Goal: Transaction & Acquisition: Subscribe to service/newsletter

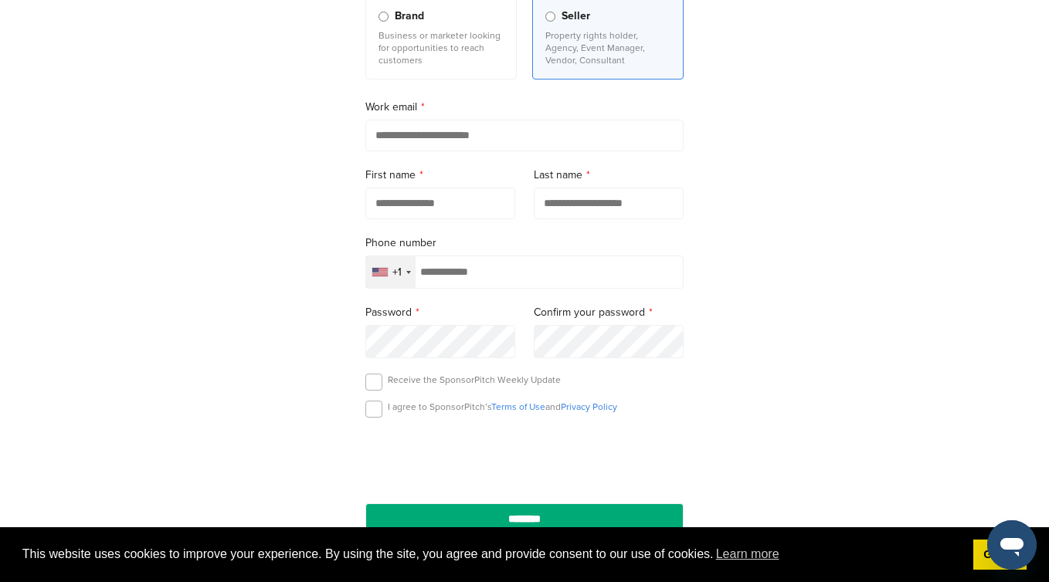
scroll to position [192, 0]
click at [422, 144] on input "email" at bounding box center [524, 137] width 318 height 32
type input "**********"
type input "******"
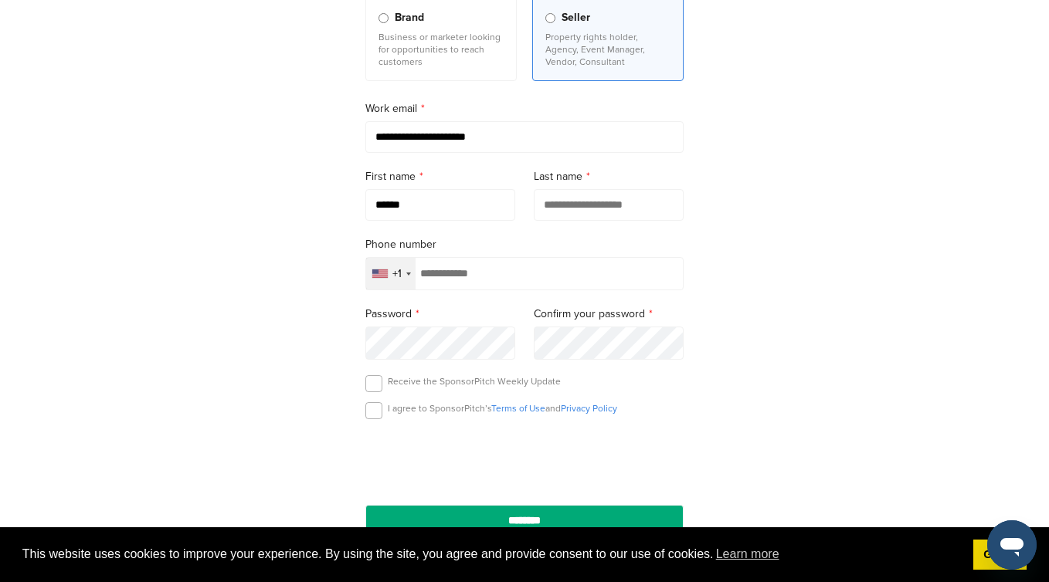
type input "*****"
type input "**********"
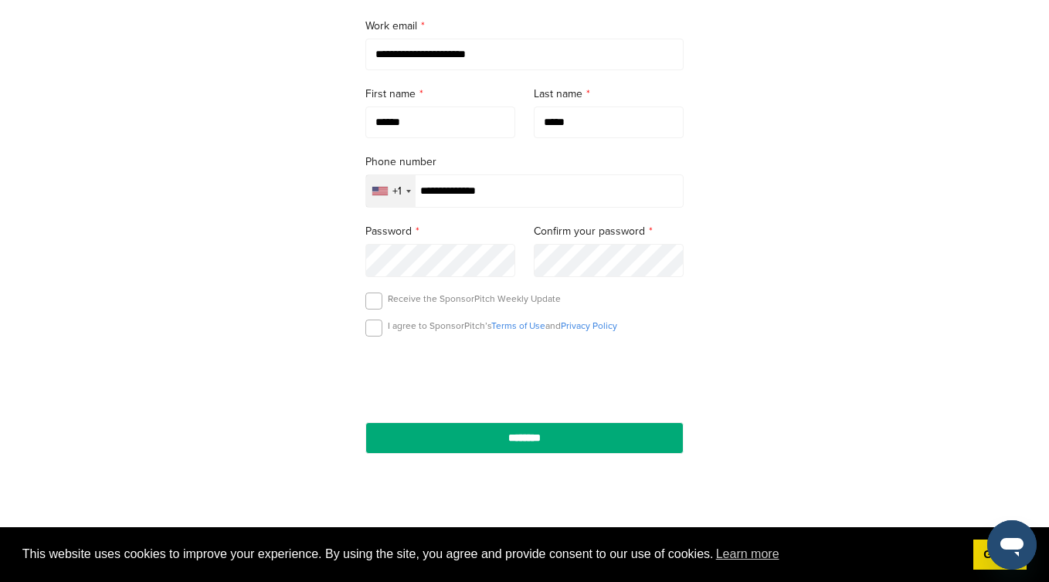
scroll to position [295, 0]
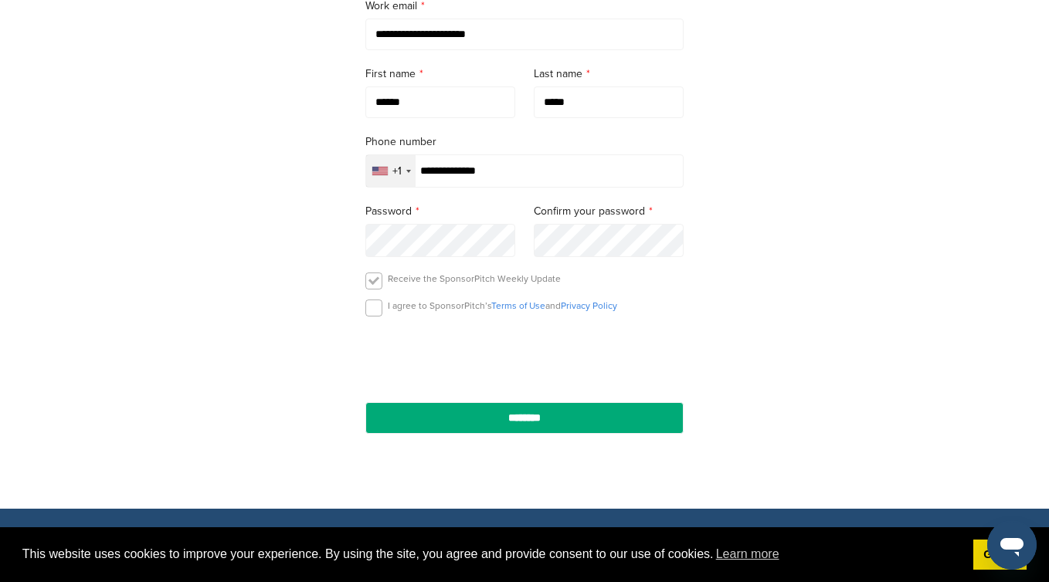
click at [368, 283] on label at bounding box center [373, 281] width 17 height 17
click at [371, 313] on label at bounding box center [373, 308] width 17 height 17
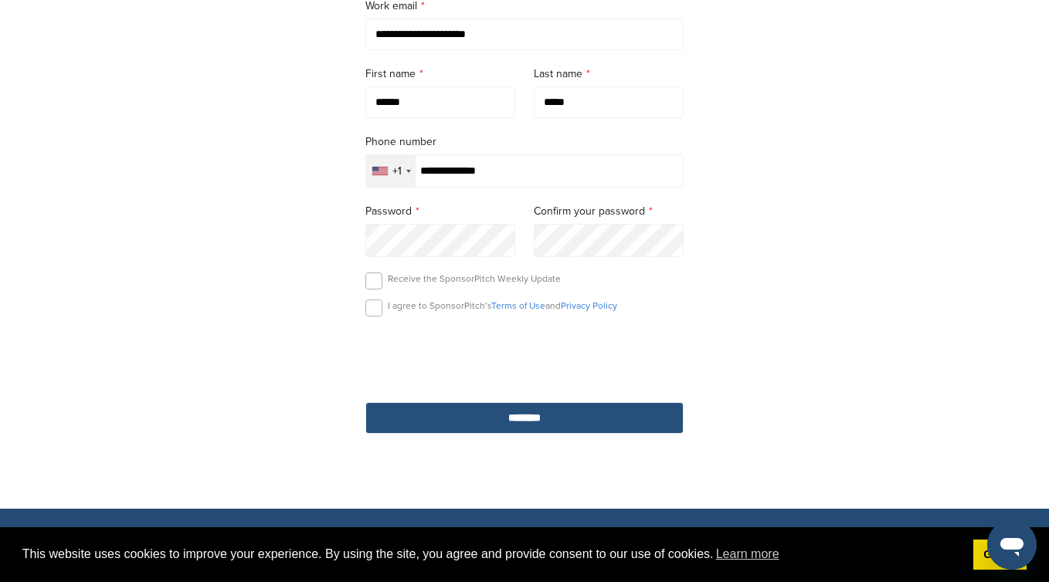
click at [462, 422] on input "********" at bounding box center [524, 418] width 318 height 32
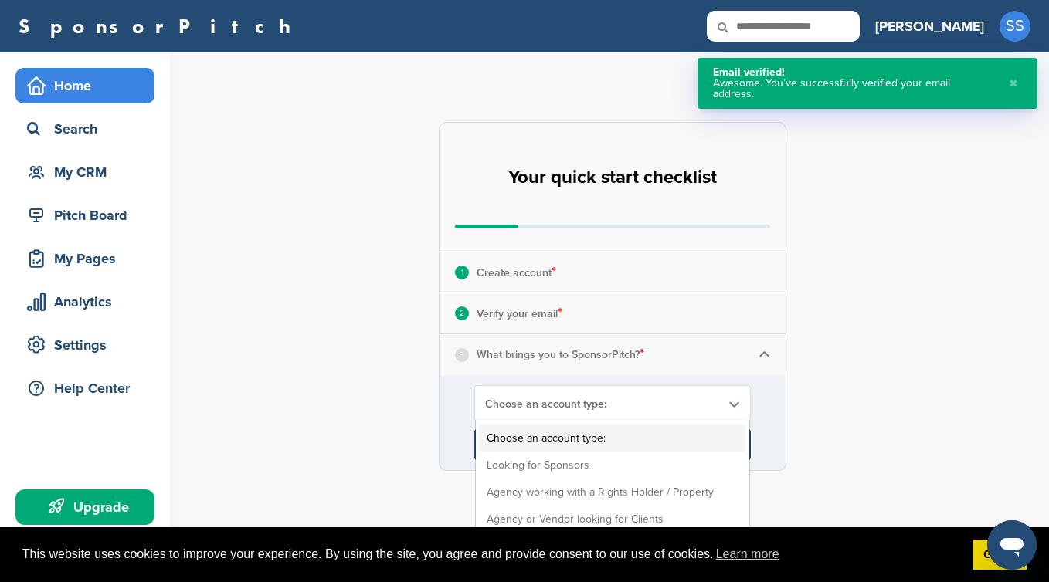
click at [568, 400] on span "Choose an account type:" at bounding box center [602, 404] width 235 height 13
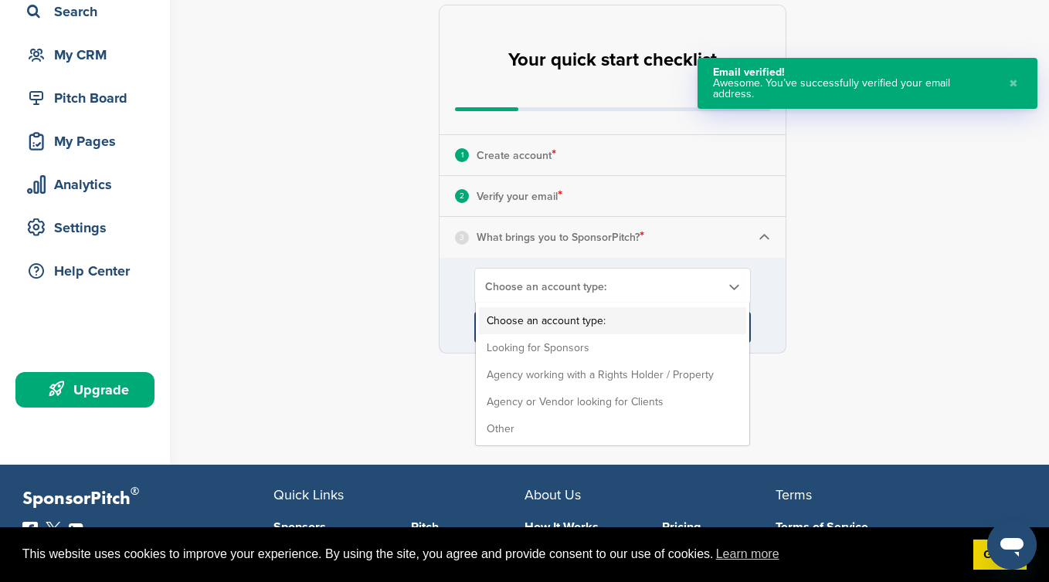
scroll to position [121, 0]
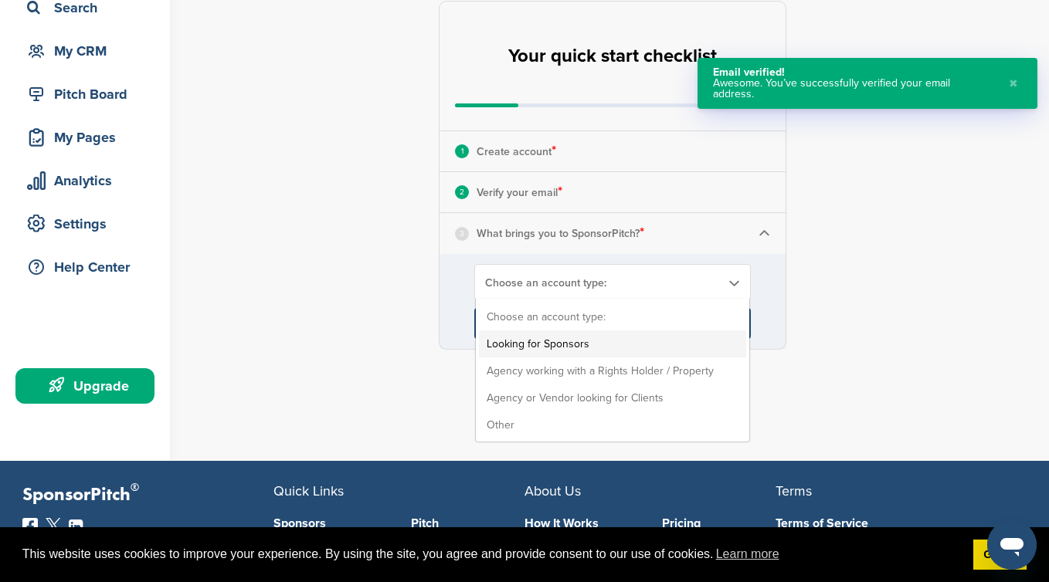
click at [551, 340] on li "Looking for Sponsors" at bounding box center [612, 343] width 267 height 27
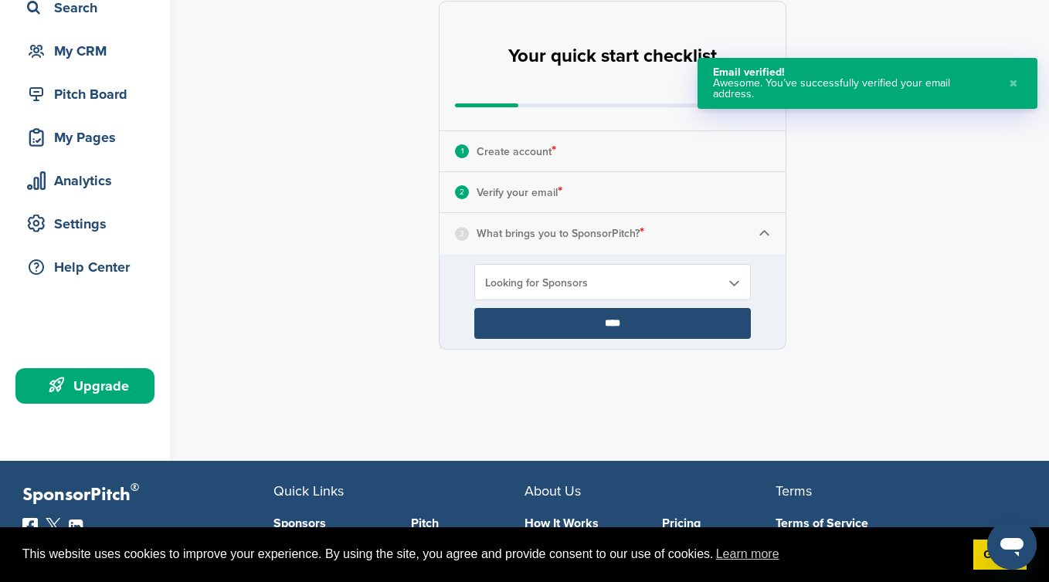
click at [550, 333] on input "****" at bounding box center [612, 323] width 276 height 31
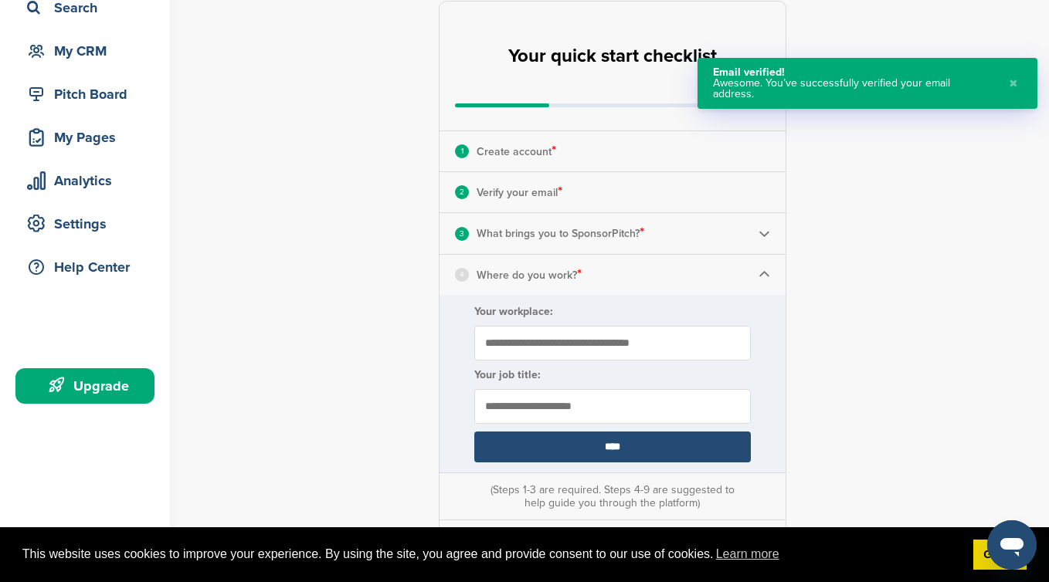
click at [508, 328] on input "Your workplace:" at bounding box center [612, 343] width 276 height 35
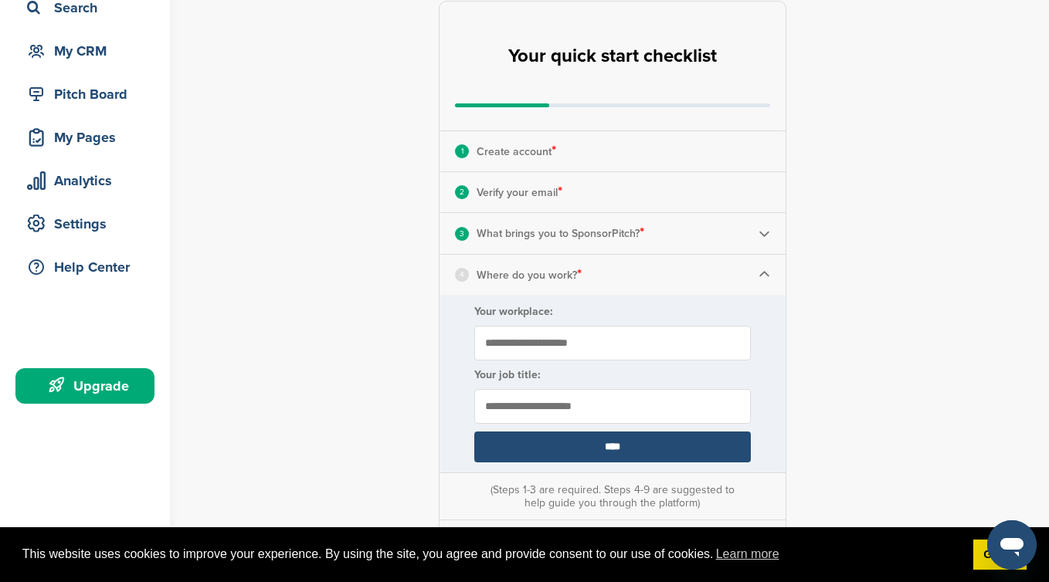
type input "**********"
click at [557, 421] on input "text" at bounding box center [612, 406] width 276 height 35
type input "*******"
click at [567, 457] on input "****" at bounding box center [612, 447] width 276 height 31
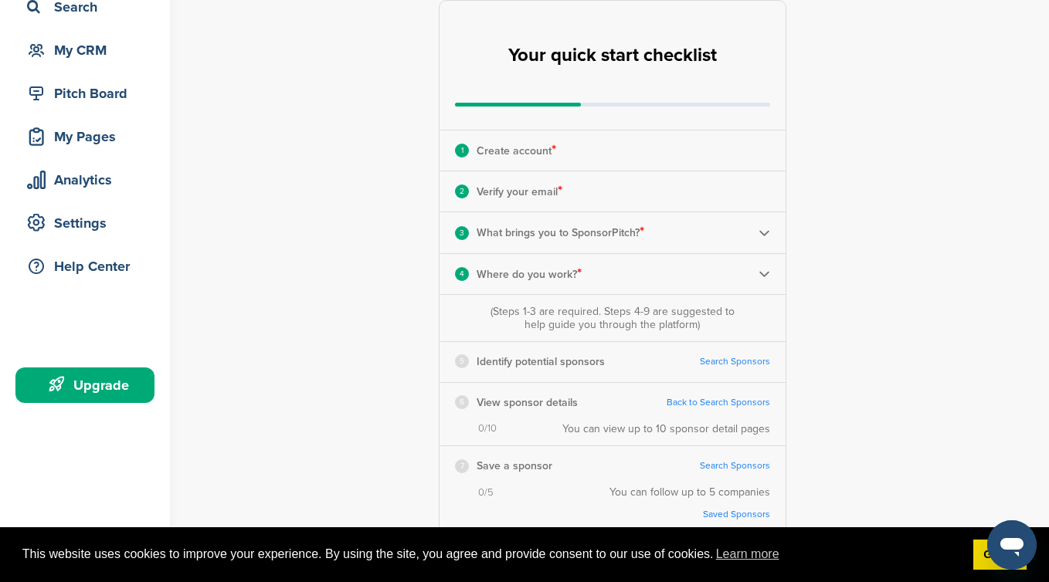
scroll to position [0, 0]
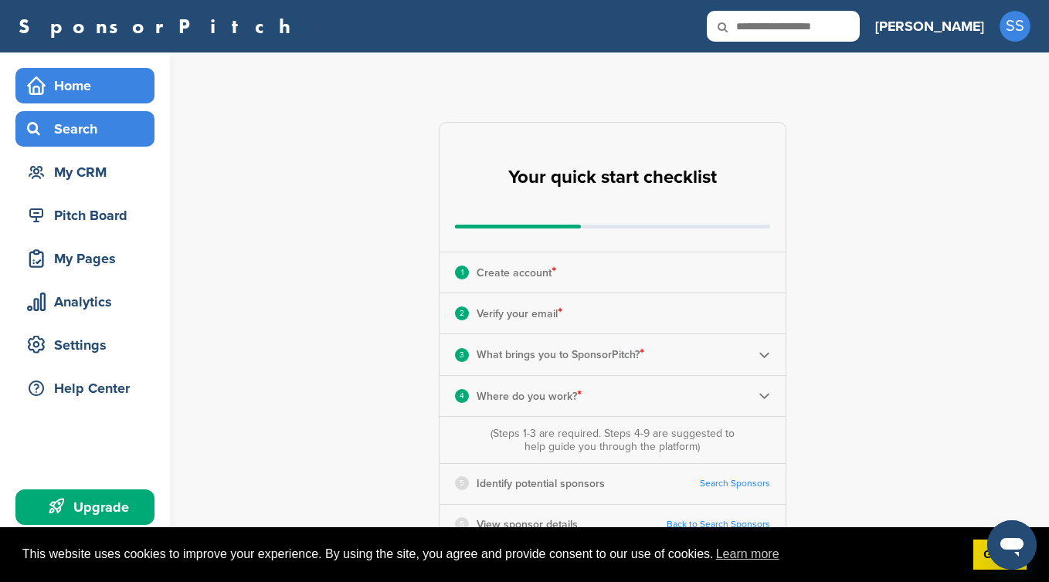
click at [76, 120] on div "Search" at bounding box center [88, 129] width 131 height 28
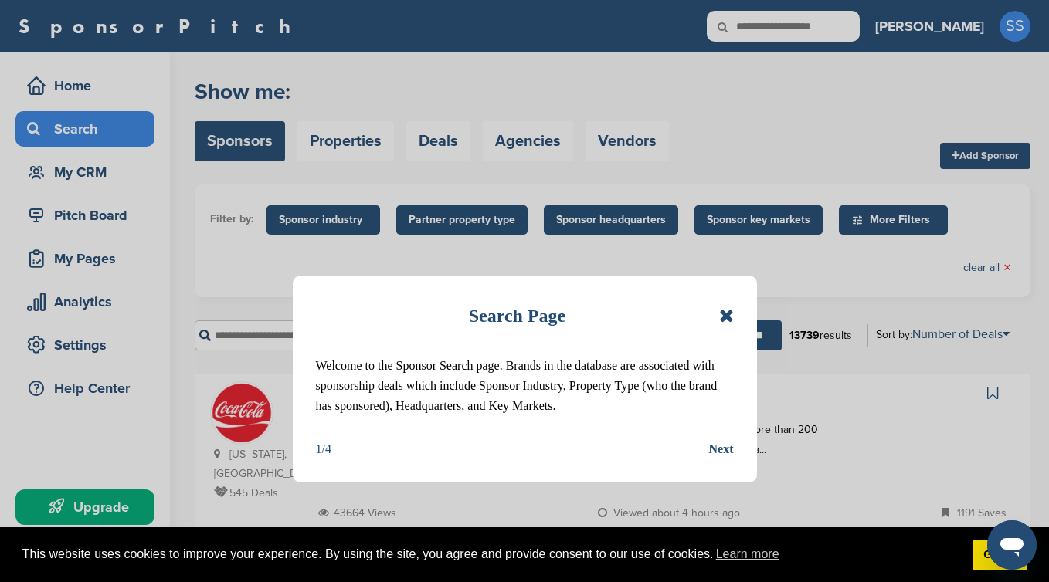
click at [719, 315] on icon at bounding box center [726, 316] width 15 height 19
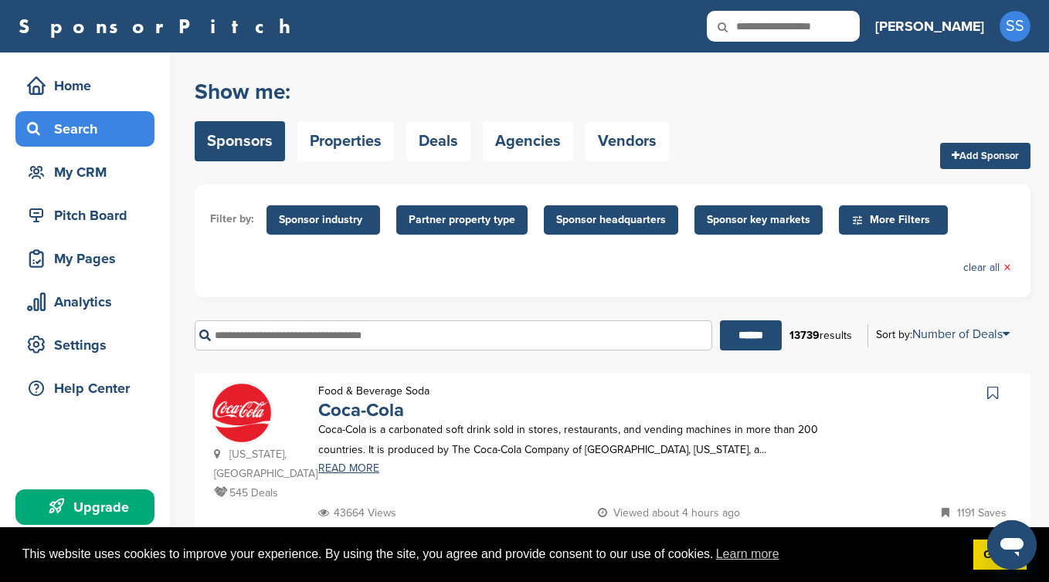
click at [506, 320] on input "text" at bounding box center [453, 335] width 517 height 30
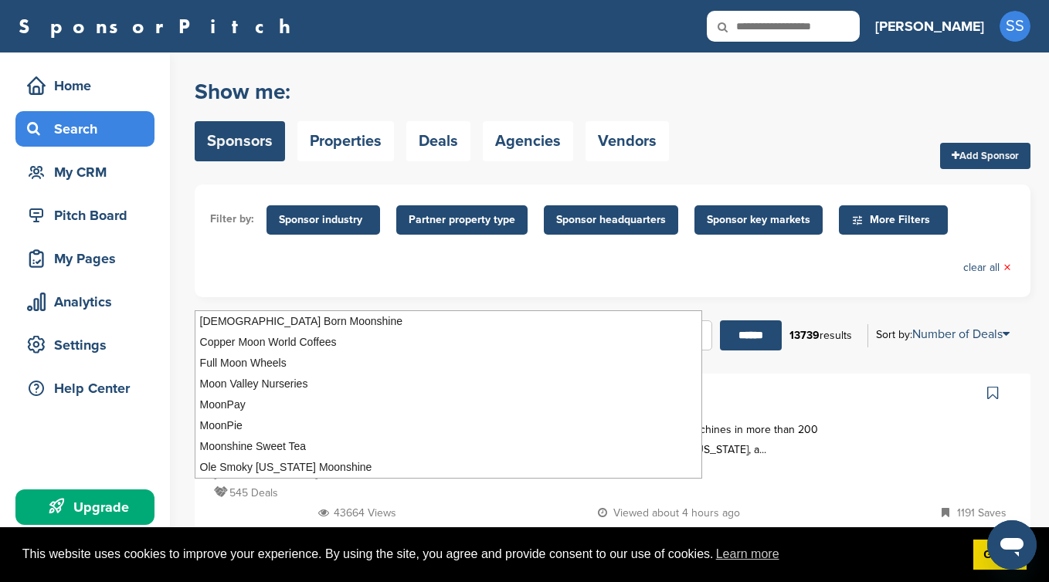
type input "**********"
click at [720, 320] on input "******" at bounding box center [751, 335] width 62 height 30
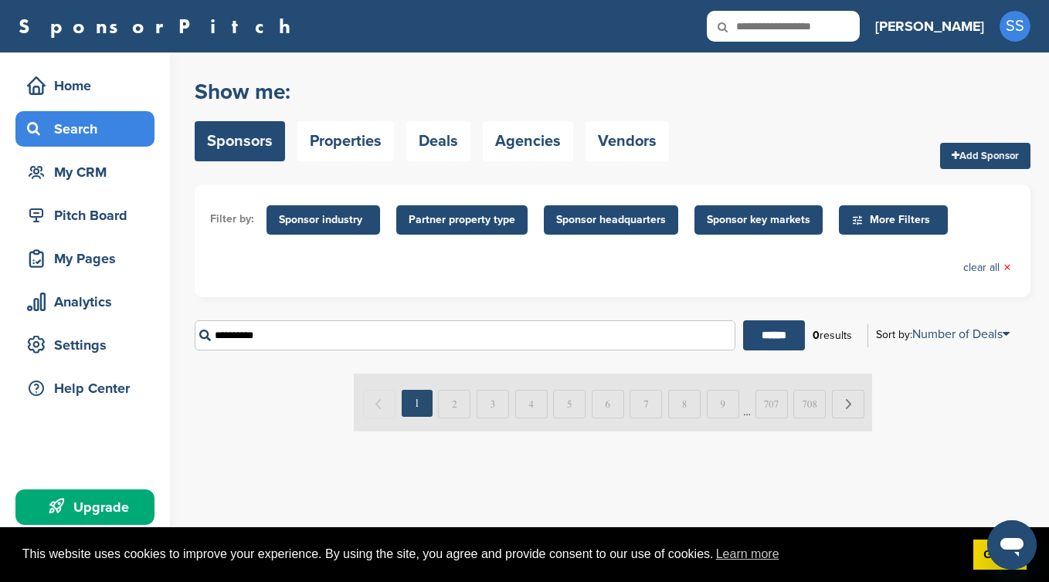
drag, startPoint x: 324, startPoint y: 300, endPoint x: 4, endPoint y: 295, distance: 320.5
click at [4, 295] on div "Home Search My CRM Pitch Board My Pages Analytics Settings Help Center Upgrade …" at bounding box center [524, 318] width 1049 height 530
type input "******"
click at [743, 320] on input "******" at bounding box center [774, 335] width 62 height 30
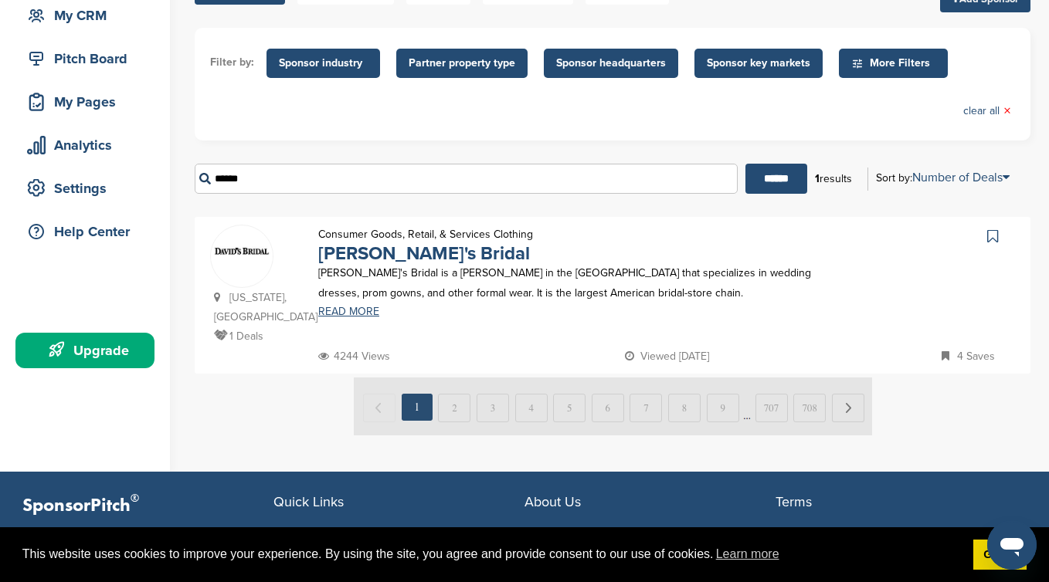
scroll to position [158, 0]
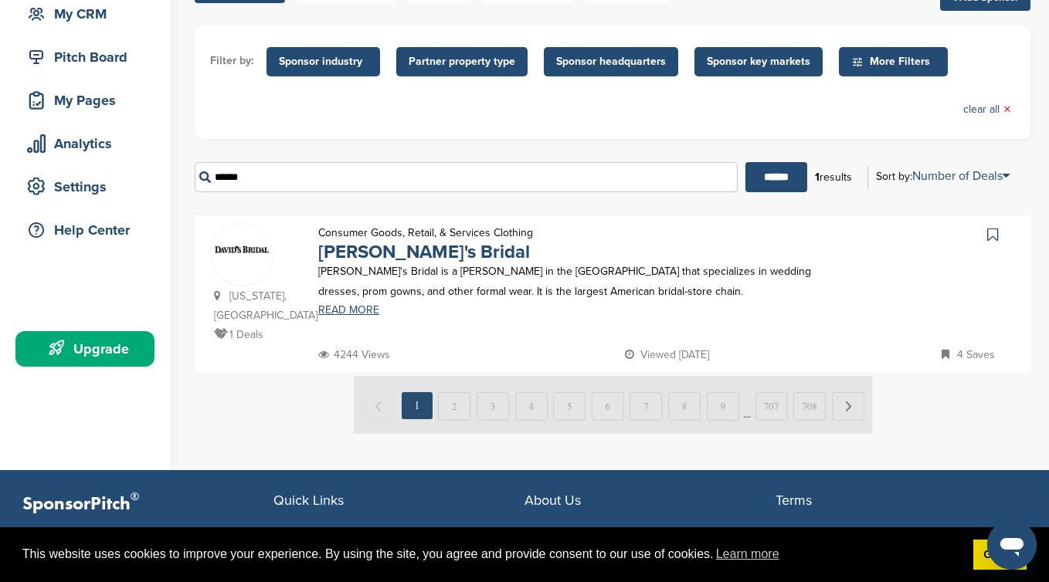
drag, startPoint x: 284, startPoint y: 141, endPoint x: 156, endPoint y: 125, distance: 129.2
click at [168, 127] on div "Home Search My CRM Pitch Board My Pages Analytics Settings Help Center Upgrade …" at bounding box center [524, 182] width 1049 height 576
click at [745, 162] on input "******" at bounding box center [776, 177] width 62 height 30
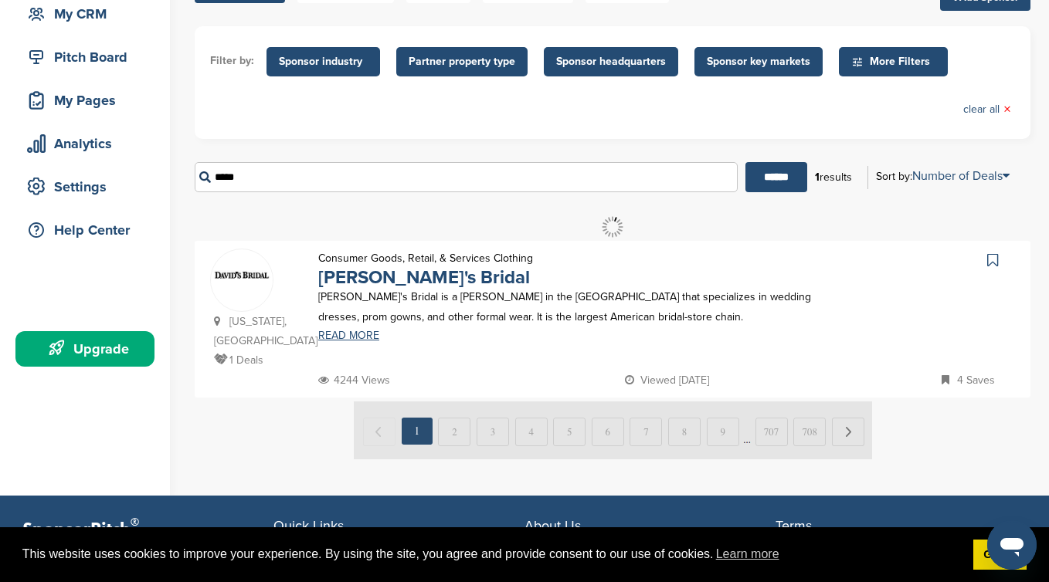
scroll to position [0, 0]
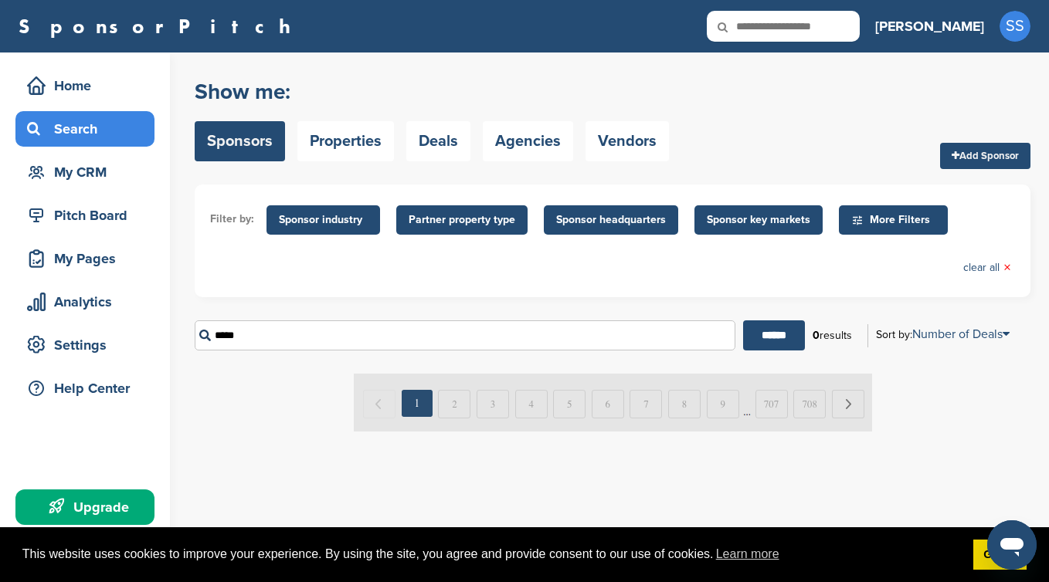
drag, startPoint x: 259, startPoint y: 297, endPoint x: 141, endPoint y: 276, distance: 120.0
click at [160, 286] on div "Home Search My CRM Pitch Board My Pages Analytics Settings Help Center Upgrade …" at bounding box center [524, 318] width 1049 height 530
click at [743, 320] on input "******" at bounding box center [774, 335] width 62 height 30
drag, startPoint x: 269, startPoint y: 306, endPoint x: 151, endPoint y: 271, distance: 122.4
click at [155, 271] on div "Home Search My CRM Pitch Board My Pages Analytics Settings Help Center Upgrade …" at bounding box center [524, 318] width 1049 height 530
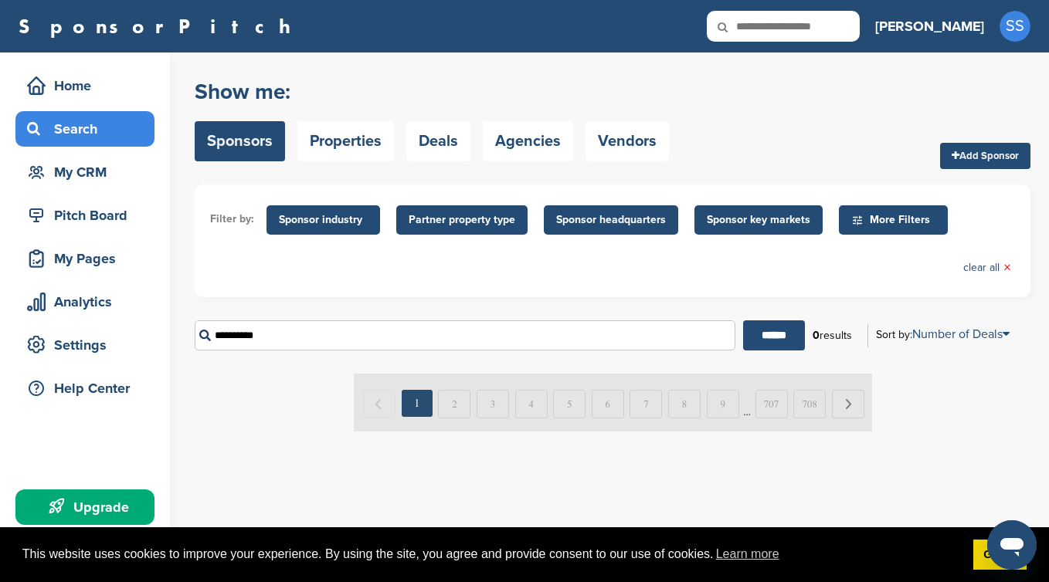
drag, startPoint x: 360, startPoint y: 222, endPoint x: 320, endPoint y: 11, distance: 215.3
click at [359, 219] on span "Sponsor industry" at bounding box center [323, 220] width 89 height 17
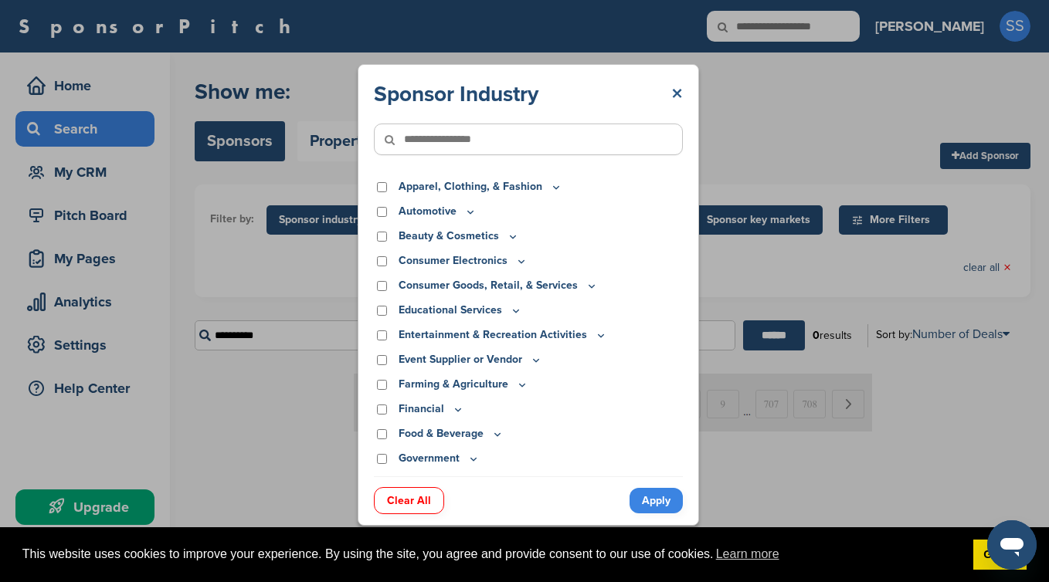
click at [676, 95] on link "×" at bounding box center [677, 94] width 12 height 28
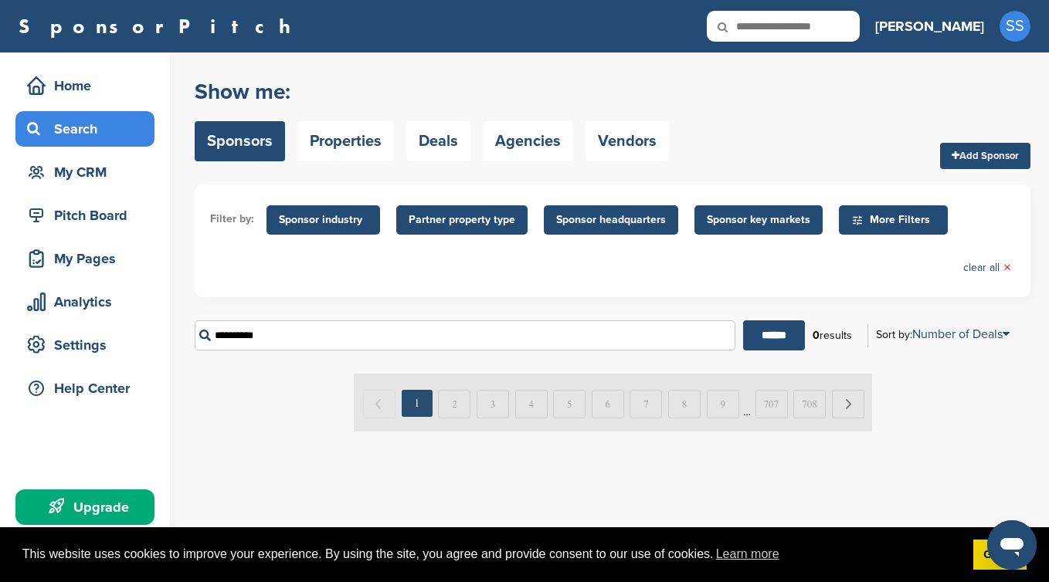
drag, startPoint x: 261, startPoint y: 295, endPoint x: 199, endPoint y: 295, distance: 61.8
click at [220, 320] on input "**********" at bounding box center [465, 335] width 540 height 30
type input "*"
click at [743, 320] on input "******" at bounding box center [774, 335] width 62 height 30
drag, startPoint x: 263, startPoint y: 288, endPoint x: 243, endPoint y: 289, distance: 19.3
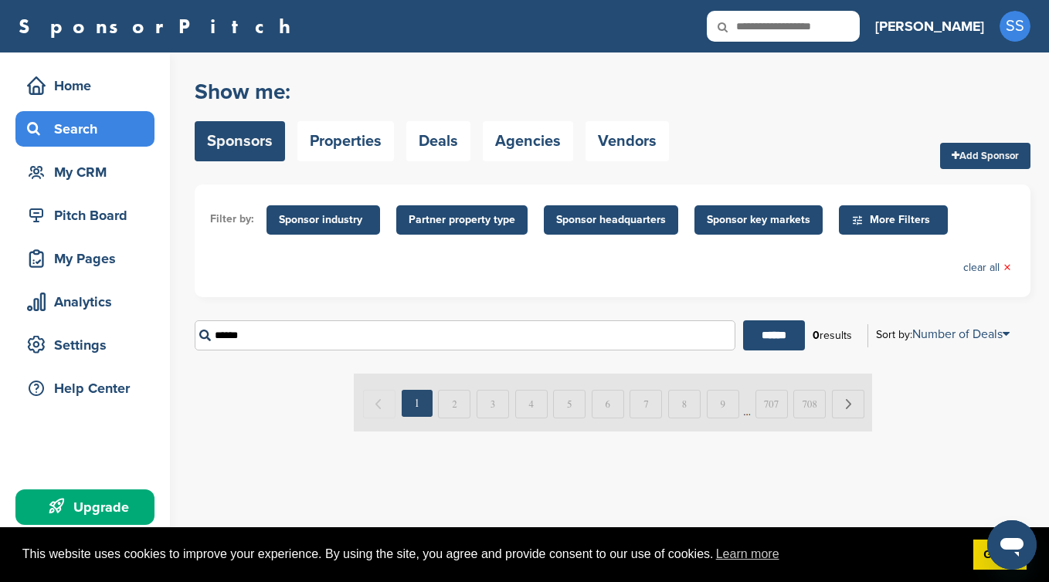
click at [243, 320] on input "******" at bounding box center [465, 335] width 540 height 30
click at [743, 320] on input "******" at bounding box center [774, 335] width 62 height 30
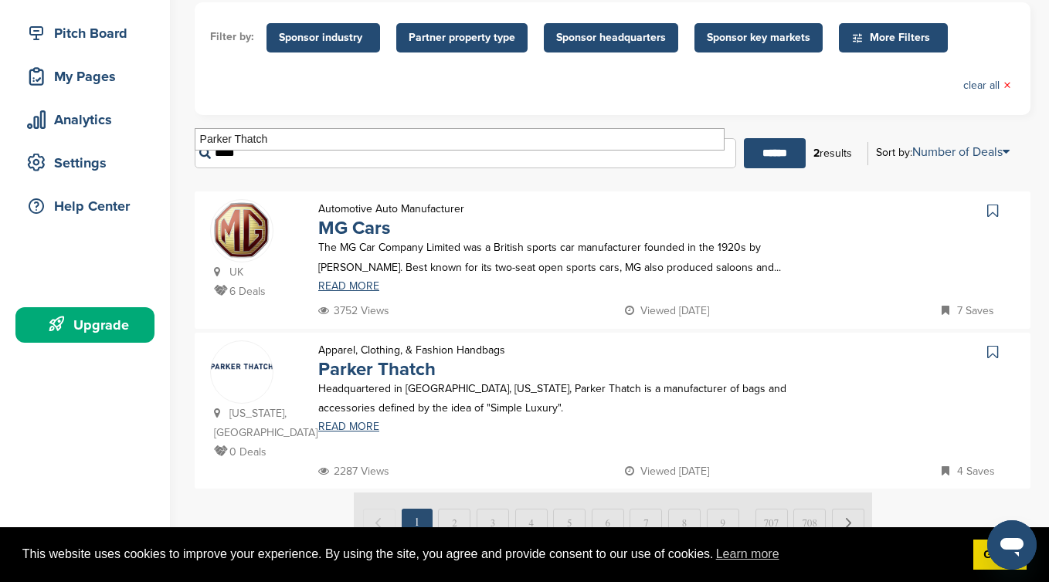
scroll to position [183, 0]
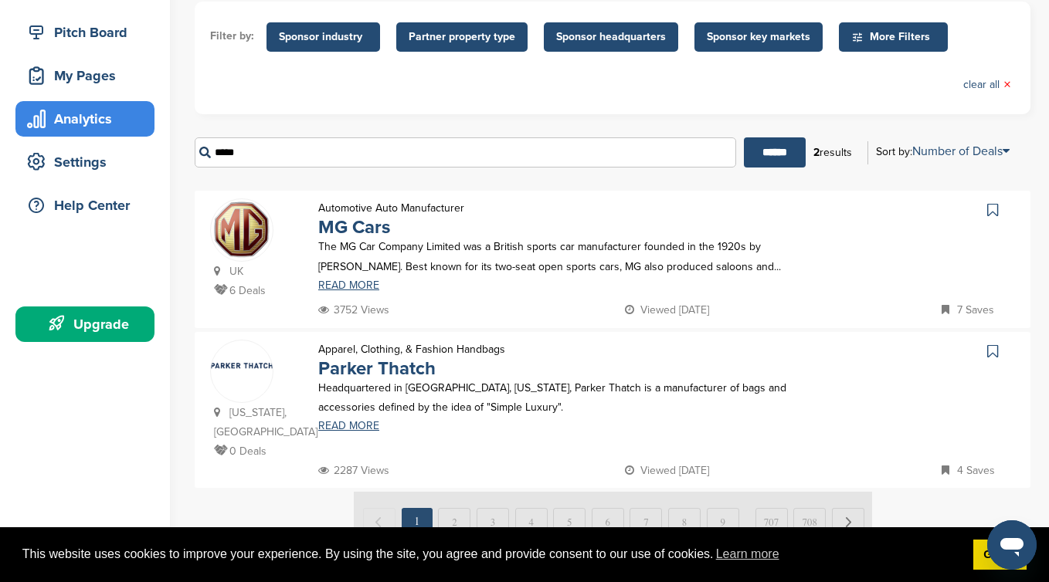
drag, startPoint x: 293, startPoint y: 117, endPoint x: 100, endPoint y: 107, distance: 192.5
click at [113, 107] on div "Home Search My CRM Pitch Board My Pages Analytics Settings Help Center Upgrade …" at bounding box center [524, 228] width 1049 height 717
paste input "text"
type input "***"
click at [744, 137] on input "******" at bounding box center [775, 152] width 62 height 30
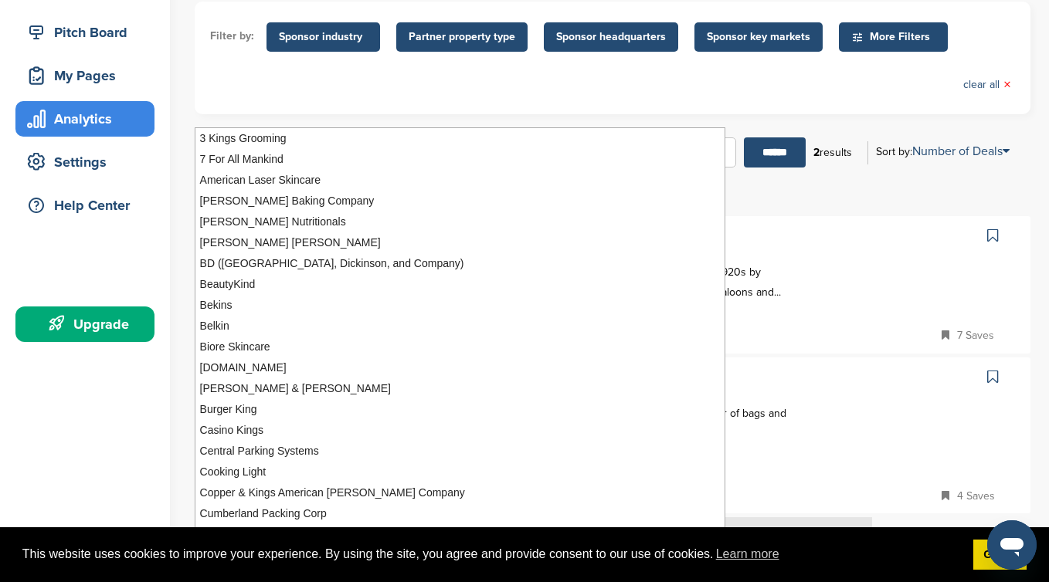
scroll to position [0, 0]
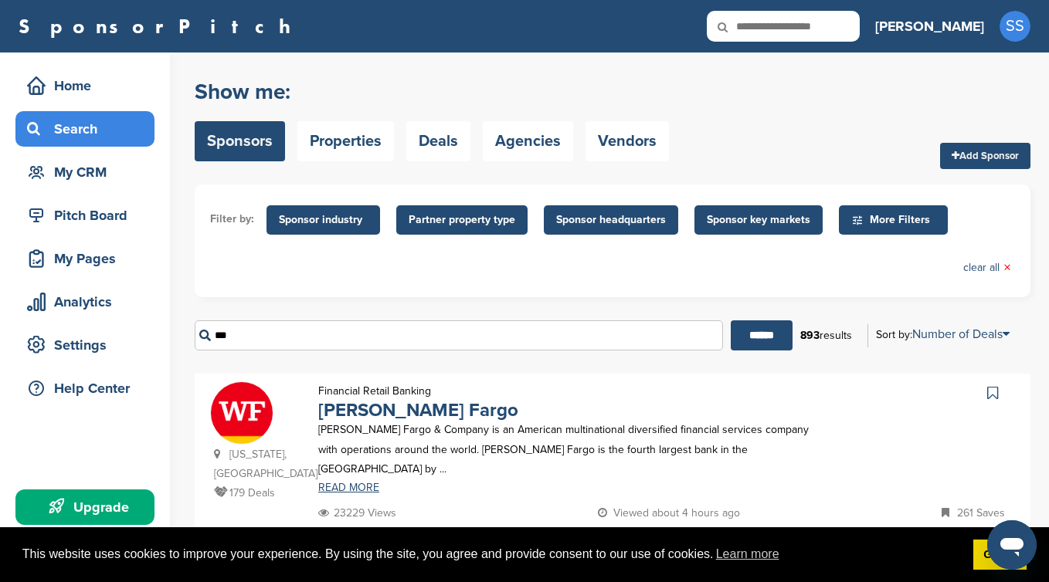
click at [417, 309] on div "*** ****** 893 results Sort by: Number of Deals Sponsor Name Recently Added Num…" at bounding box center [612, 335] width 835 height 53
click at [259, 141] on link "Sponsors" at bounding box center [240, 141] width 90 height 40
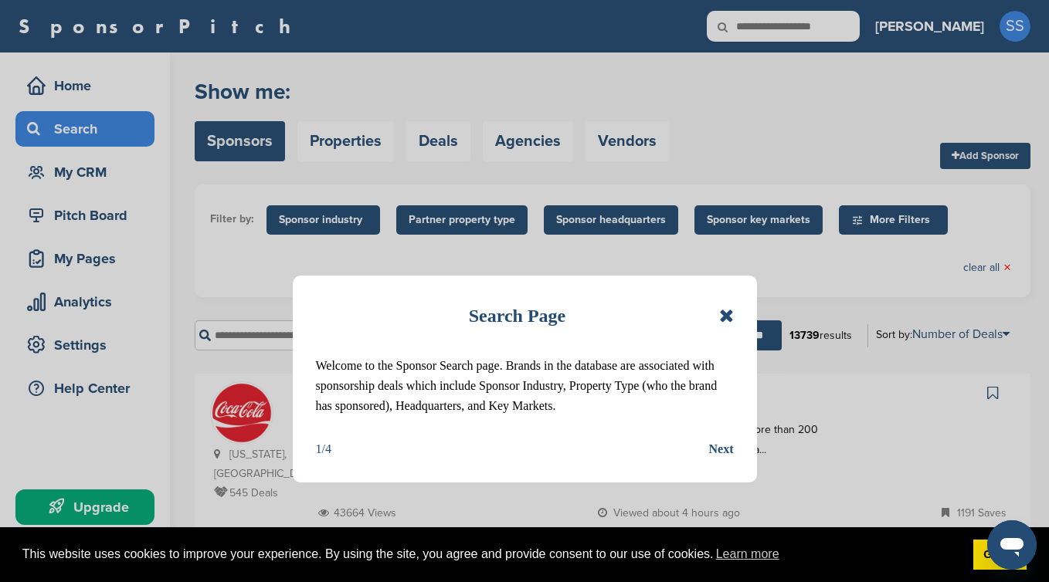
click at [718, 323] on div "Search Page" at bounding box center [525, 316] width 418 height 34
click at [725, 320] on icon at bounding box center [726, 316] width 15 height 19
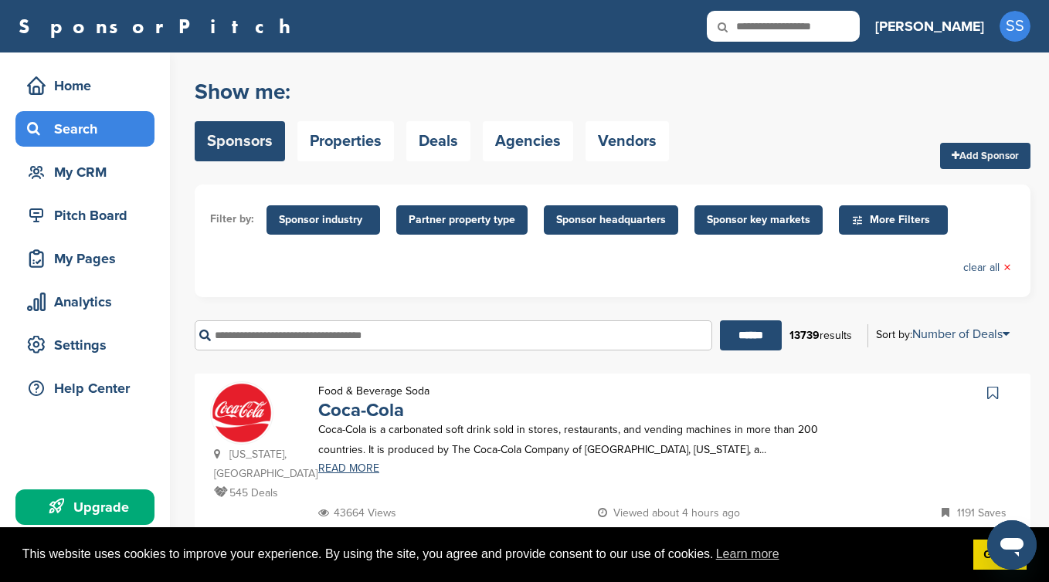
click at [284, 222] on span "Sponsor industry" at bounding box center [323, 220] width 89 height 17
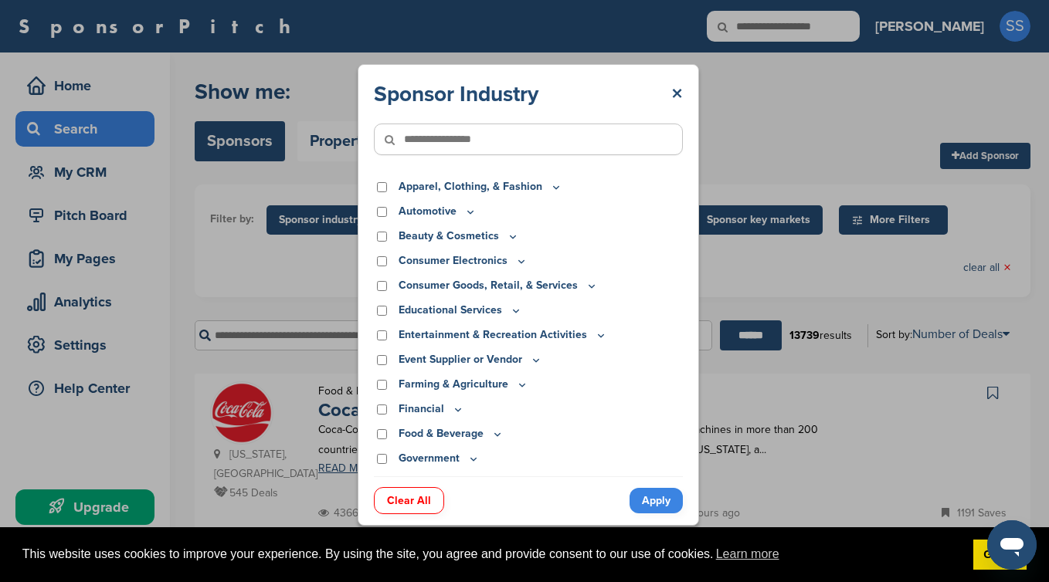
click at [500, 239] on p "Beauty & Cosmetics" at bounding box center [458, 236] width 120 height 17
click at [482, 235] on p "Beauty & Cosmetics" at bounding box center [458, 236] width 120 height 17
click at [515, 238] on icon at bounding box center [513, 236] width 12 height 13
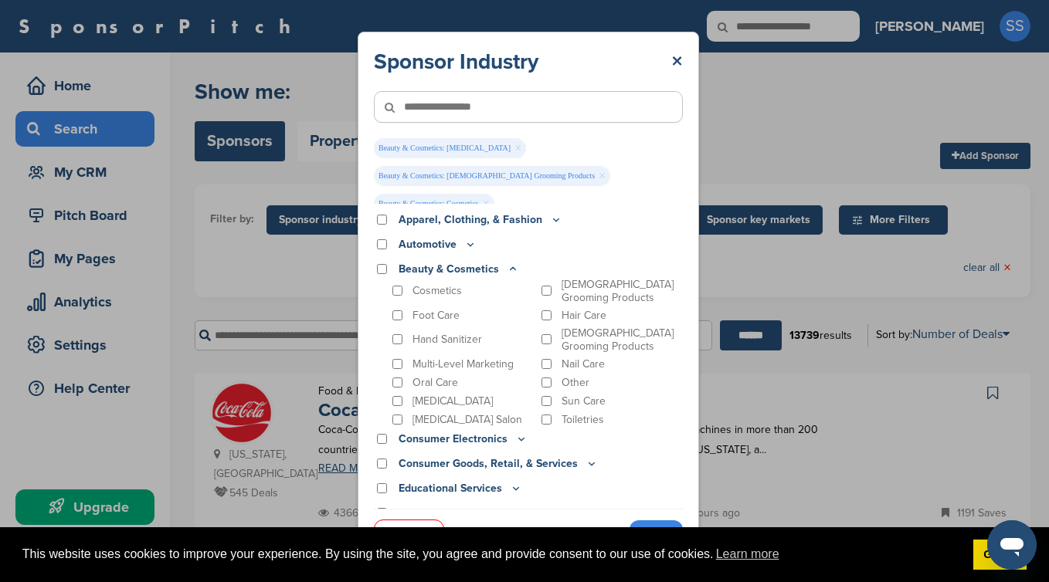
click at [652, 521] on link "Apply" at bounding box center [655, 532] width 53 height 25
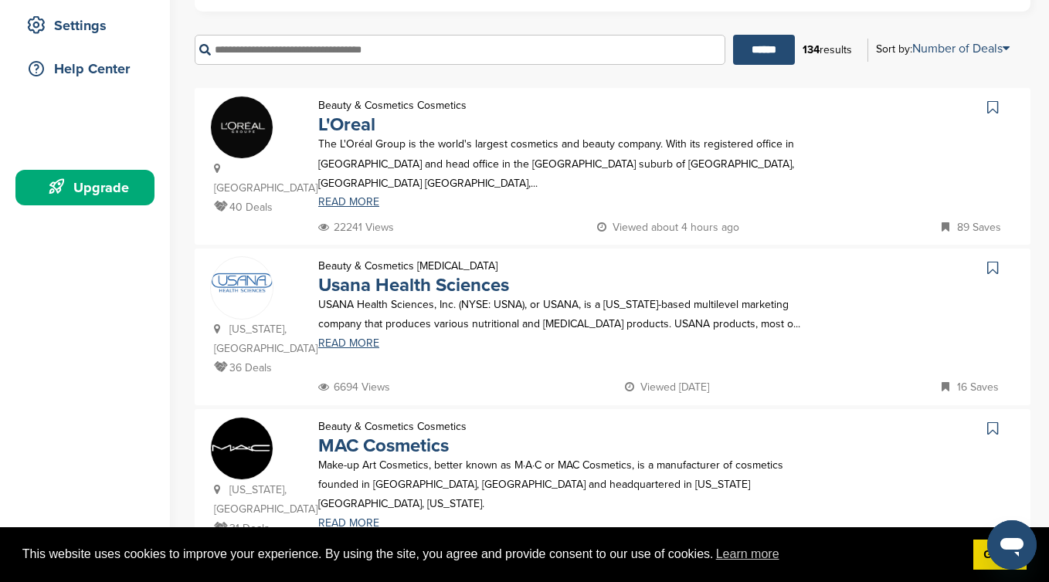
scroll to position [322, 0]
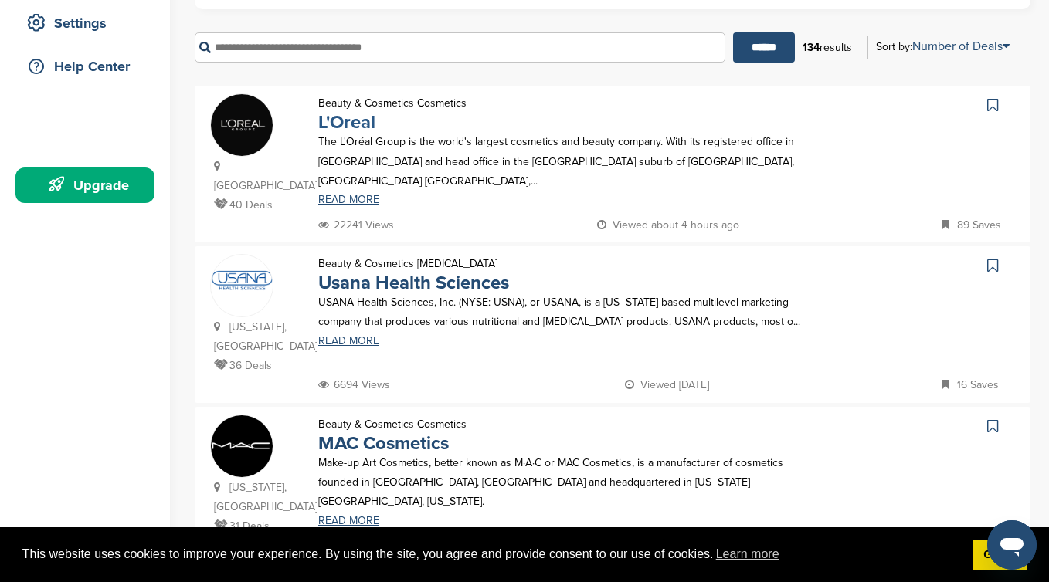
click at [368, 120] on link "L'Oreal" at bounding box center [346, 122] width 57 height 22
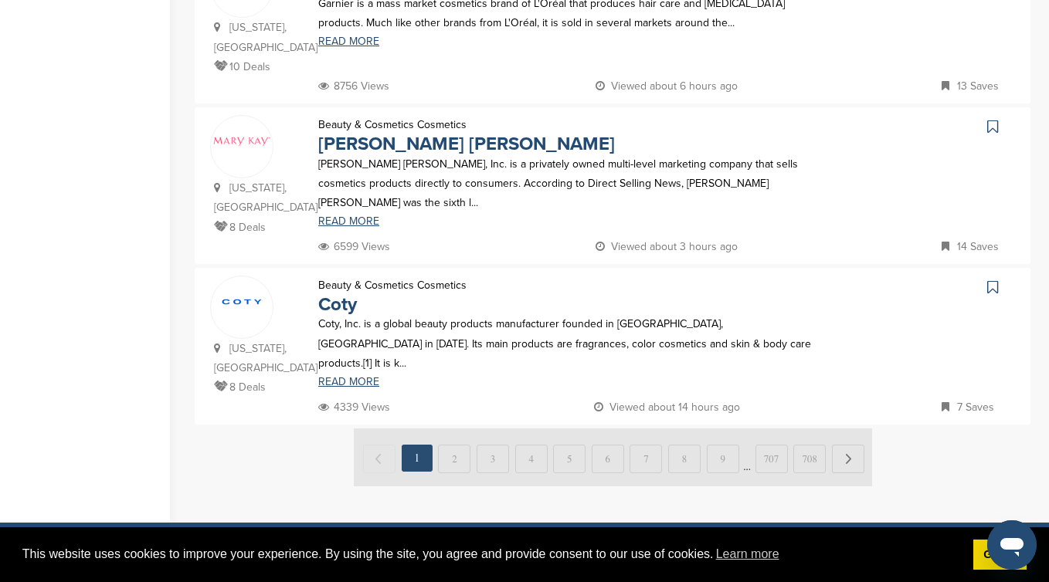
scroll to position [1593, 0]
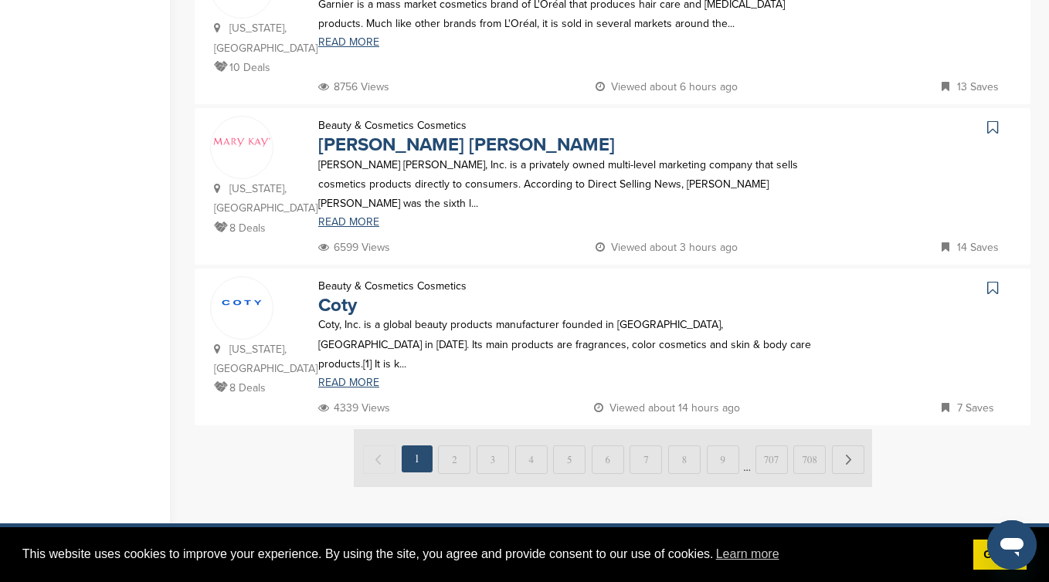
click at [460, 429] on img at bounding box center [613, 458] width 518 height 58
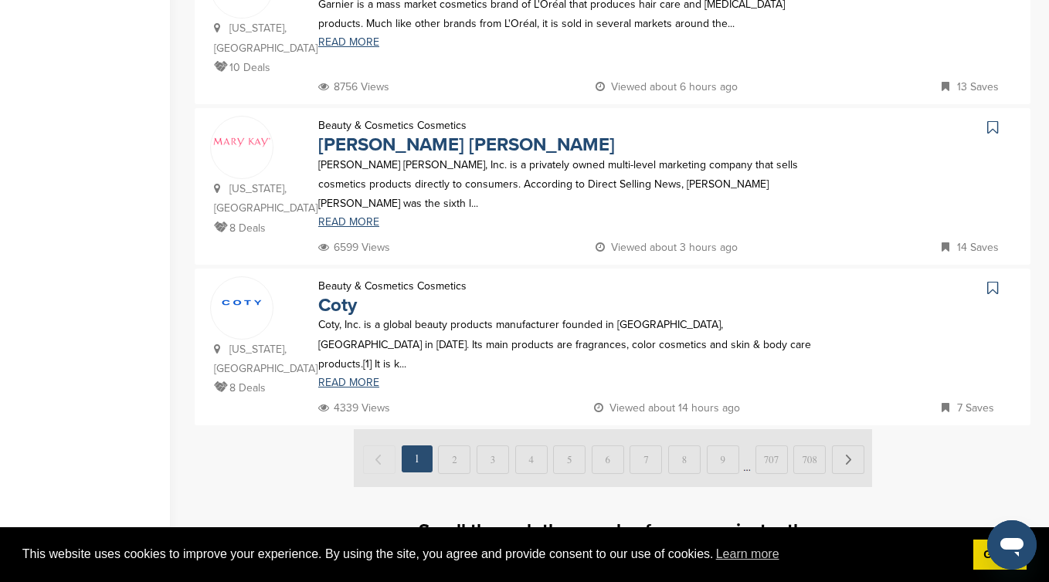
click at [456, 429] on img at bounding box center [613, 458] width 518 height 58
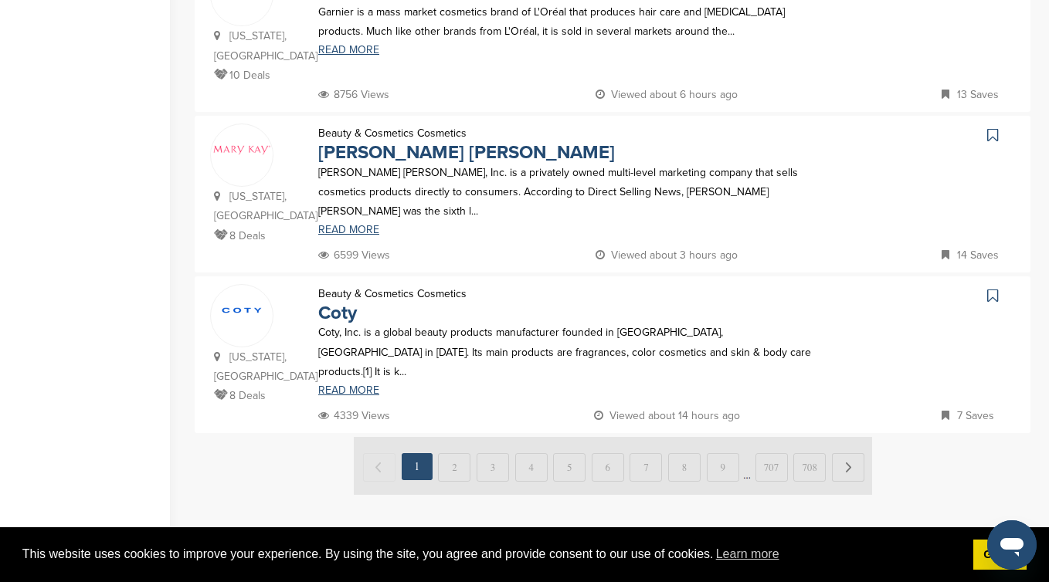
click at [573, 562] on link "Upgrade Subscription" at bounding box center [612, 583] width 195 height 42
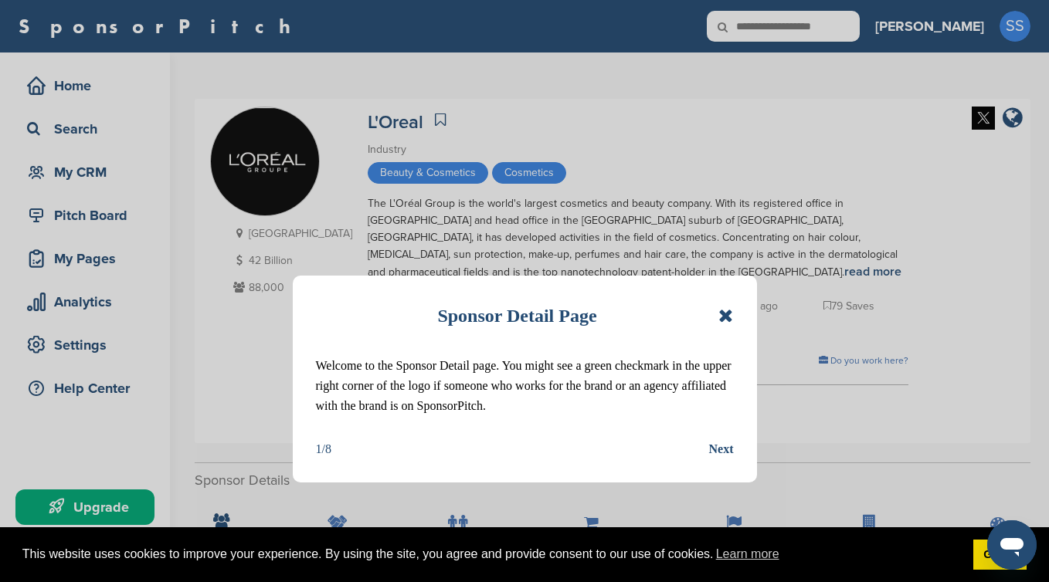
click at [303, 146] on div "Sponsor Detail Page Welcome to the Sponsor Detail page. You might see a green c…" at bounding box center [524, 291] width 1049 height 582
click at [712, 310] on div "Sponsor Detail Page" at bounding box center [525, 316] width 418 height 34
click at [720, 310] on icon at bounding box center [725, 316] width 15 height 19
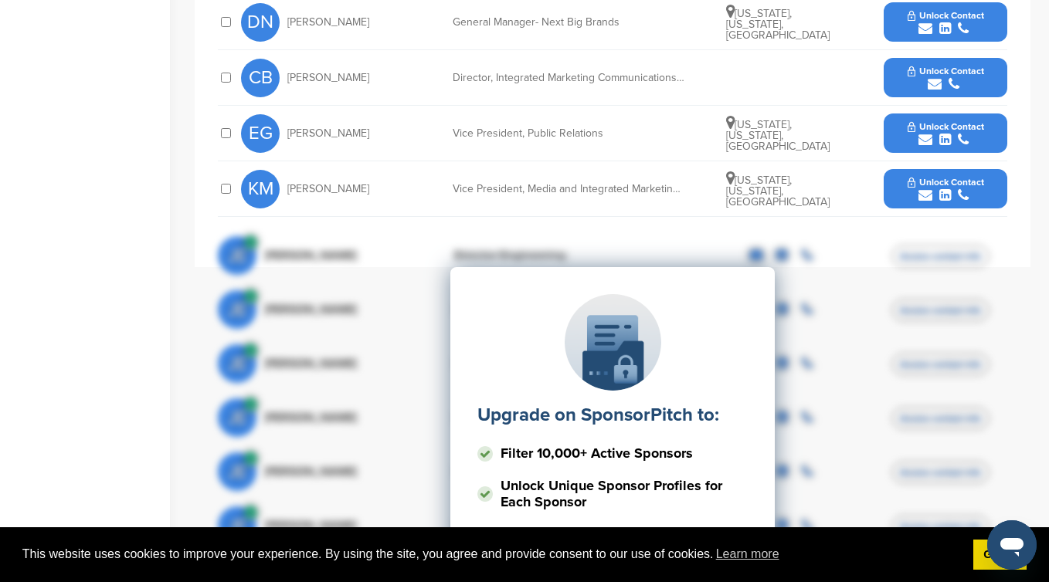
scroll to position [863, 0]
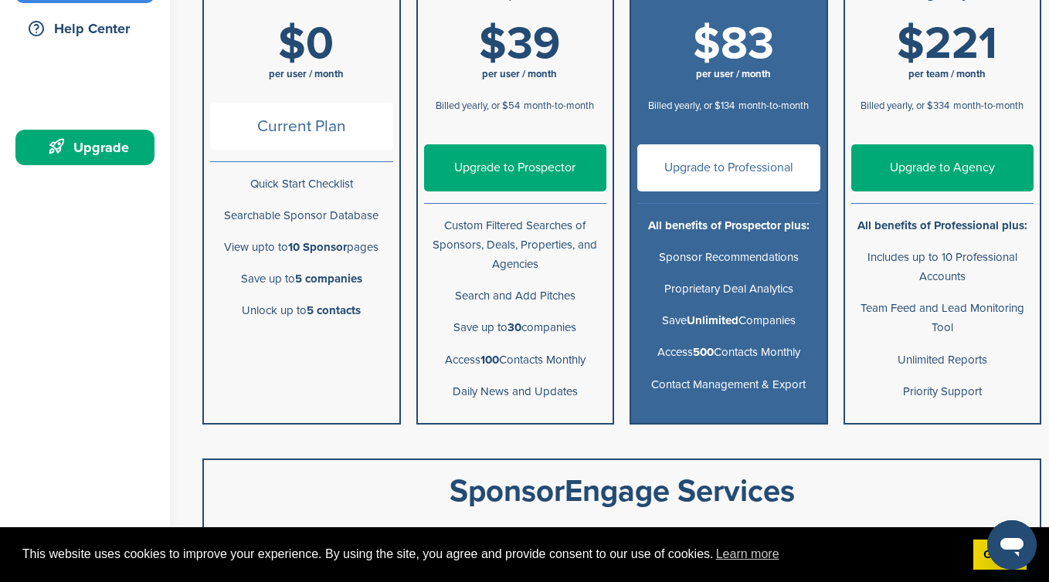
scroll to position [361, 0]
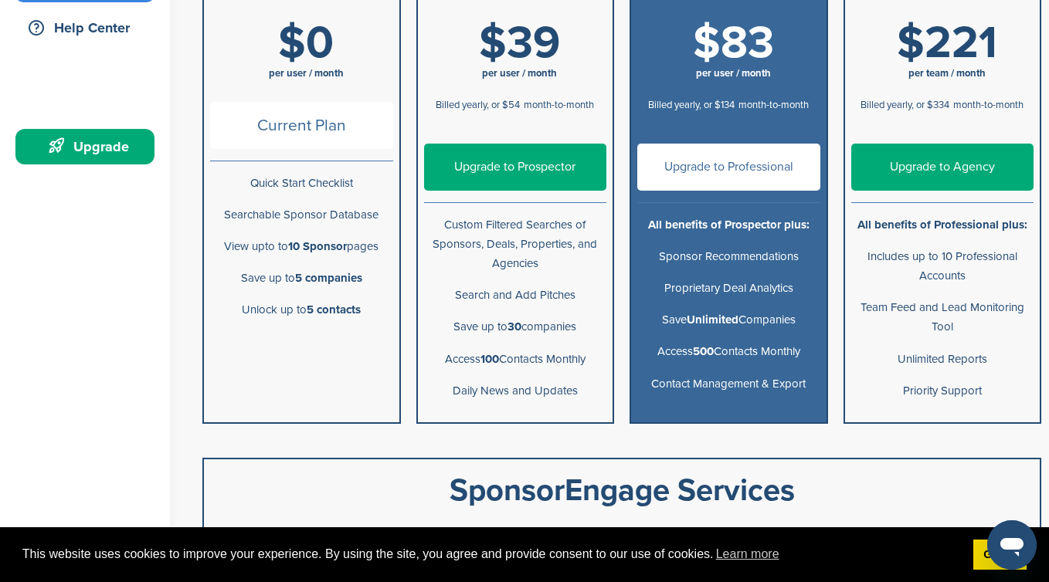
click at [507, 162] on link "Upgrade to Prospector" at bounding box center [515, 167] width 183 height 47
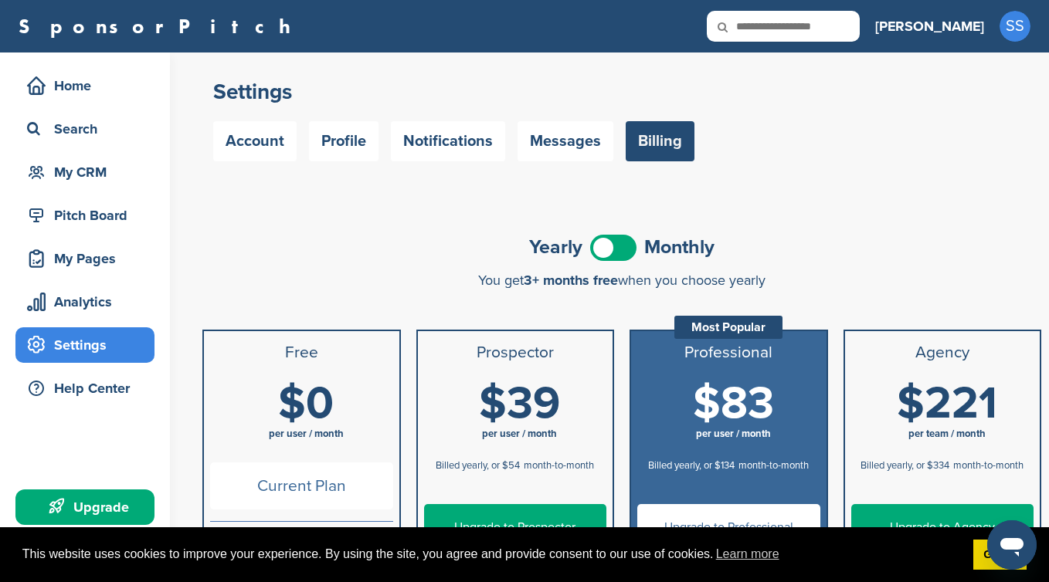
click at [608, 237] on span at bounding box center [613, 248] width 46 height 26
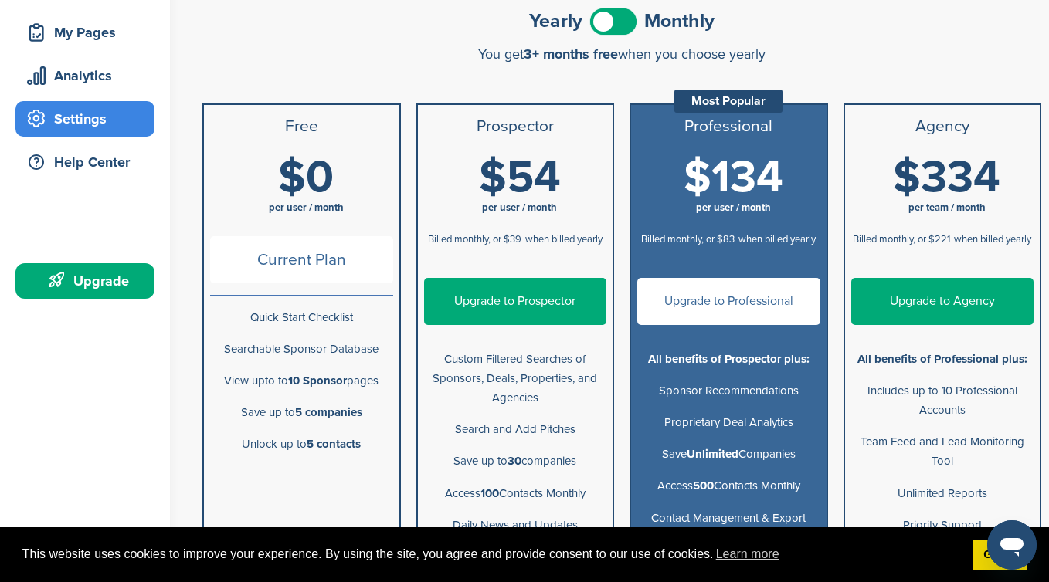
scroll to position [234, 0]
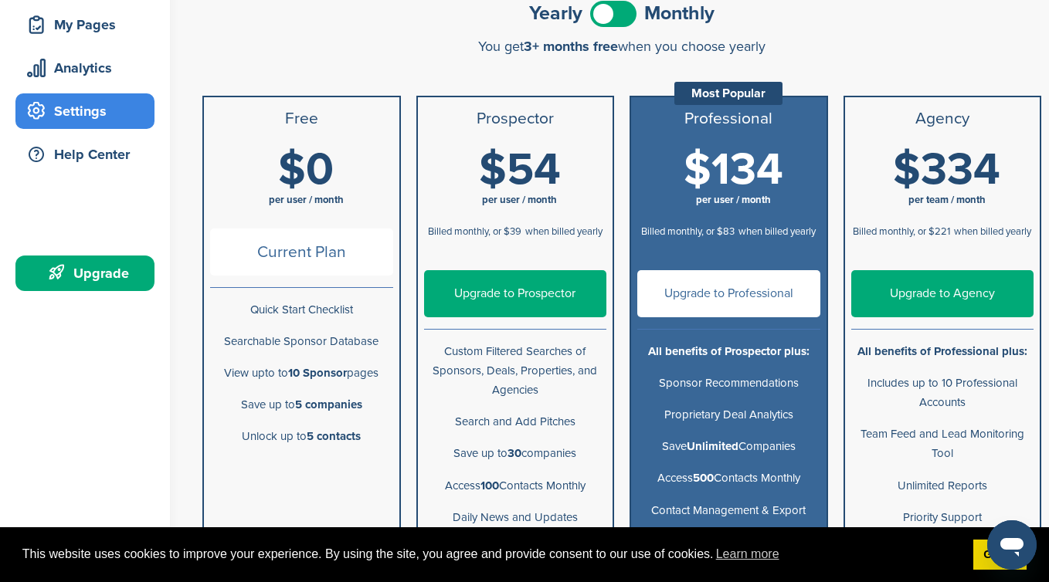
click at [555, 292] on link "Upgrade to Prospector" at bounding box center [515, 293] width 183 height 47
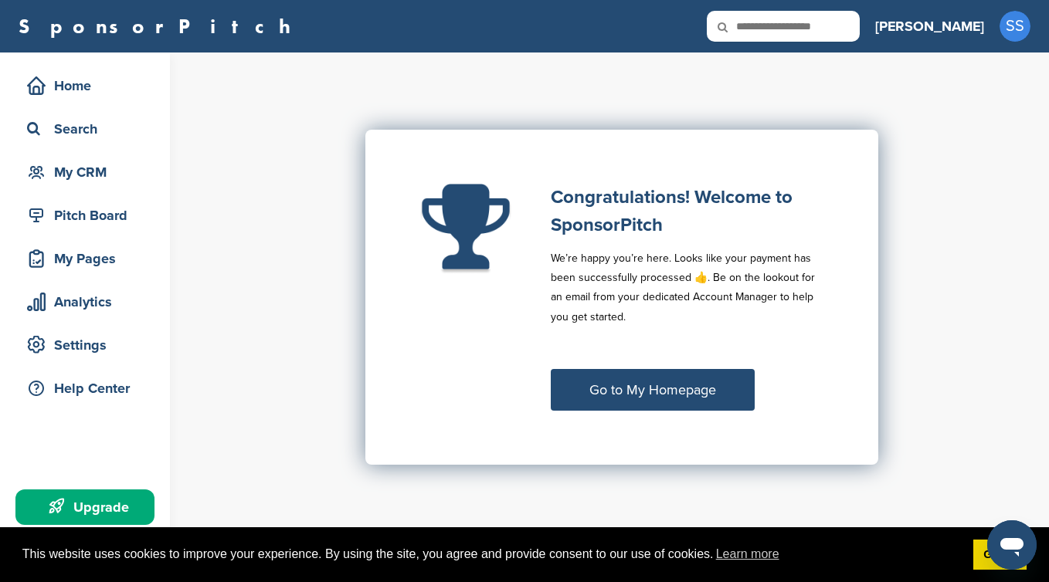
click at [645, 398] on link "Go to My Homepage" at bounding box center [653, 390] width 204 height 42
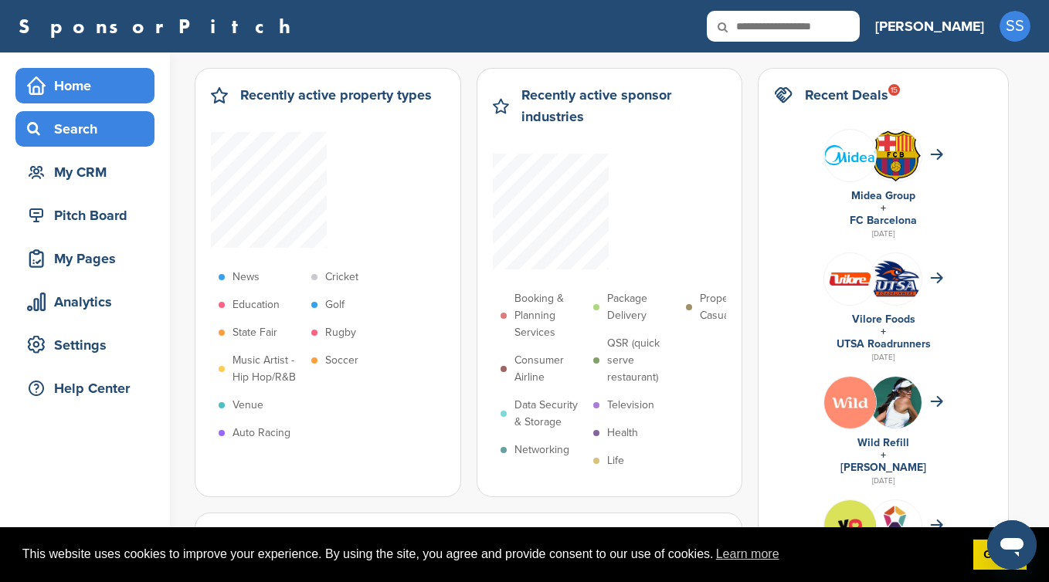
click at [80, 144] on div "Search" at bounding box center [84, 129] width 139 height 36
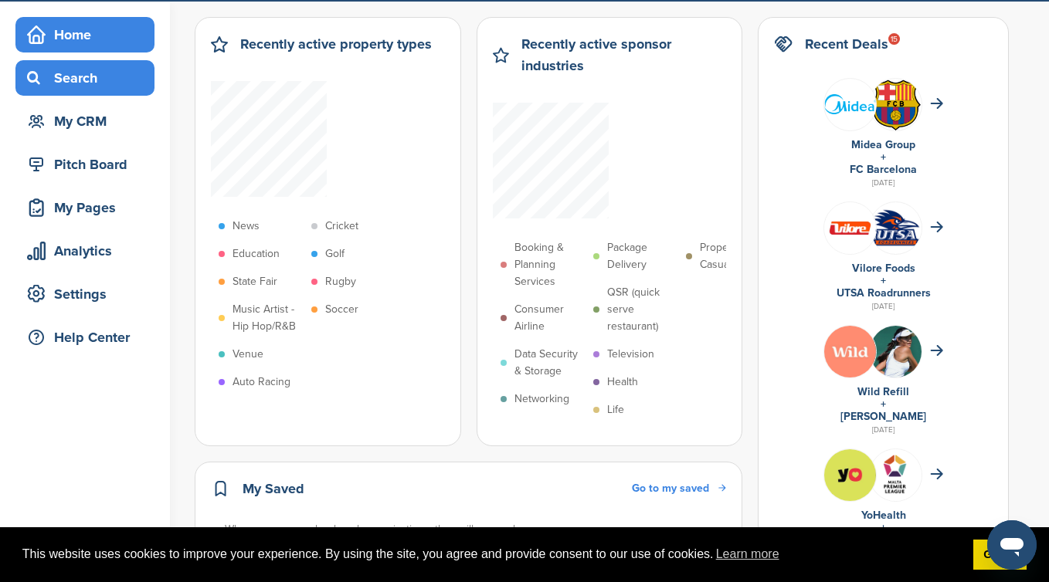
scroll to position [58, 0]
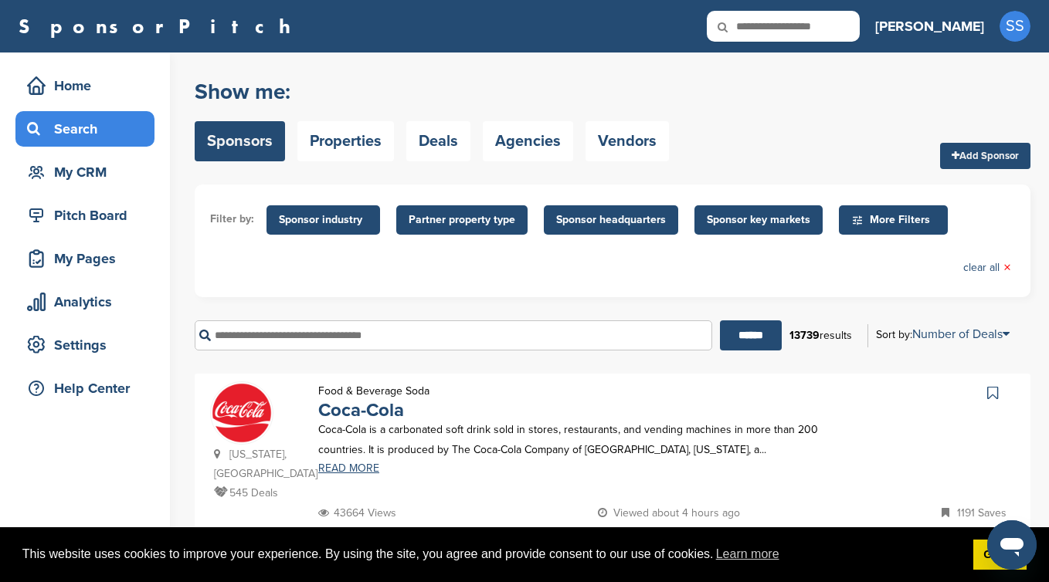
click at [310, 320] on input "text" at bounding box center [453, 335] width 517 height 30
click at [317, 215] on span "Sponsor industry" at bounding box center [323, 220] width 89 height 17
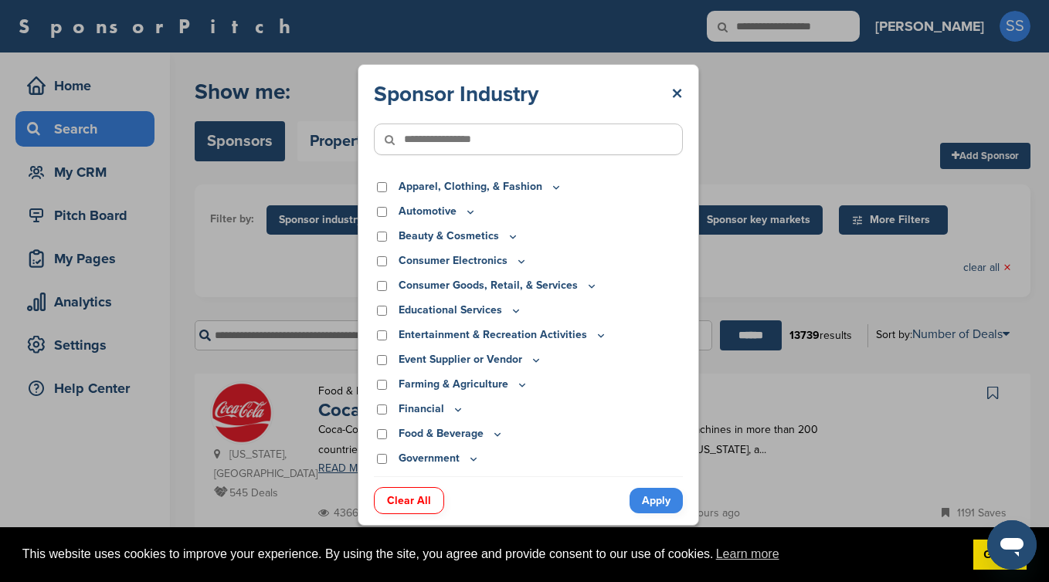
click at [490, 239] on p "Beauty & Cosmetics" at bounding box center [458, 236] width 120 height 17
click at [507, 239] on icon at bounding box center [513, 236] width 12 height 13
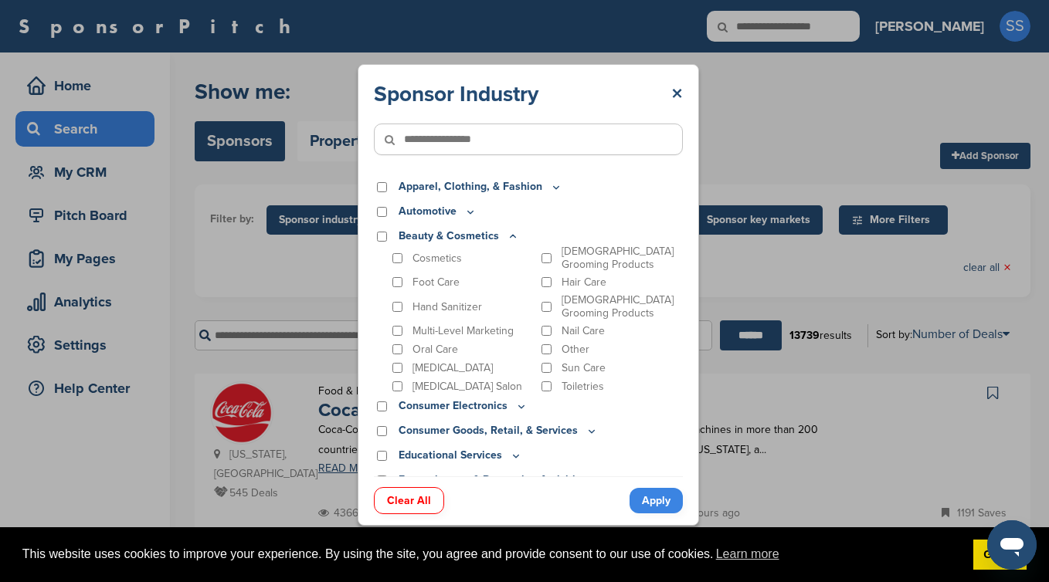
click at [448, 361] on p "[MEDICAL_DATA]" at bounding box center [452, 367] width 80 height 13
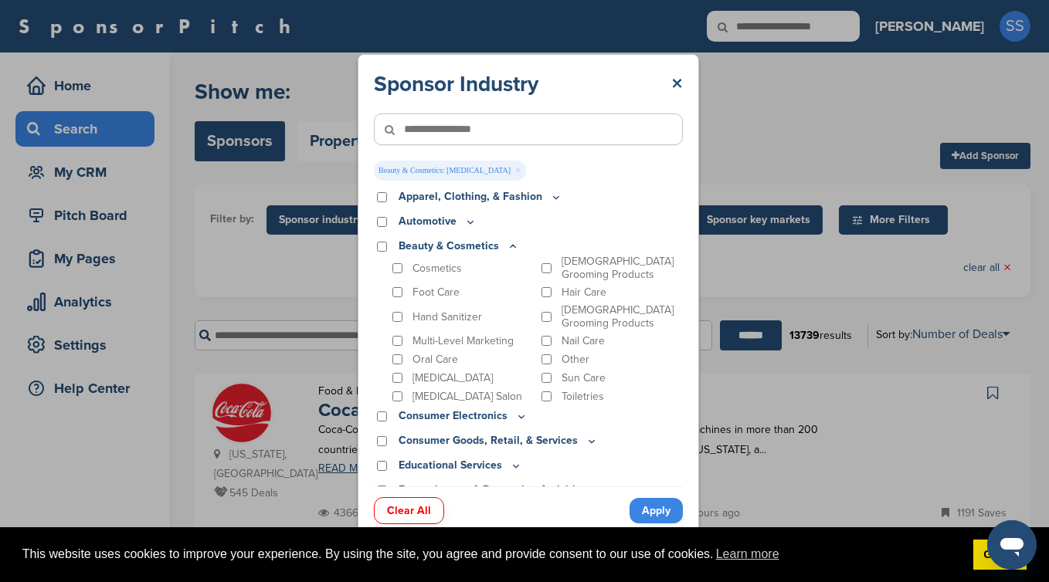
click at [598, 258] on p "Female Grooming Products" at bounding box center [622, 268] width 122 height 26
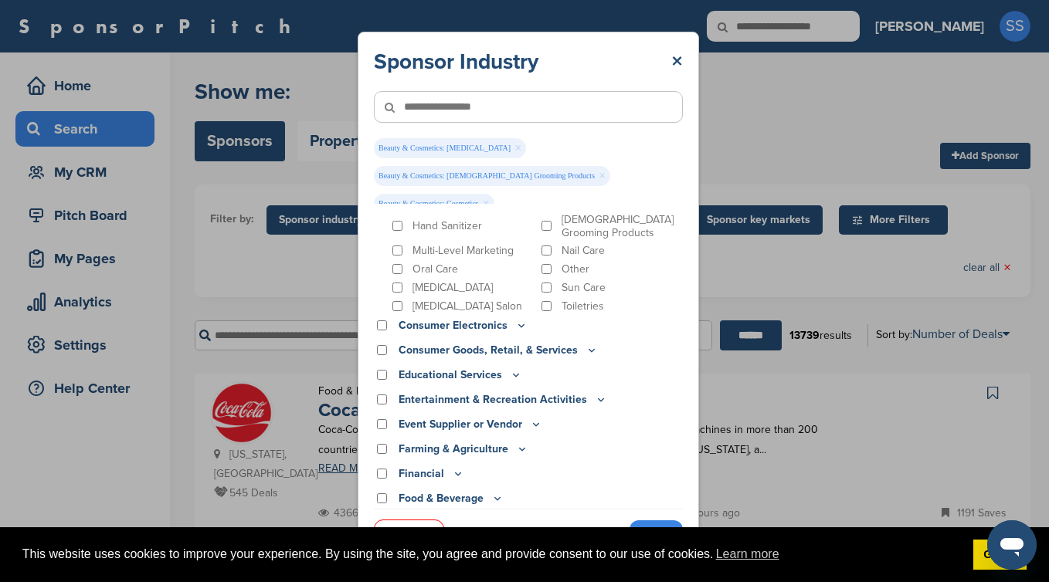
scroll to position [116, 0]
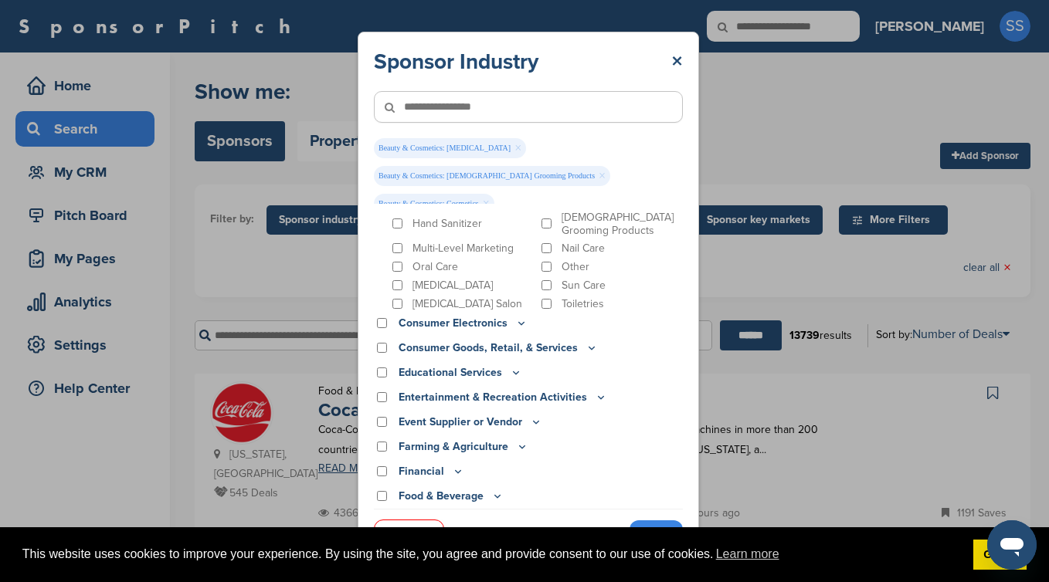
click at [673, 520] on link "Apply" at bounding box center [655, 532] width 53 height 25
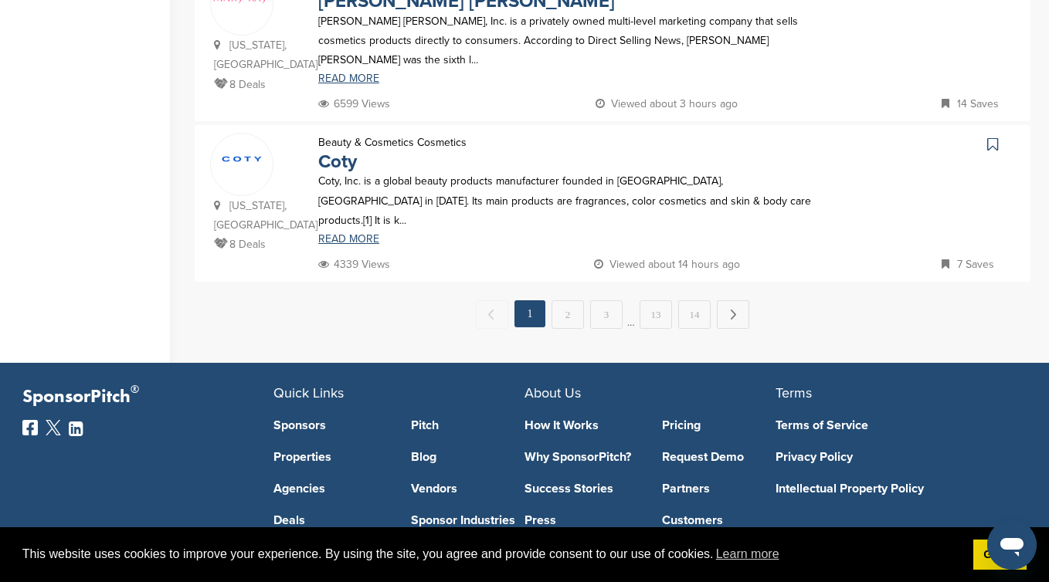
scroll to position [1747, 0]
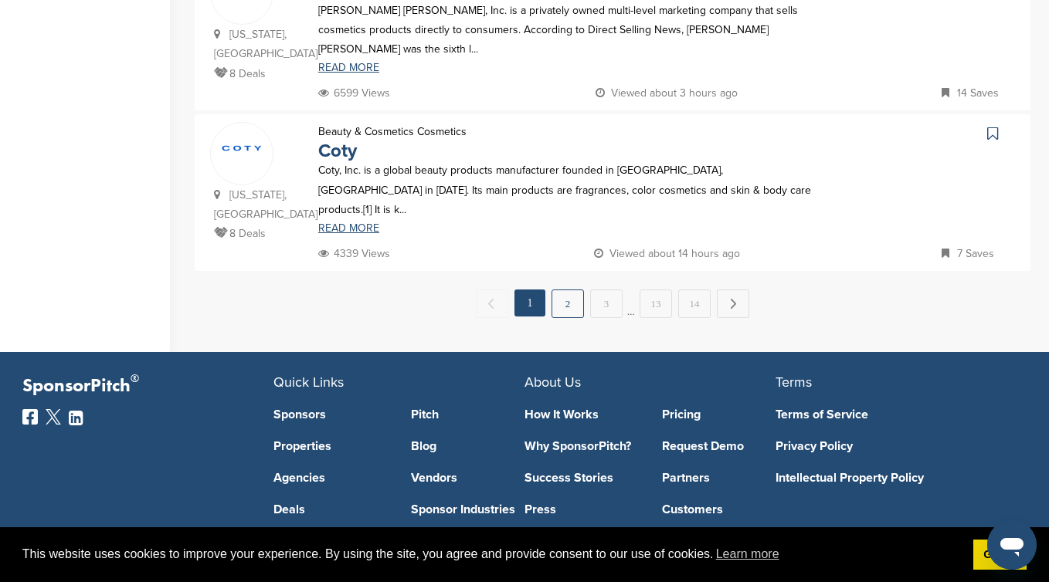
click at [560, 290] on link "2" at bounding box center [567, 304] width 32 height 29
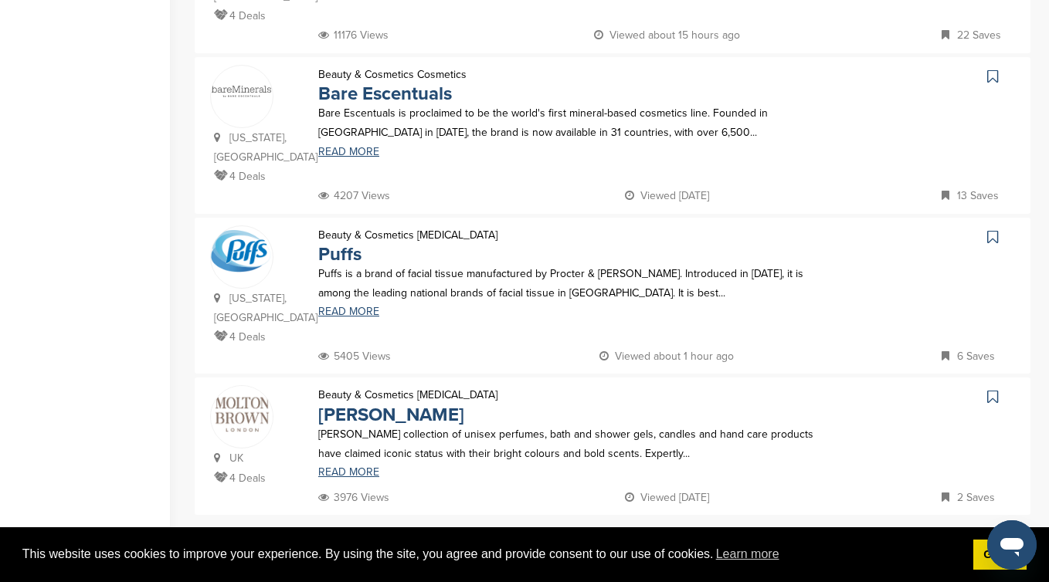
scroll to position [1472, 0]
click at [608, 535] on link "3" at bounding box center [606, 549] width 32 height 29
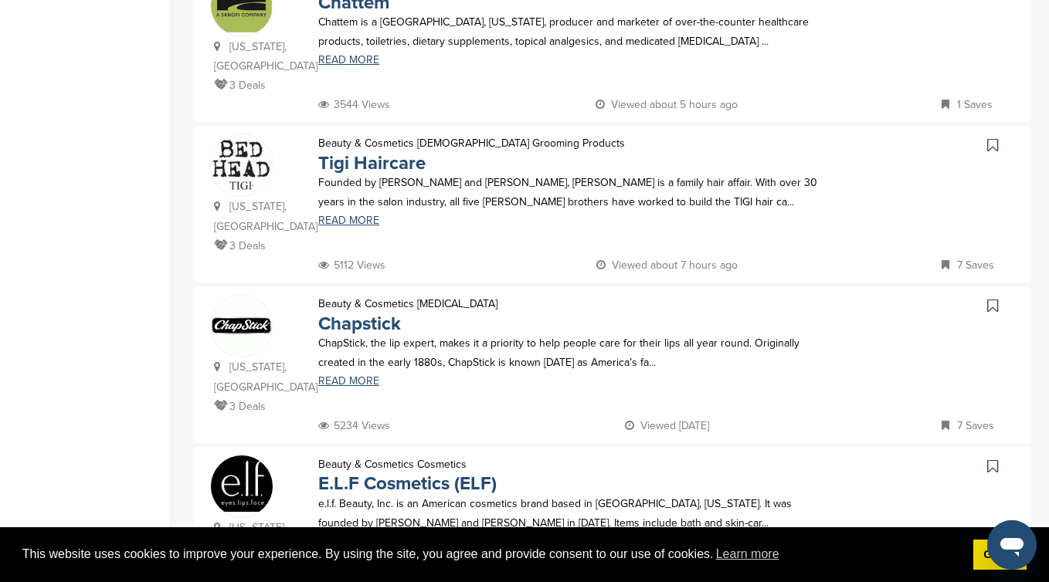
scroll to position [1383, 0]
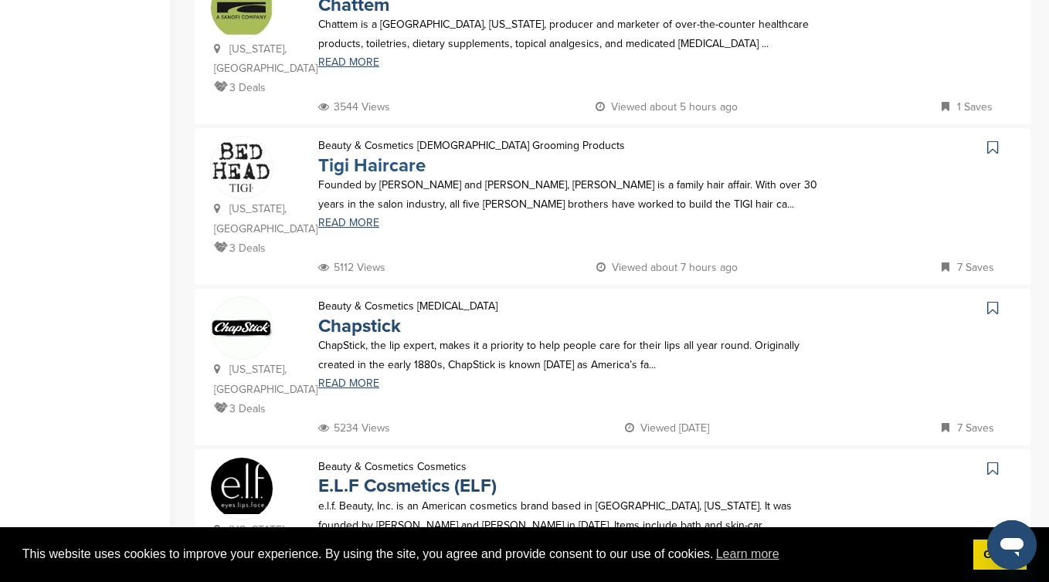
click at [410, 154] on link "Tigi Haircare" at bounding box center [371, 165] width 107 height 22
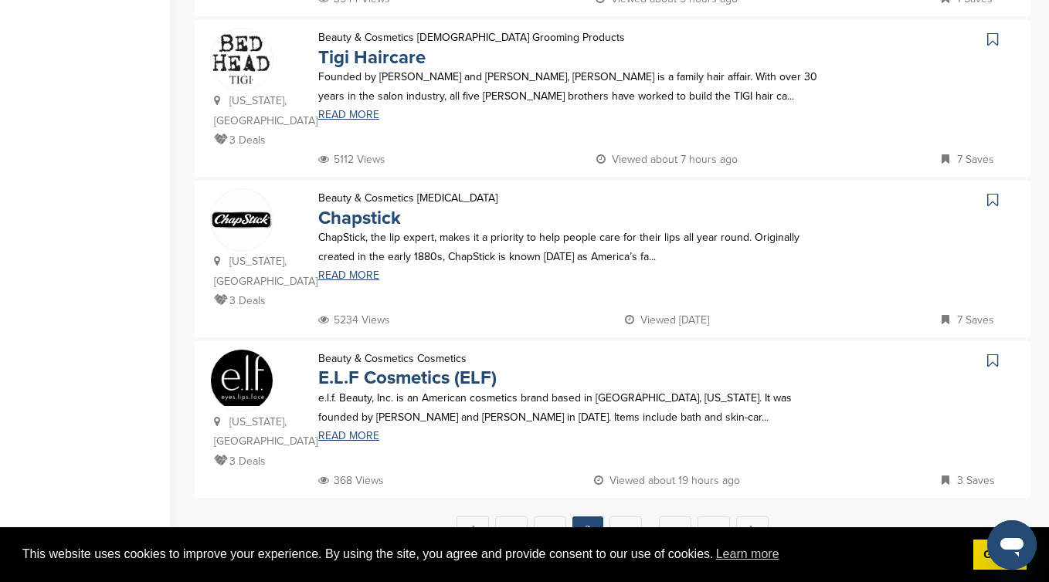
scroll to position [1490, 0]
click at [629, 517] on link "4" at bounding box center [625, 531] width 32 height 29
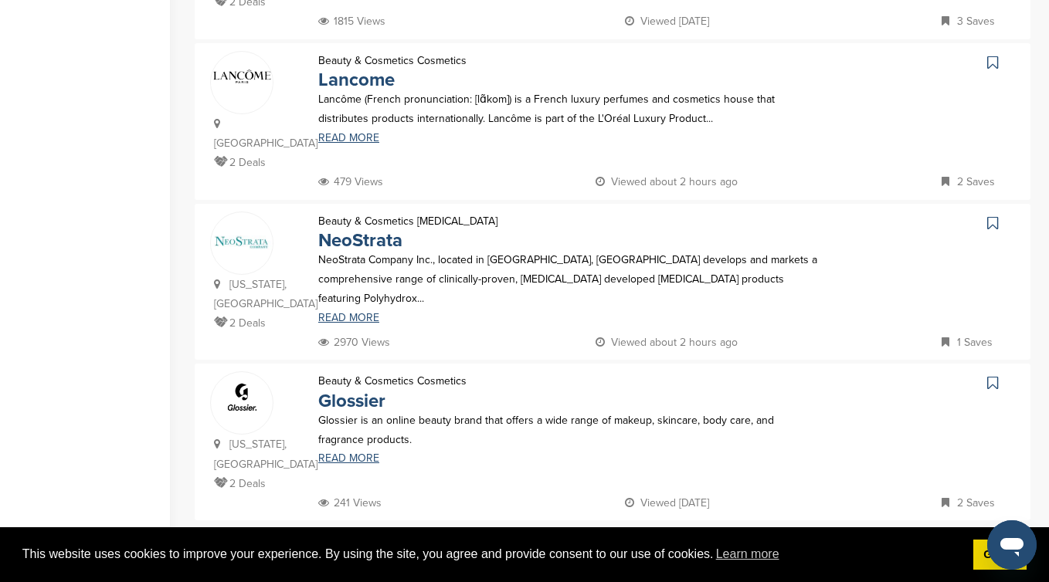
scroll to position [1489, 0]
click at [639, 537] on link "5" at bounding box center [644, 551] width 32 height 29
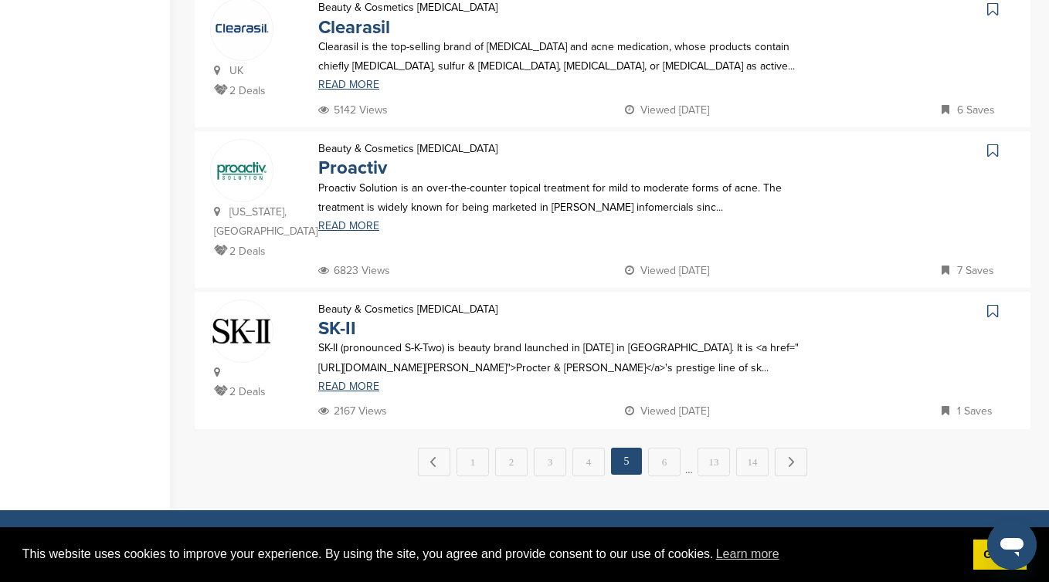
scroll to position [1727, 0]
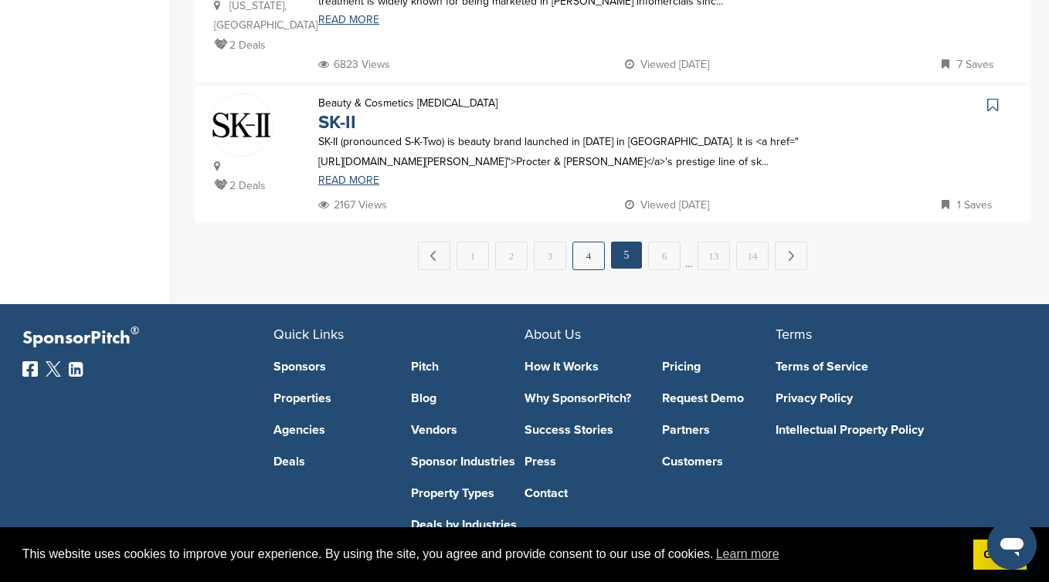
click at [582, 242] on link "4" at bounding box center [588, 256] width 32 height 29
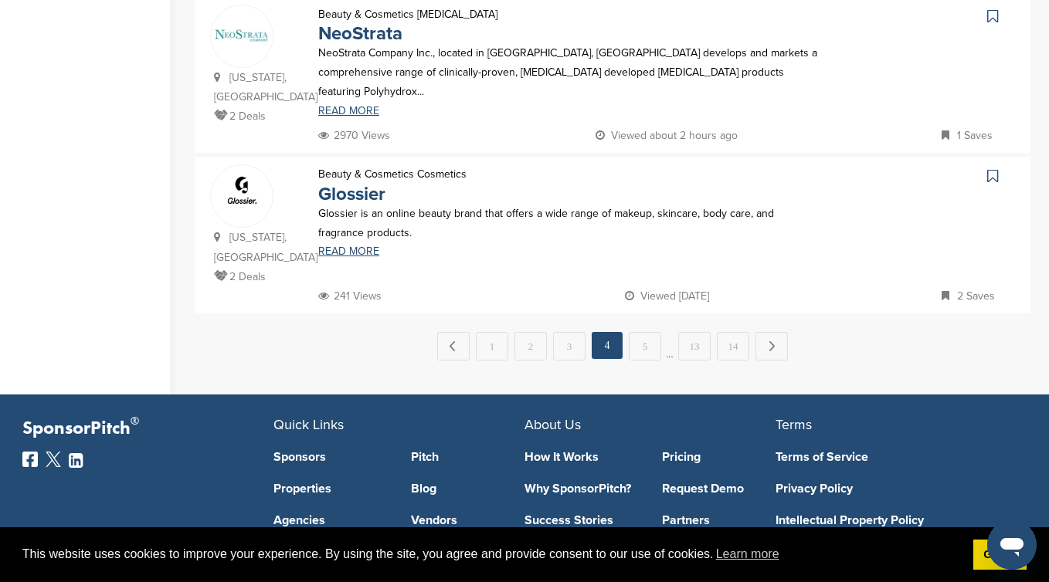
scroll to position [1690, 0]
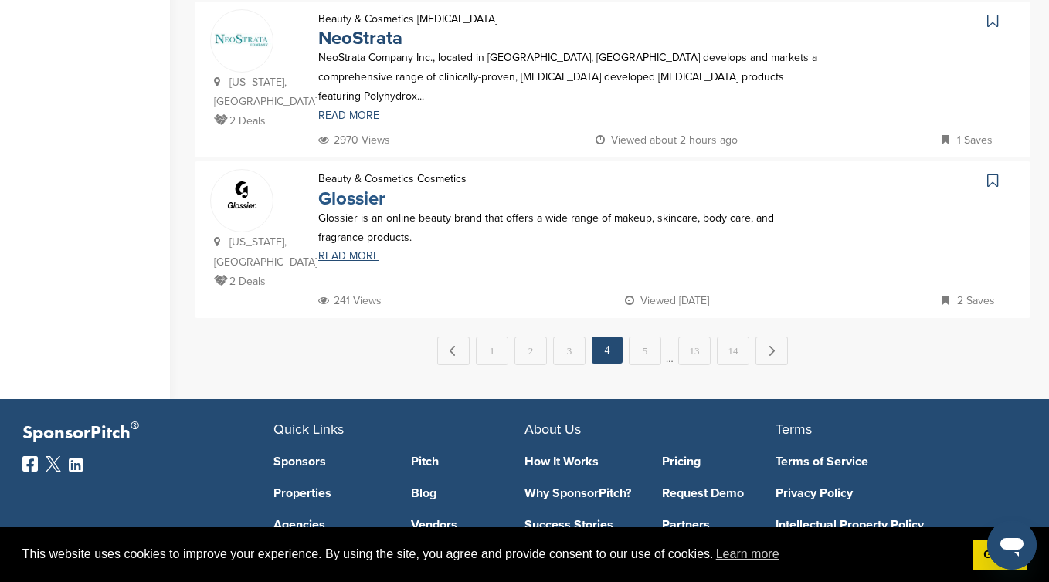
click at [371, 188] on link "Glossier" at bounding box center [351, 199] width 67 height 22
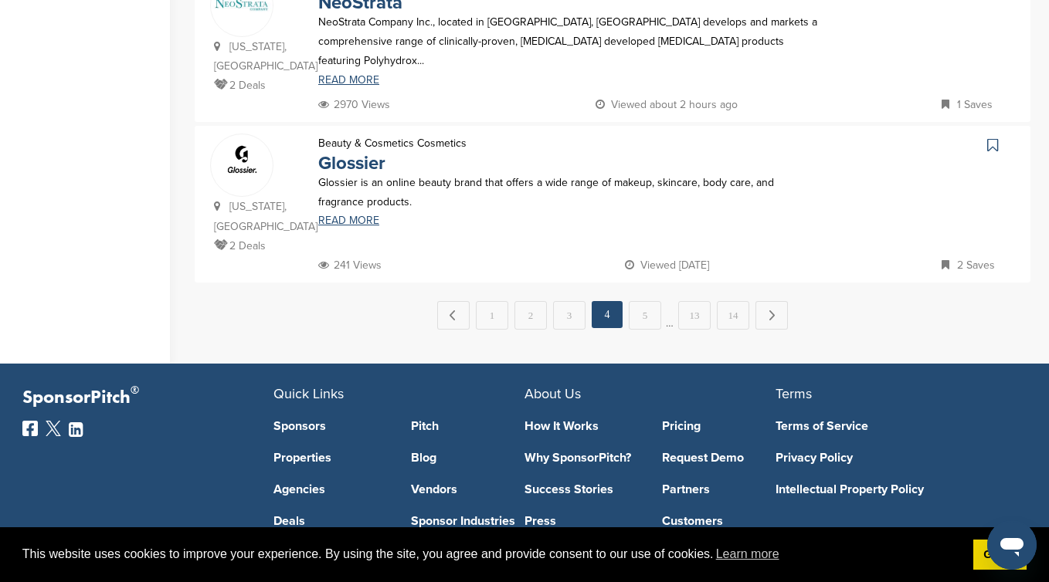
scroll to position [1767, 0]
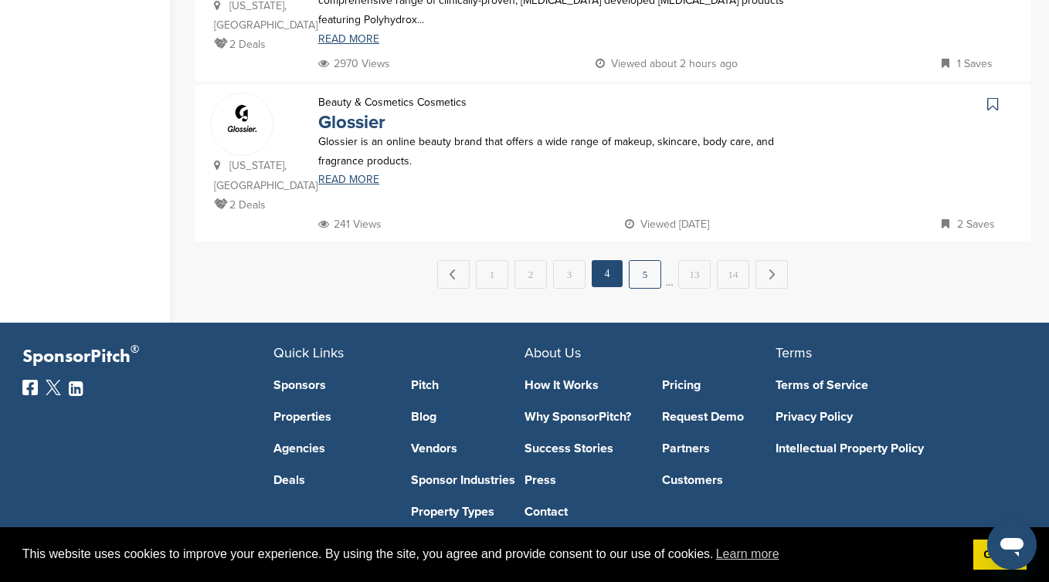
click at [645, 260] on link "5" at bounding box center [644, 274] width 32 height 29
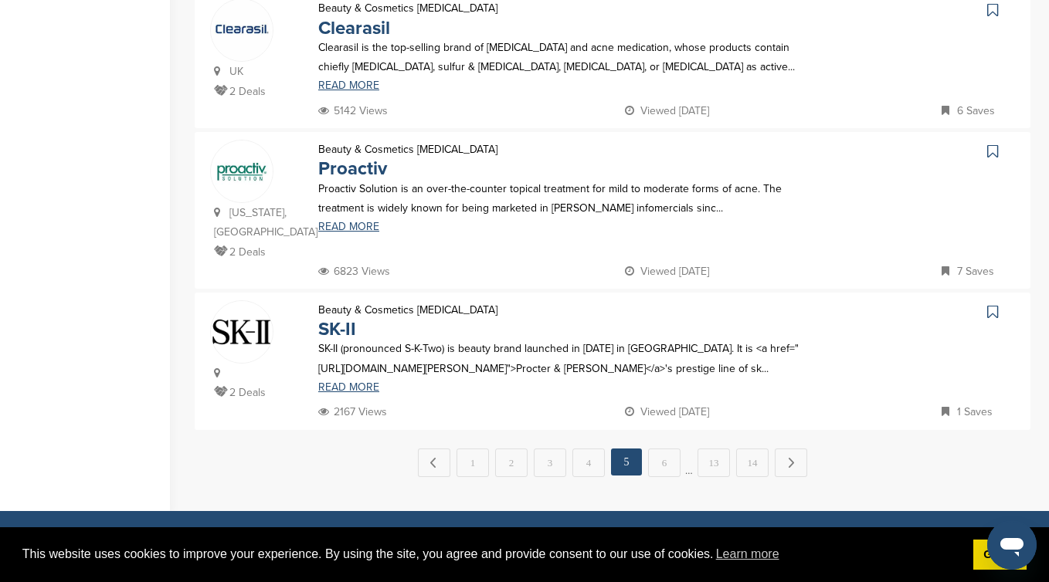
scroll to position [1519, 0]
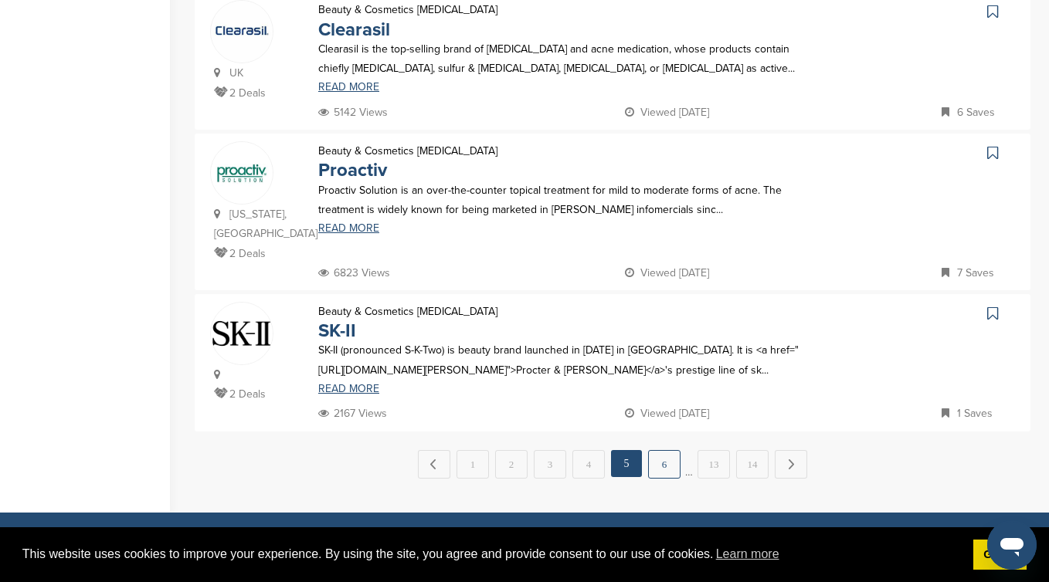
click at [668, 450] on link "6" at bounding box center [664, 464] width 32 height 29
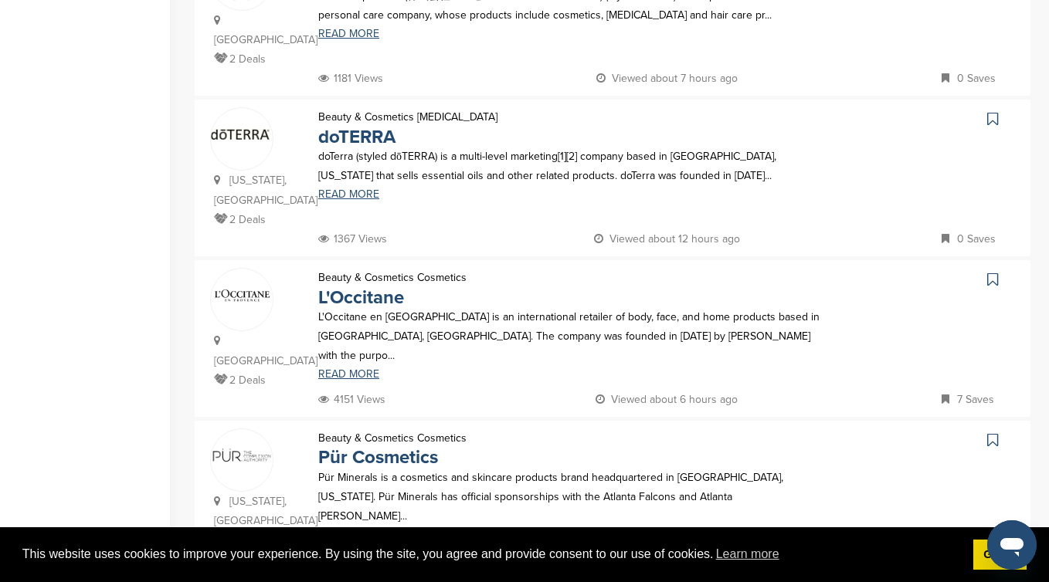
scroll to position [1416, 0]
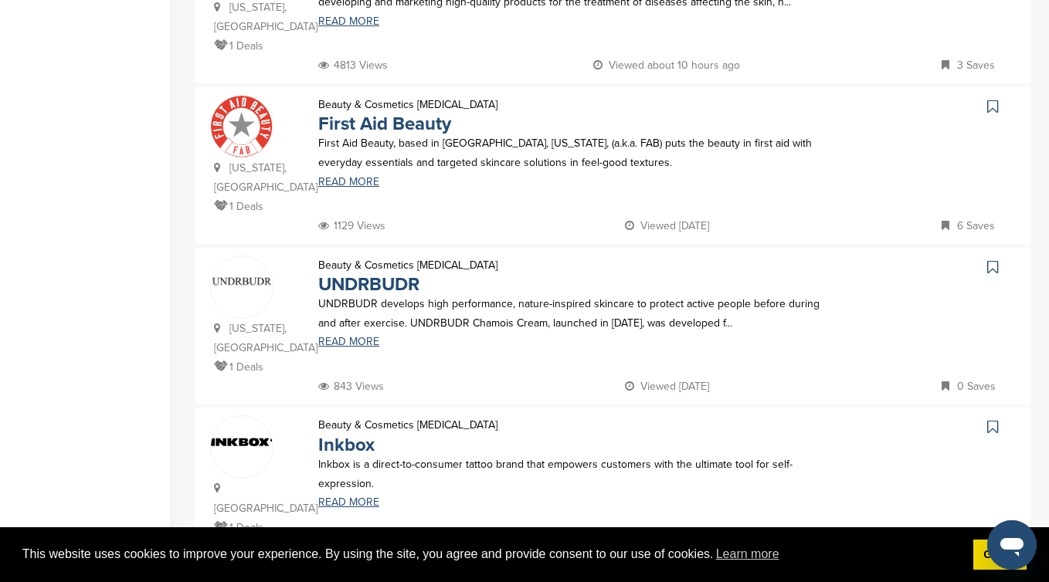
scroll to position [1482, 0]
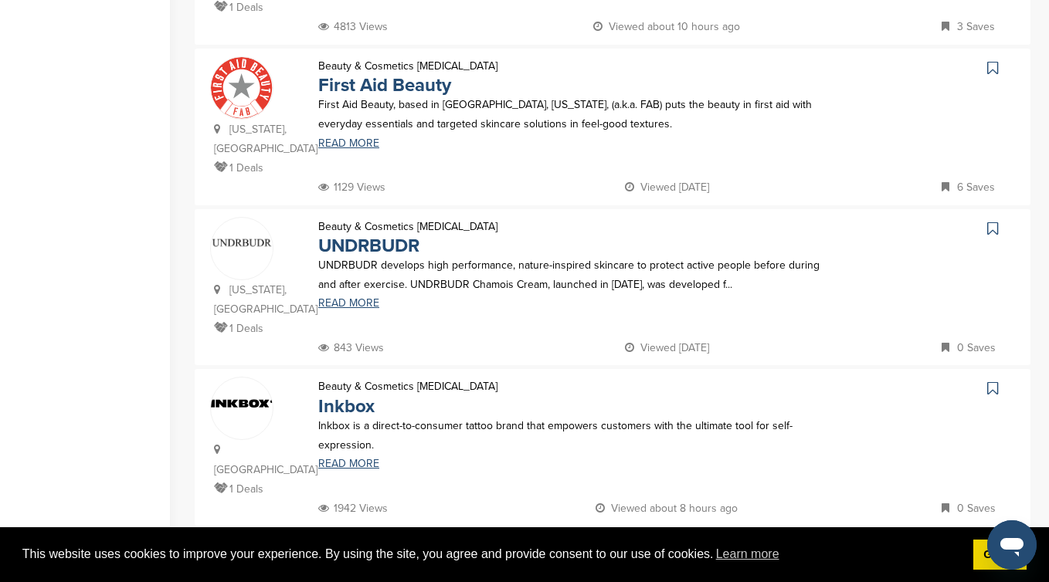
click at [663, 544] on link "8" at bounding box center [650, 558] width 32 height 29
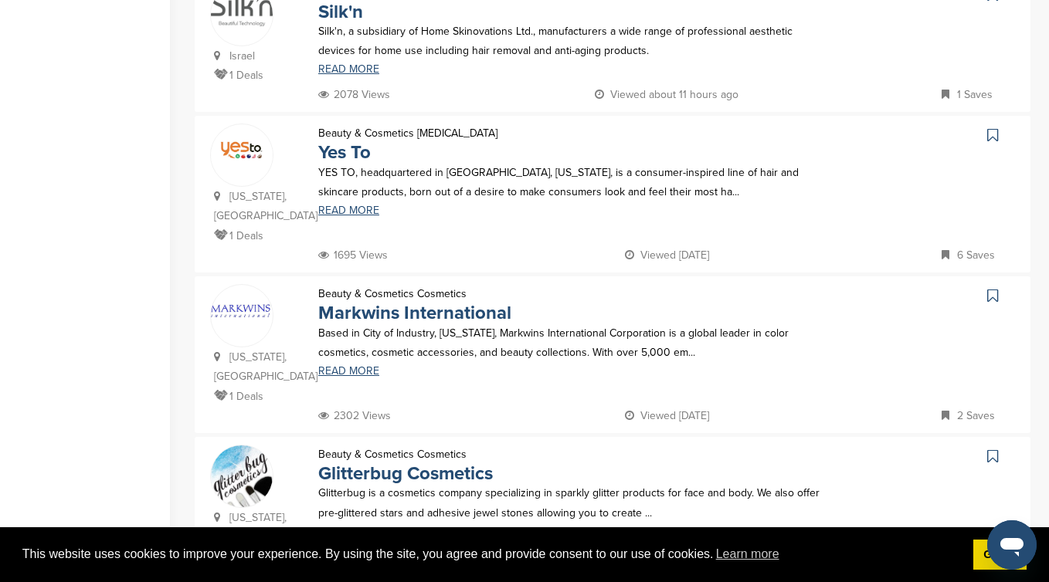
scroll to position [1575, 0]
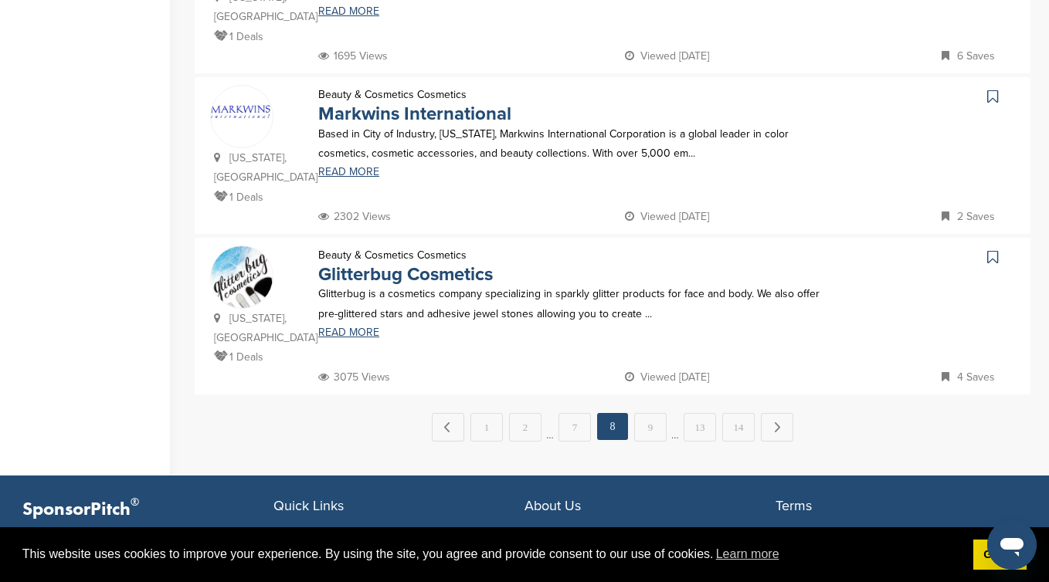
click at [653, 413] on link "9" at bounding box center [650, 427] width 32 height 29
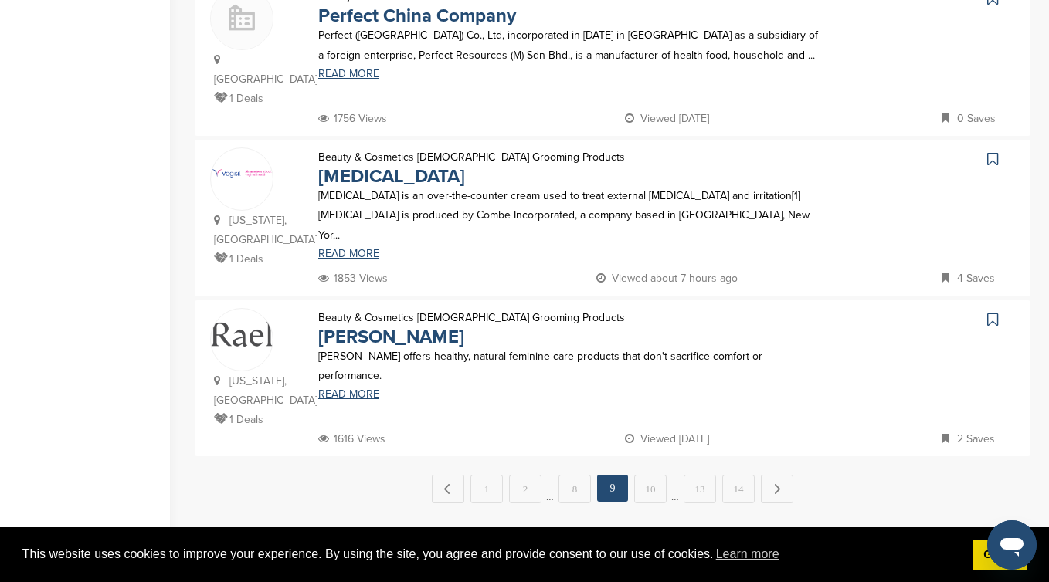
scroll to position [1572, 0]
click at [652, 474] on link "10" at bounding box center [650, 488] width 32 height 29
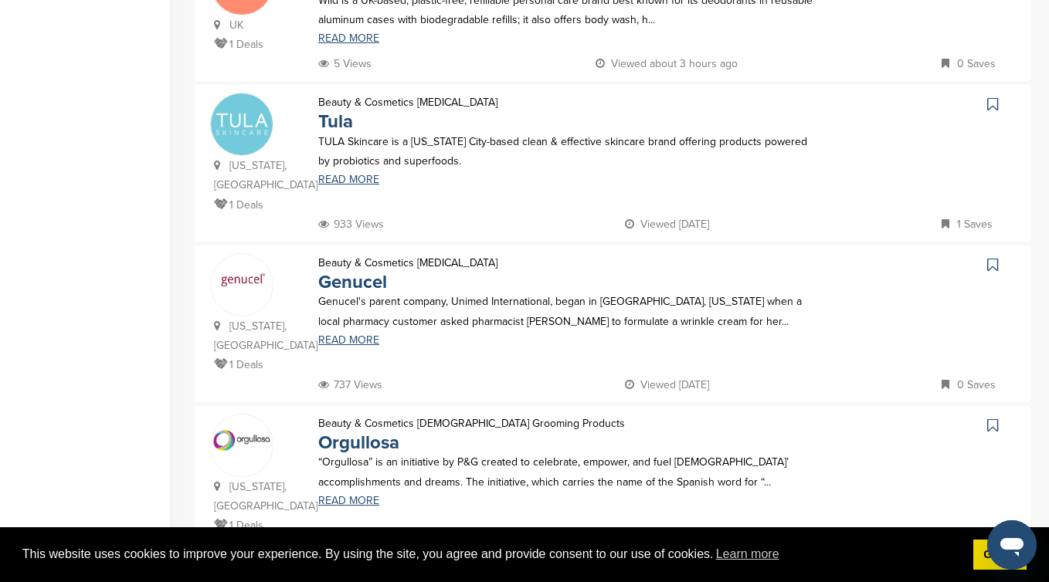
scroll to position [1097, 0]
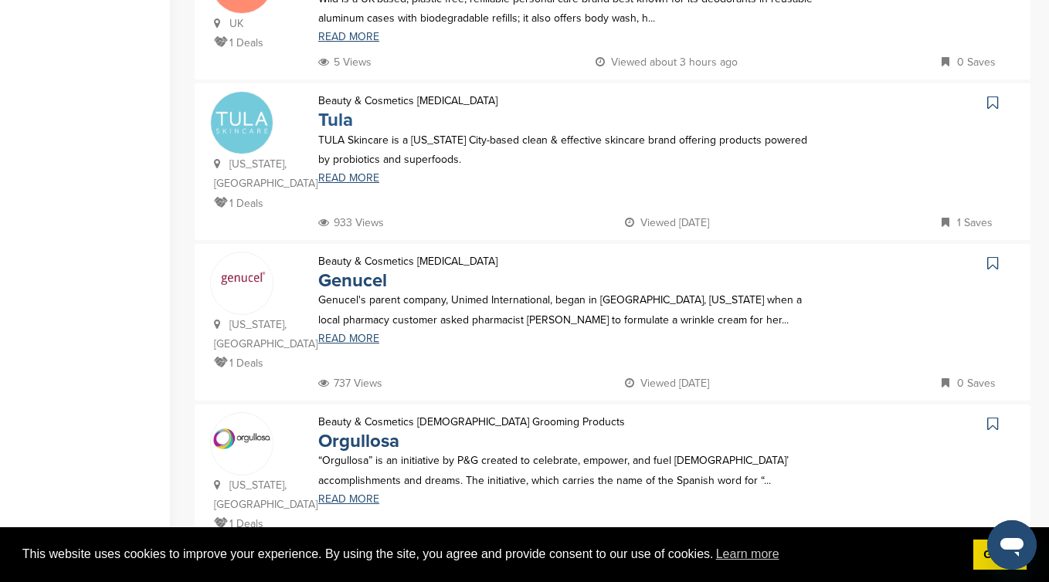
click at [342, 109] on link "Tula" at bounding box center [335, 120] width 35 height 22
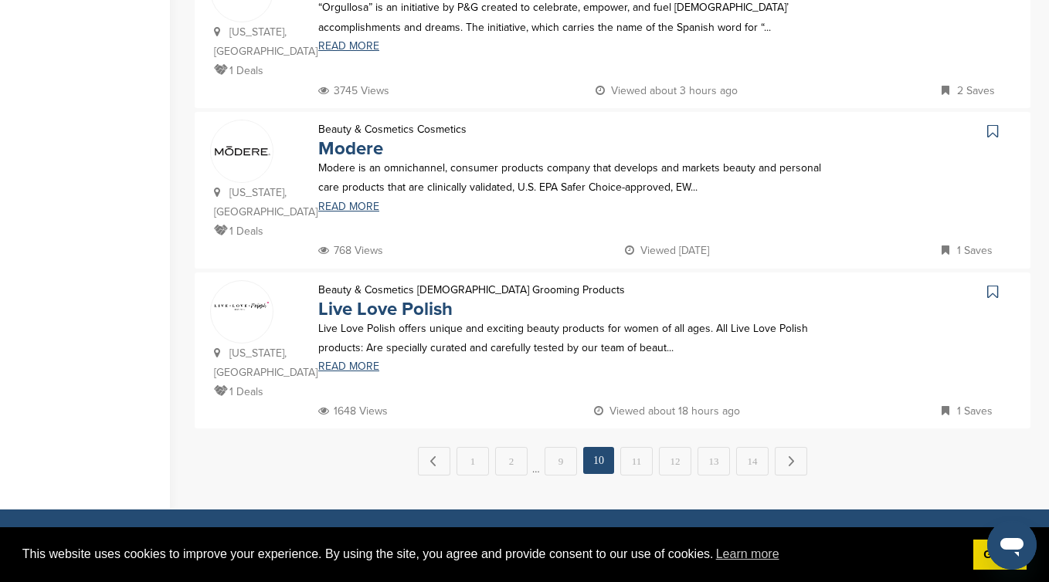
scroll to position [1556, 0]
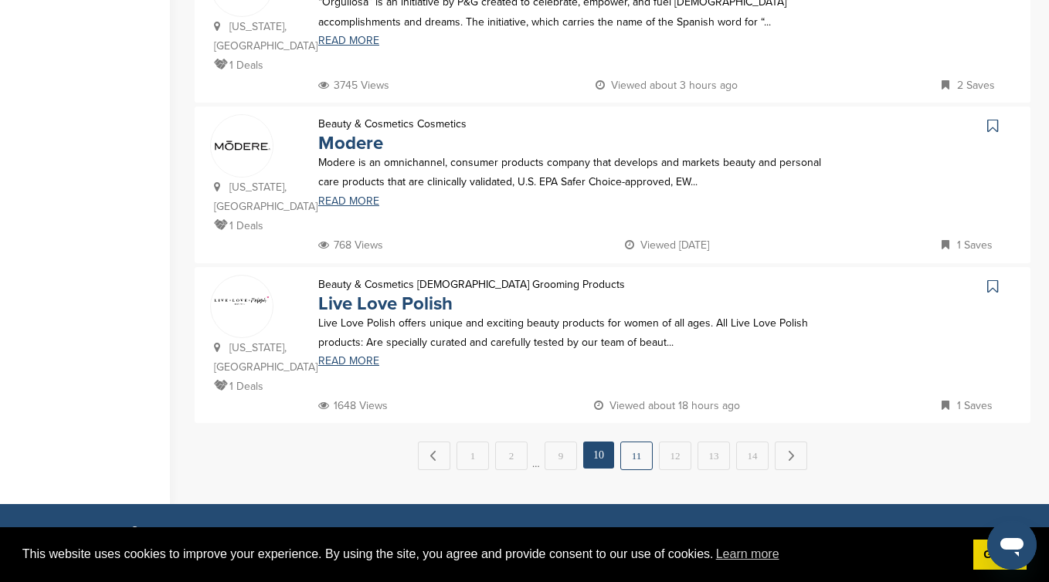
click at [637, 442] on link "11" at bounding box center [636, 456] width 32 height 29
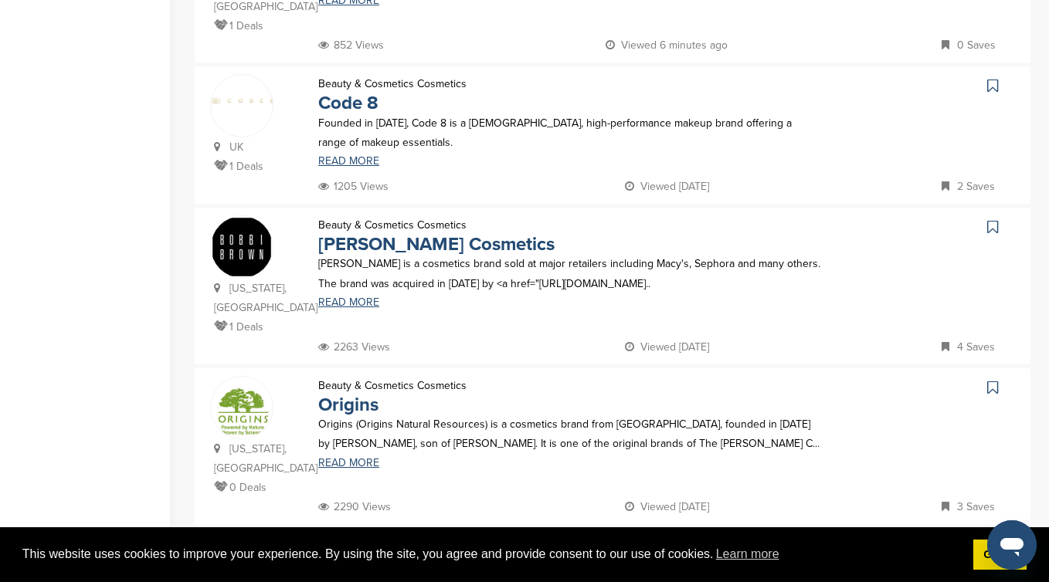
scroll to position [1427, 0]
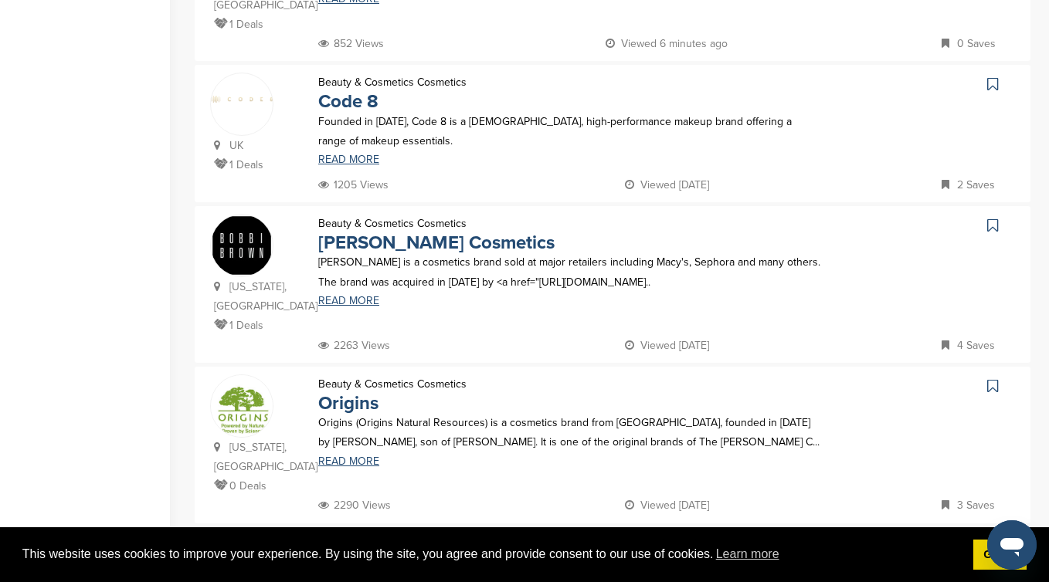
click at [659, 542] on link "12" at bounding box center [655, 556] width 32 height 29
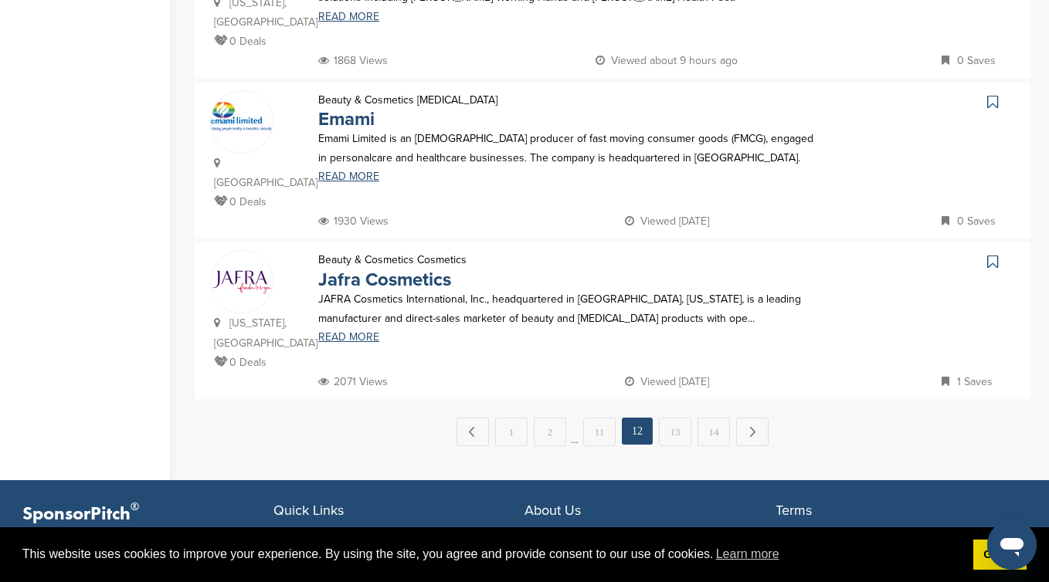
scroll to position [1608, 0]
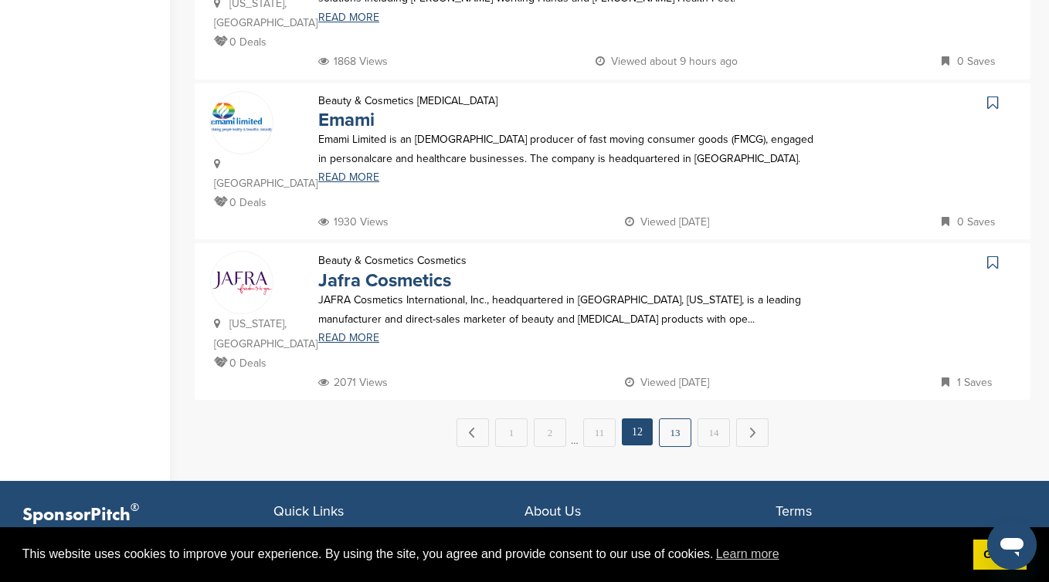
click at [681, 418] on link "13" at bounding box center [675, 432] width 32 height 29
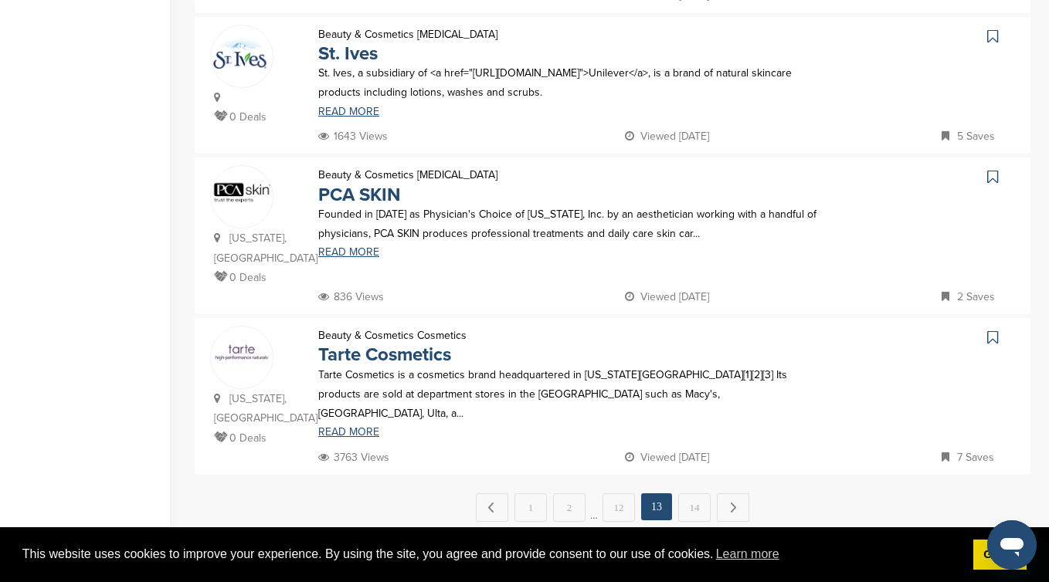
scroll to position [1513, 0]
click at [693, 494] on link "14" at bounding box center [694, 508] width 32 height 29
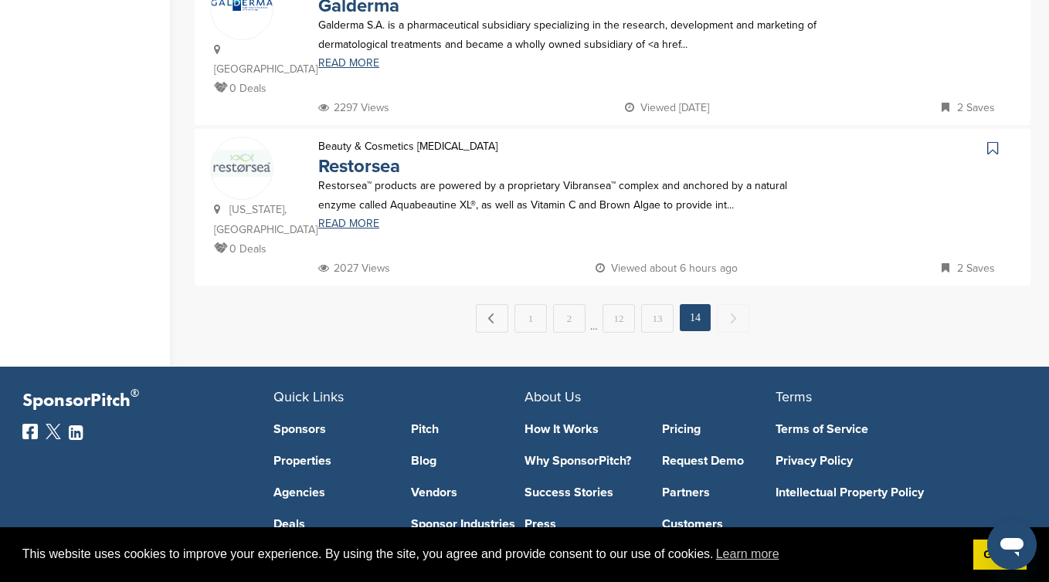
scroll to position [762, 0]
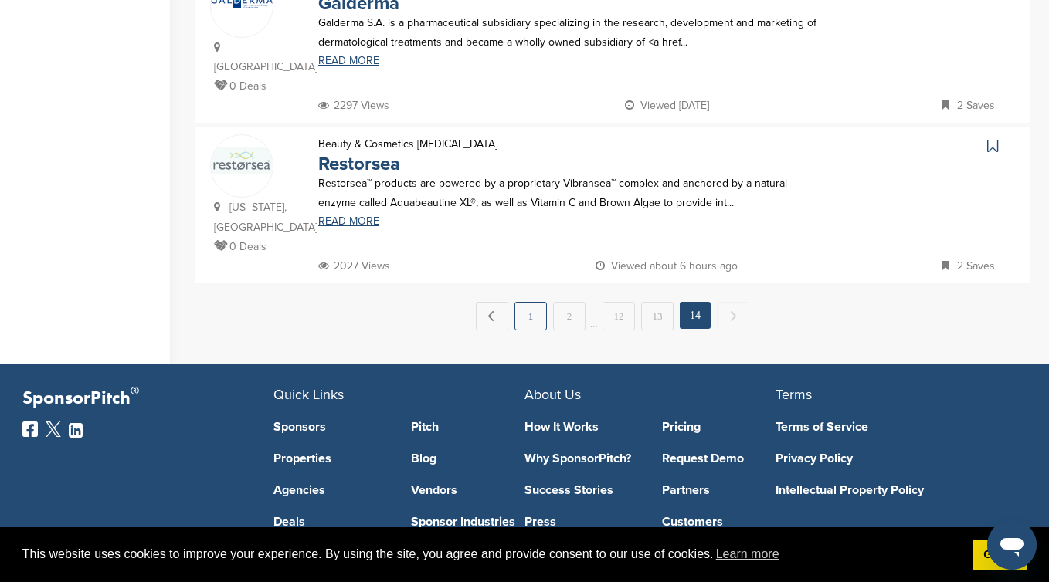
click at [531, 302] on link "1" at bounding box center [530, 316] width 32 height 29
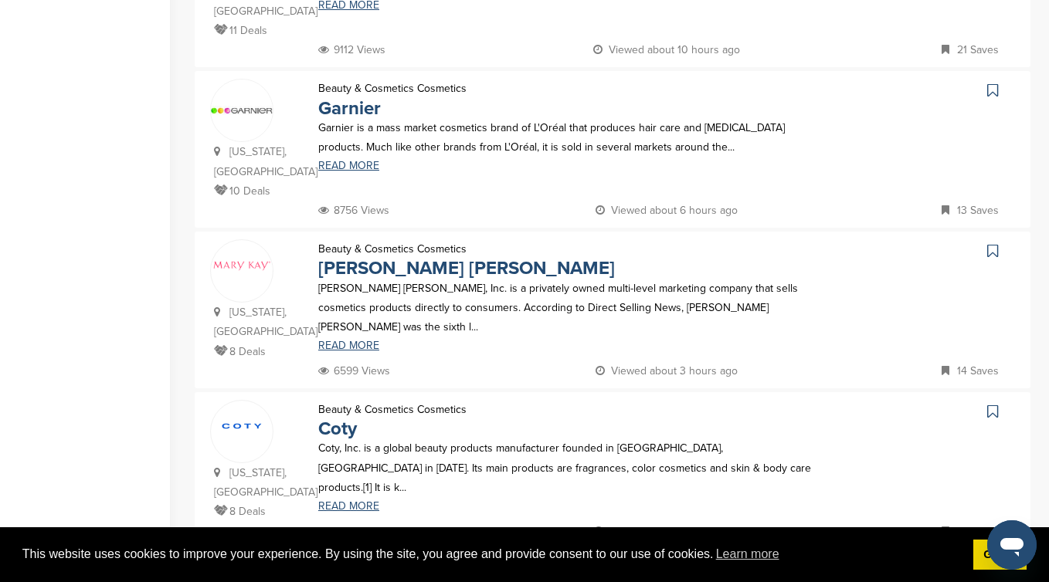
scroll to position [1494, 0]
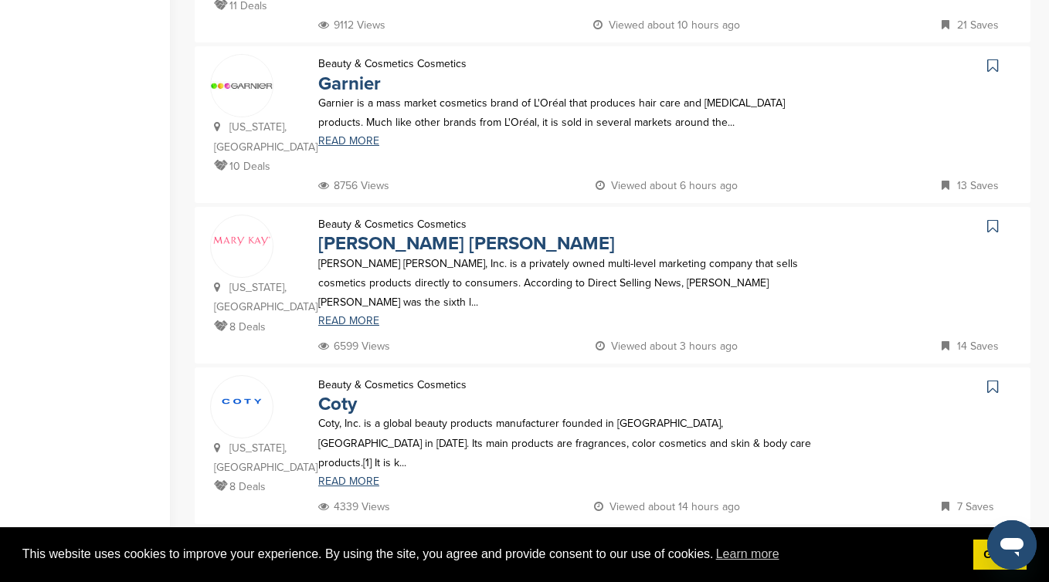
click at [571, 543] on link "2" at bounding box center [567, 557] width 32 height 29
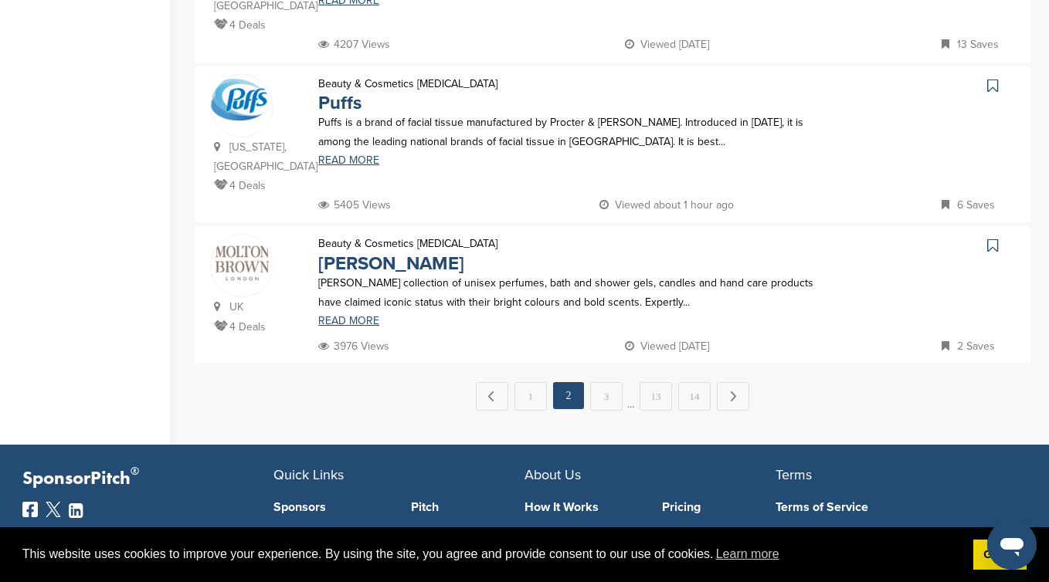
scroll to position [1625, 0]
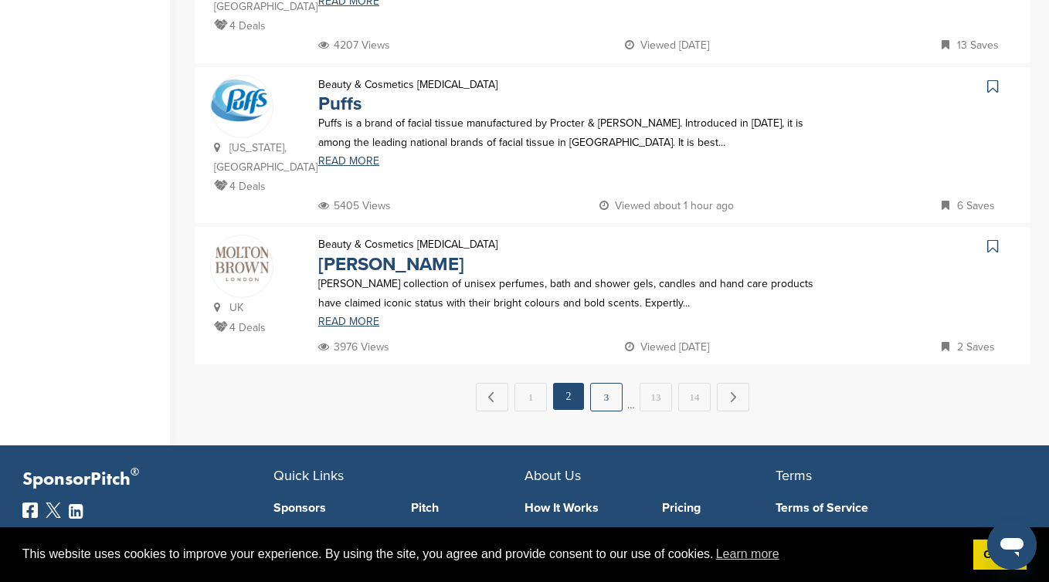
click at [603, 383] on link "3" at bounding box center [606, 397] width 32 height 29
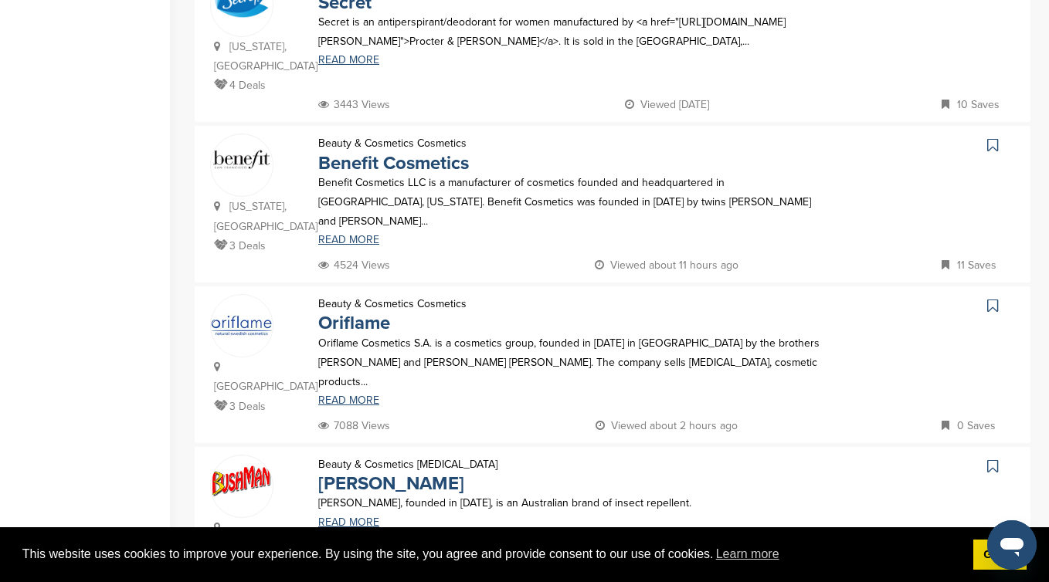
scroll to position [300, 0]
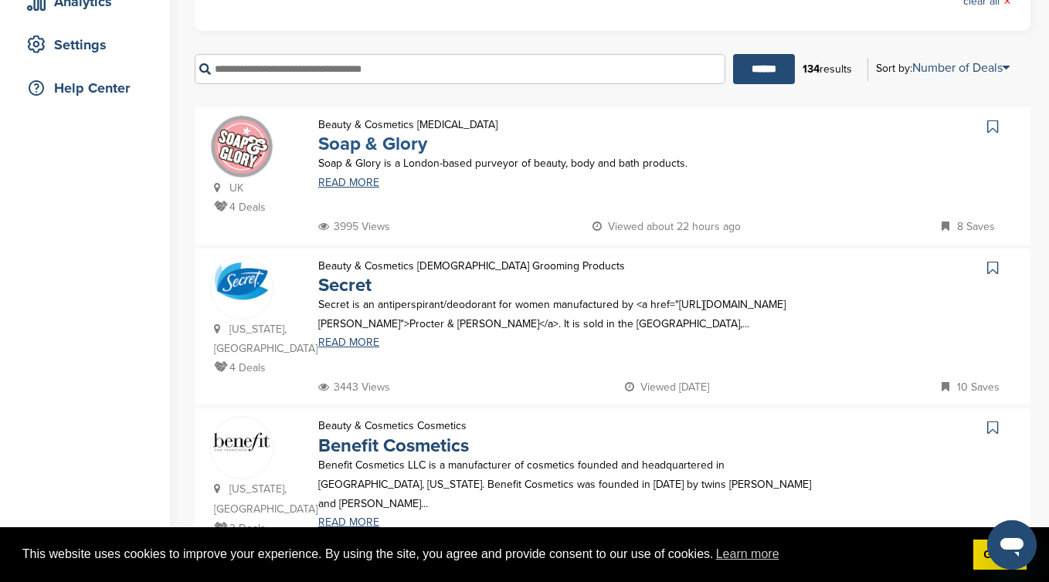
click at [397, 147] on link "Soap & Glory" at bounding box center [372, 144] width 109 height 22
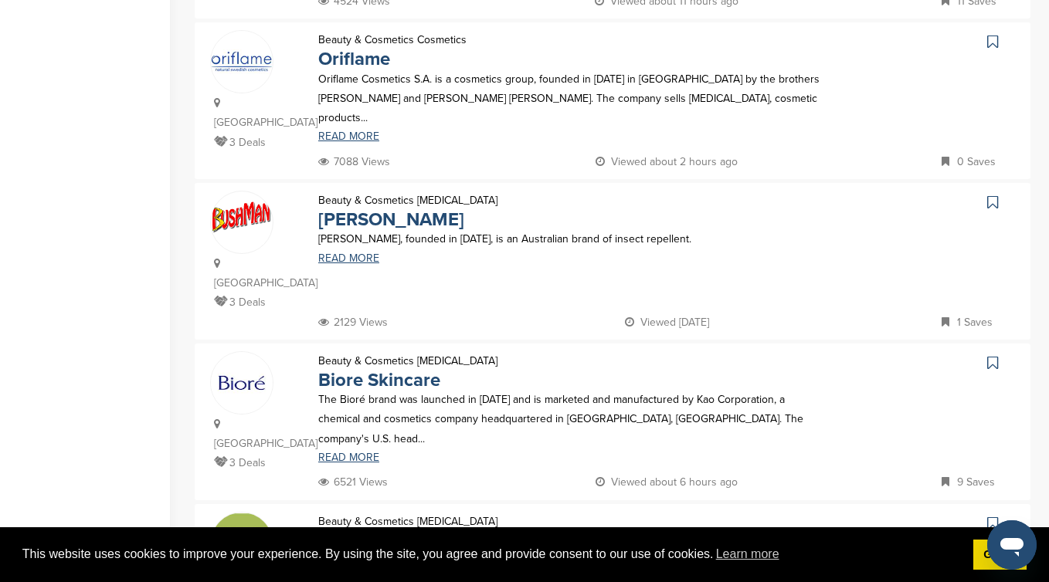
scroll to position [591, 0]
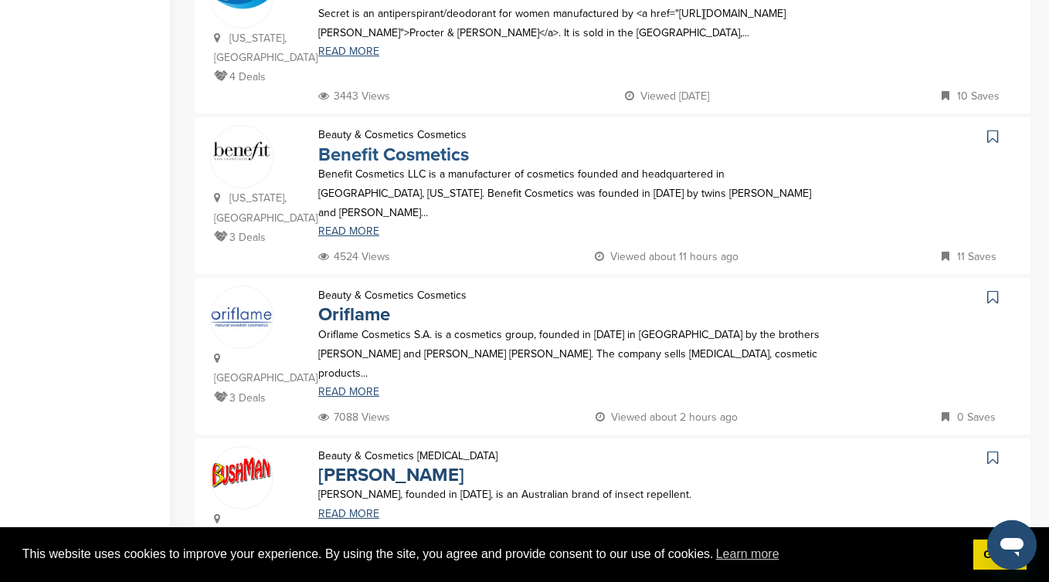
click at [398, 145] on link "Benefit Cosmetics" at bounding box center [393, 155] width 151 height 22
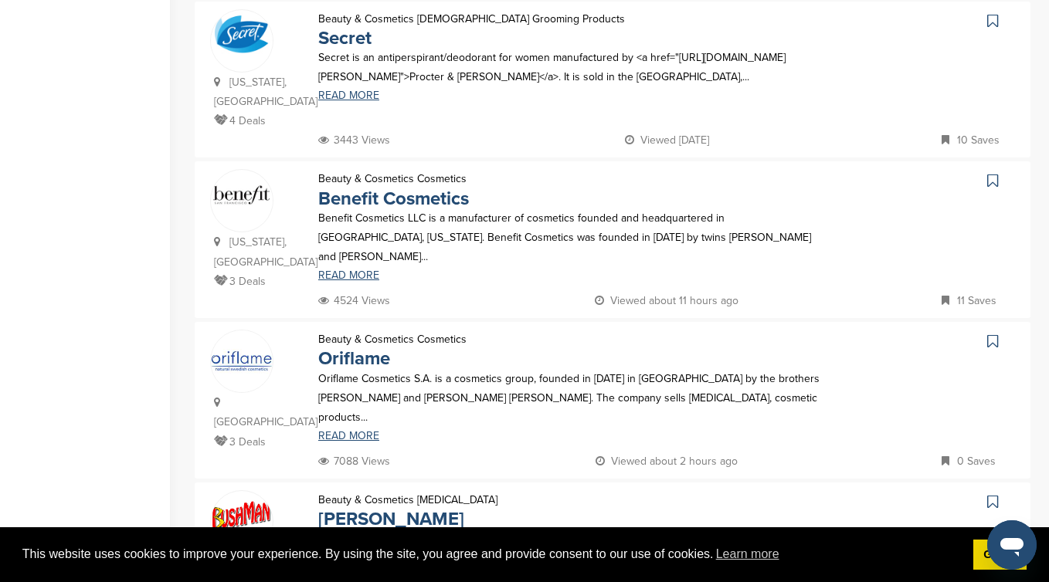
scroll to position [0, 0]
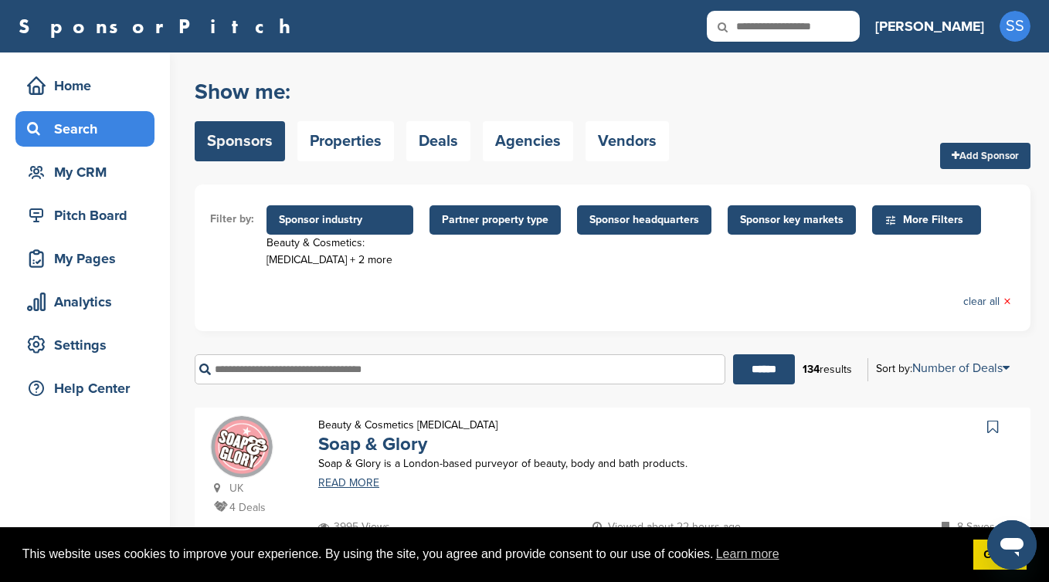
click at [857, 28] on input "text" at bounding box center [782, 26] width 153 height 31
type input "****"
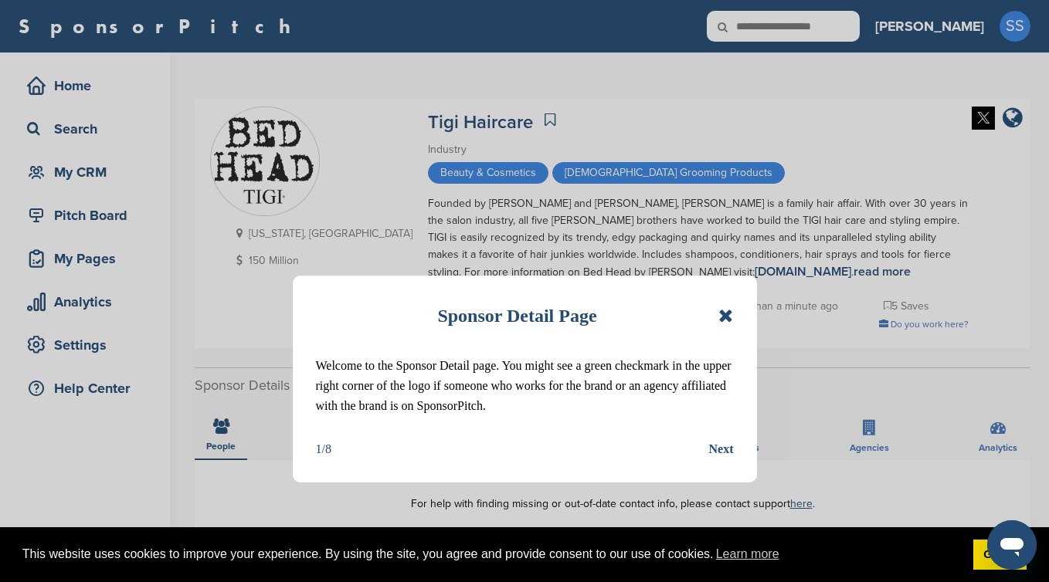
click at [718, 317] on icon at bounding box center [725, 316] width 15 height 19
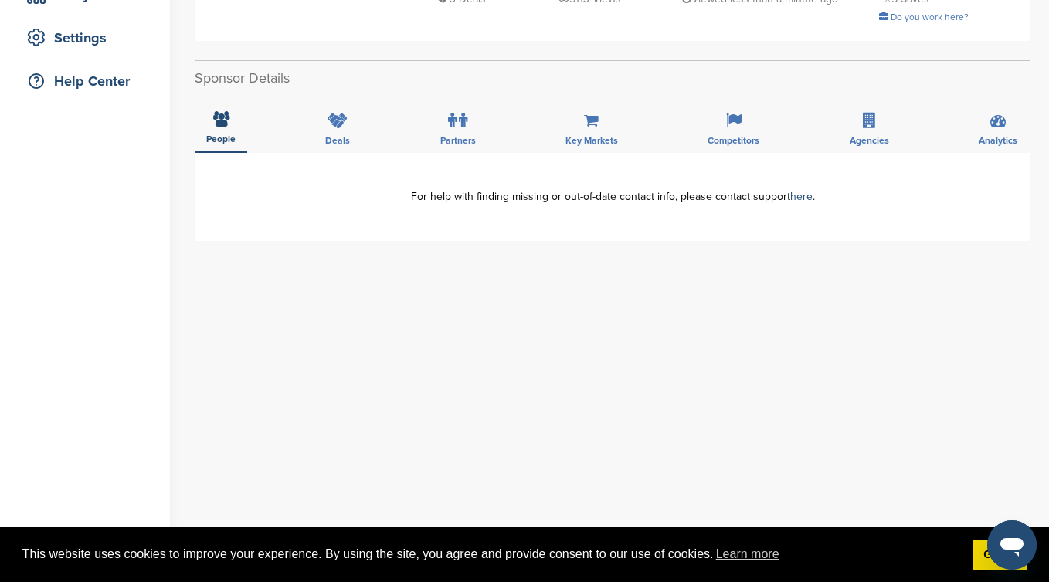
scroll to position [306, 0]
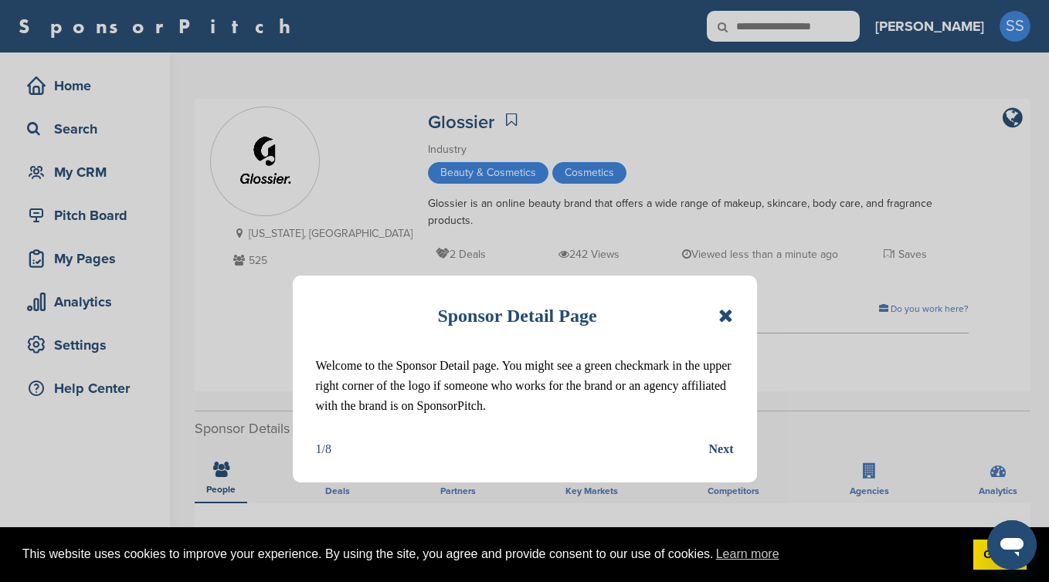
click at [727, 314] on icon at bounding box center [725, 316] width 15 height 19
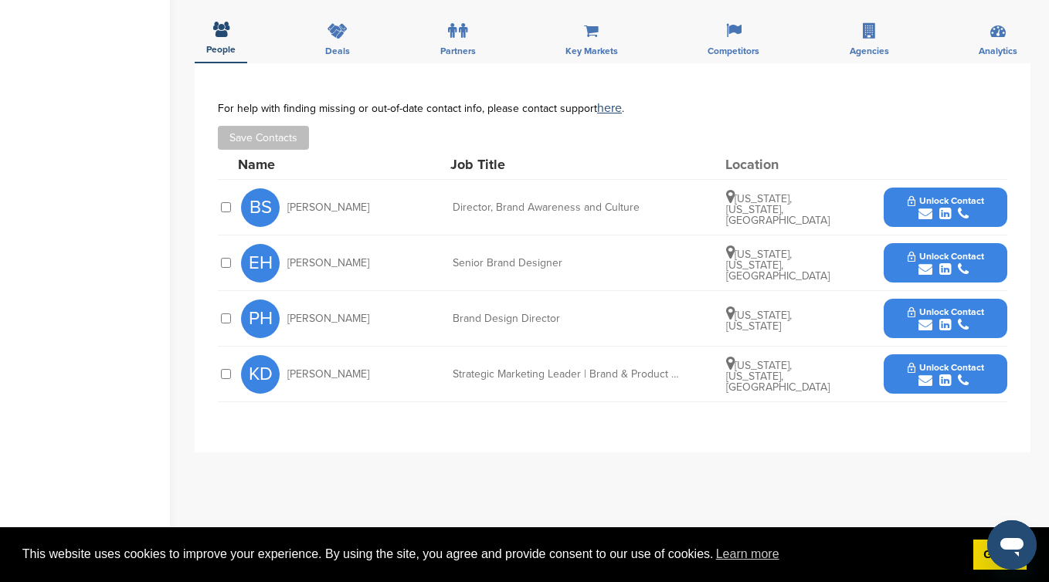
scroll to position [443, 0]
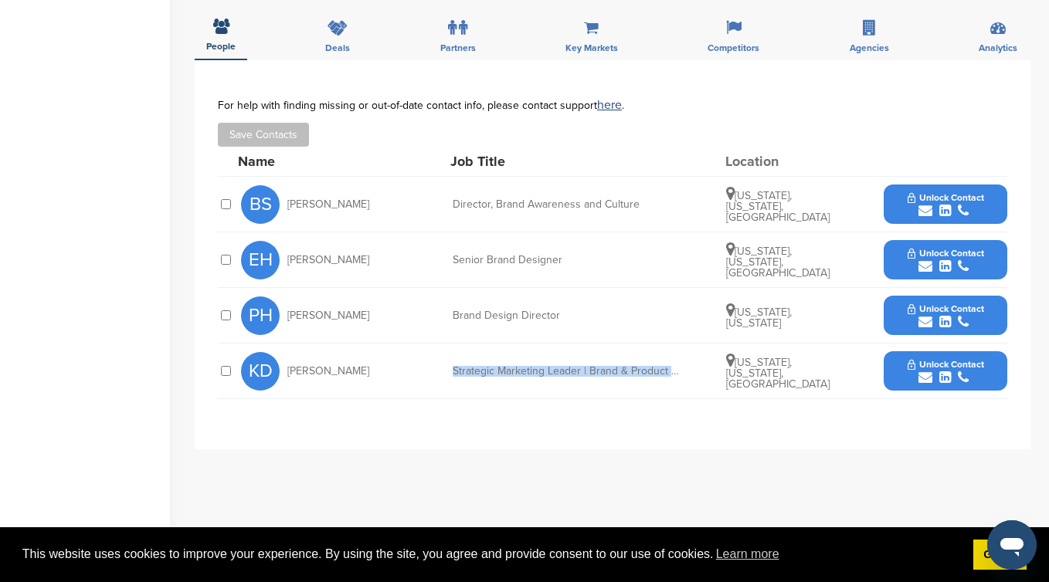
drag, startPoint x: 578, startPoint y: 353, endPoint x: 583, endPoint y: 385, distance: 32.1
click at [583, 385] on div "KD [PERSON_NAME] Strategic Marketing Leader | Brand & Product Marketing [US_STA…" at bounding box center [624, 371] width 766 height 55
drag, startPoint x: 583, startPoint y: 385, endPoint x: 591, endPoint y: 357, distance: 28.1
click at [591, 357] on div "KD [PERSON_NAME] Strategic Marketing Leader | Brand & Product Marketing [US_STA…" at bounding box center [624, 371] width 766 height 55
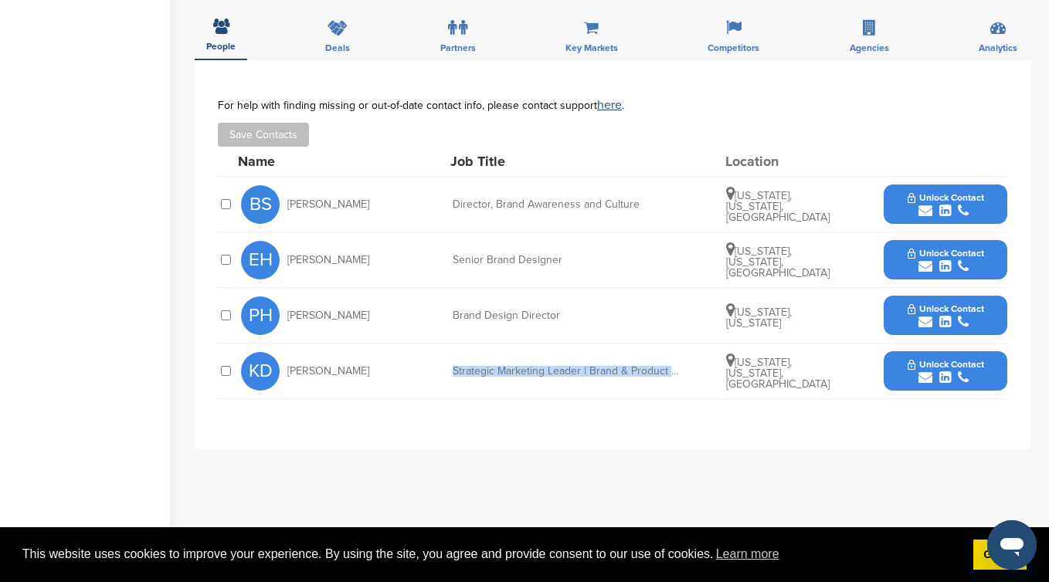
click at [591, 357] on div "KD [PERSON_NAME] Strategic Marketing Leader | Brand & Product Marketing [US_STA…" at bounding box center [624, 371] width 766 height 55
click at [920, 381] on icon "submit" at bounding box center [925, 378] width 14 height 14
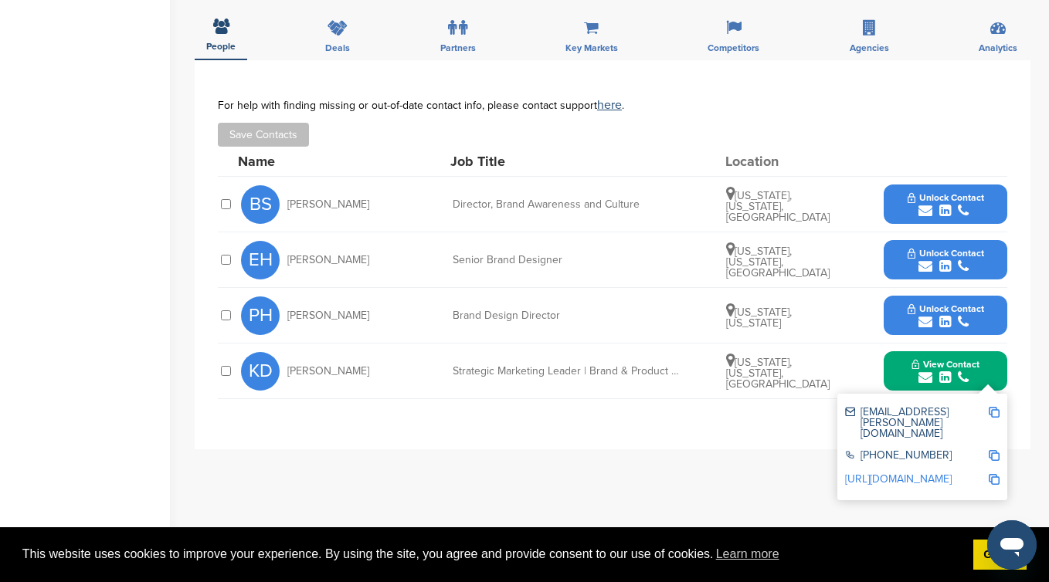
click at [991, 413] on img at bounding box center [993, 412] width 11 height 11
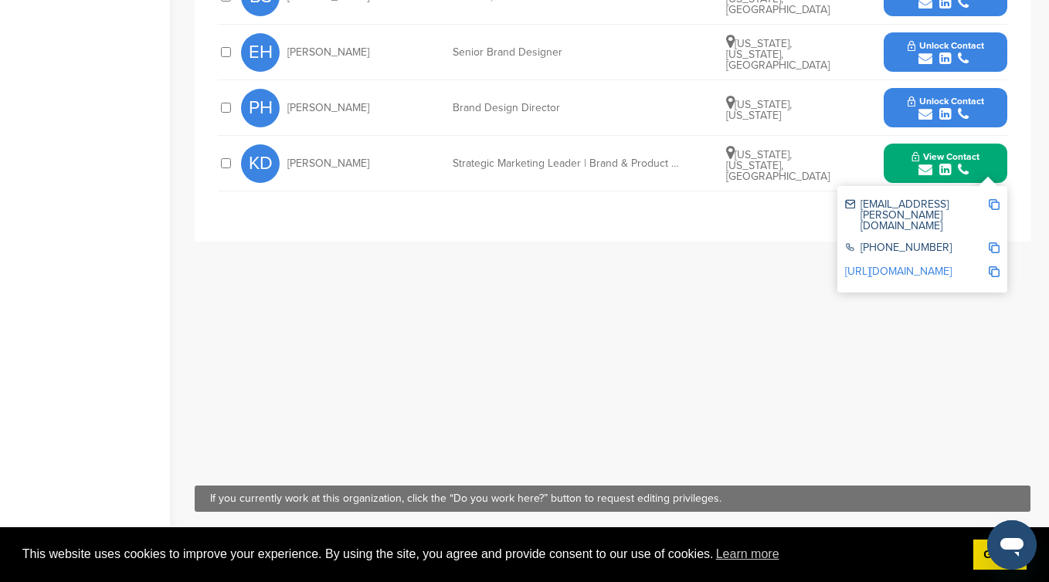
scroll to position [555, 0]
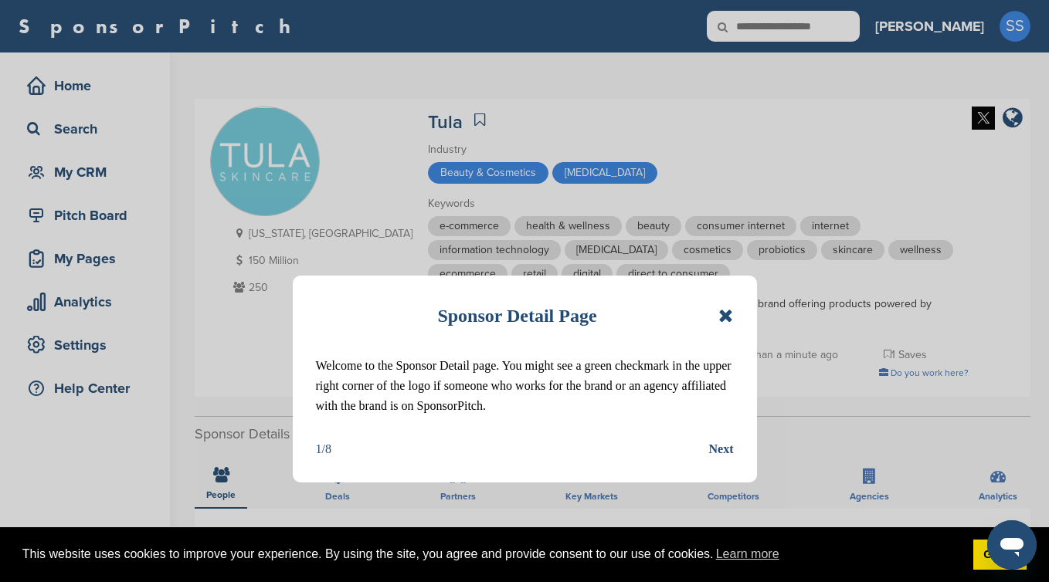
click at [734, 313] on div "Sponsor Detail Page Welcome to the Sponsor Detail page. You might see a green c…" at bounding box center [525, 379] width 464 height 207
click at [717, 317] on div "Sponsor Detail Page" at bounding box center [525, 316] width 418 height 34
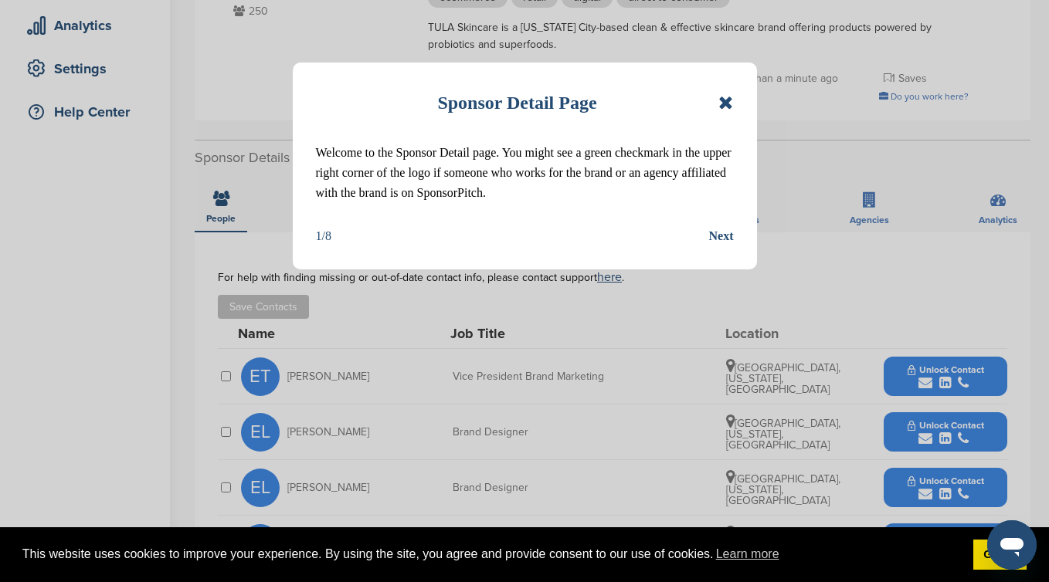
scroll to position [271, 0]
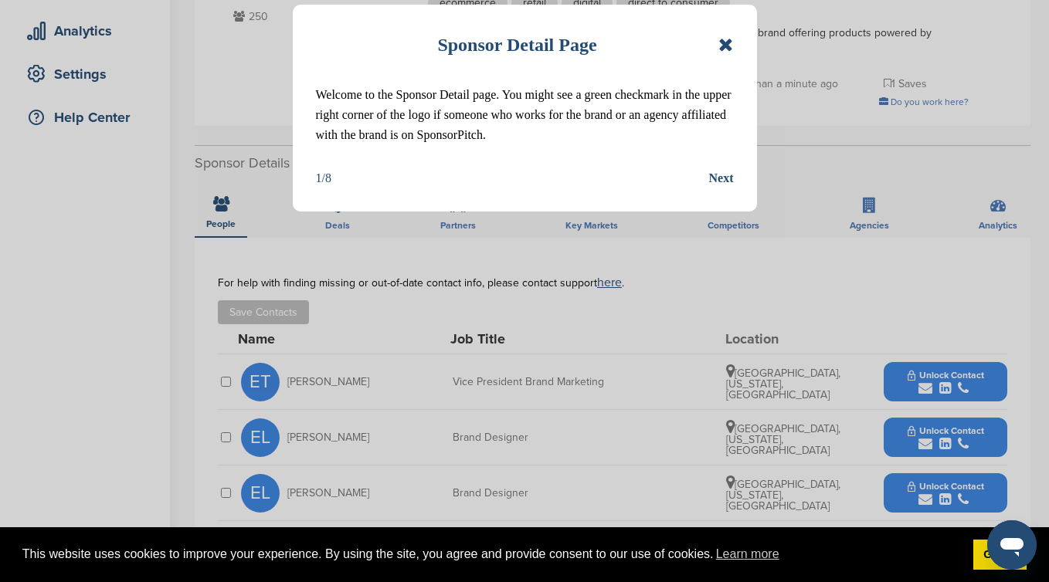
click at [726, 44] on icon at bounding box center [725, 45] width 15 height 19
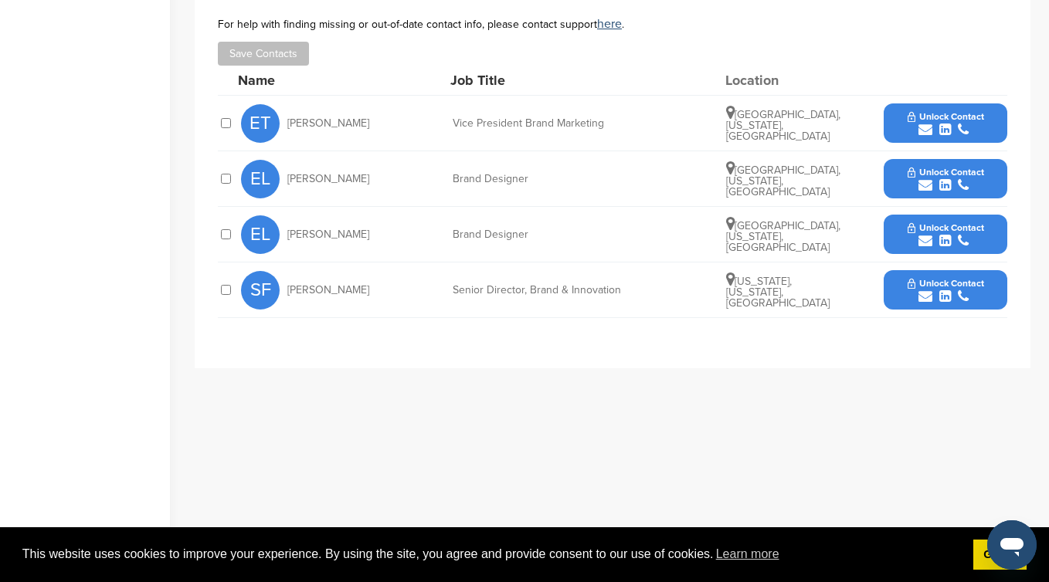
scroll to position [528, 0]
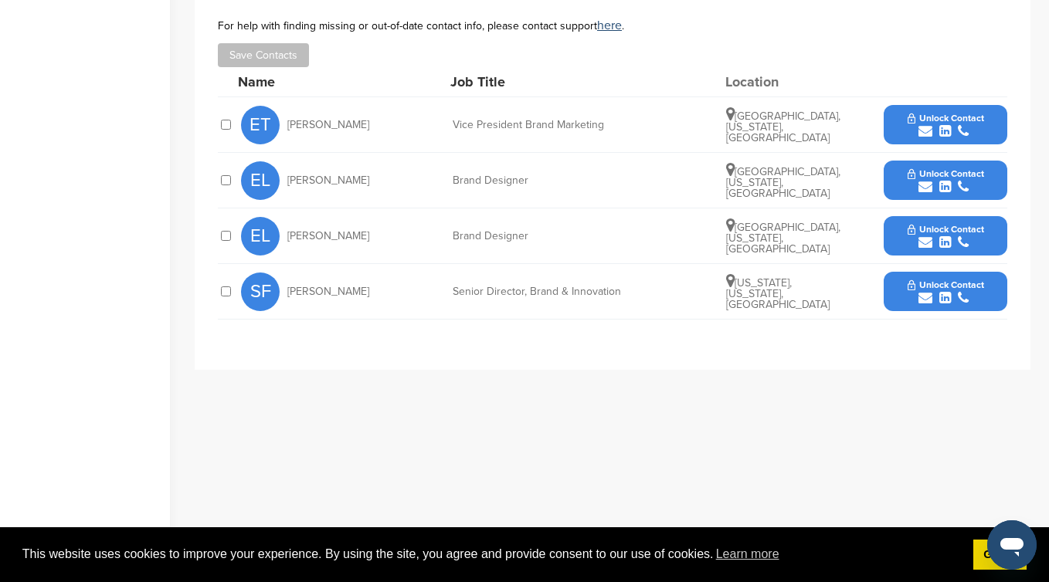
click at [926, 129] on icon "submit" at bounding box center [925, 131] width 14 height 14
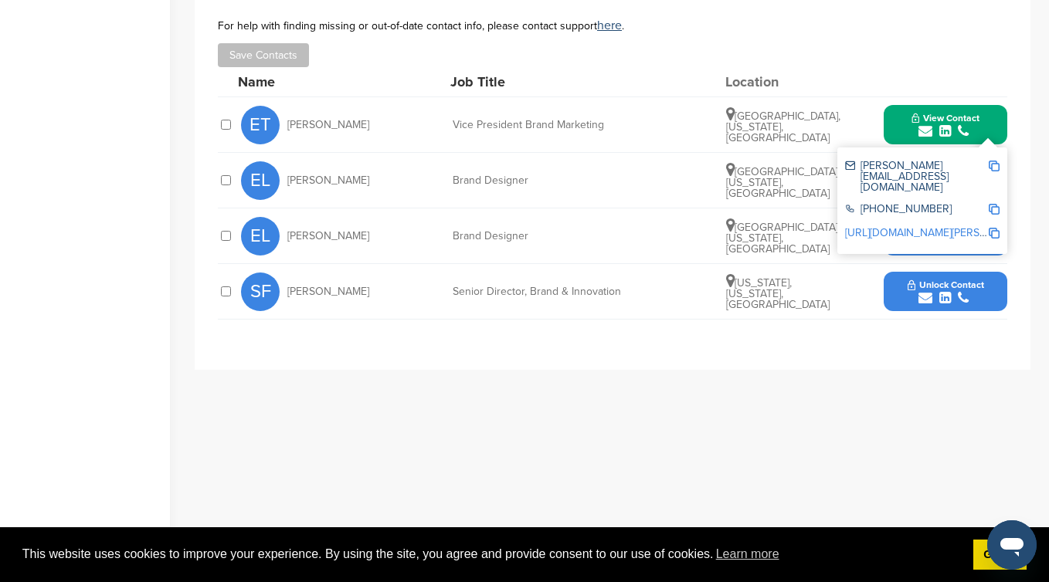
click at [993, 171] on img at bounding box center [993, 166] width 11 height 11
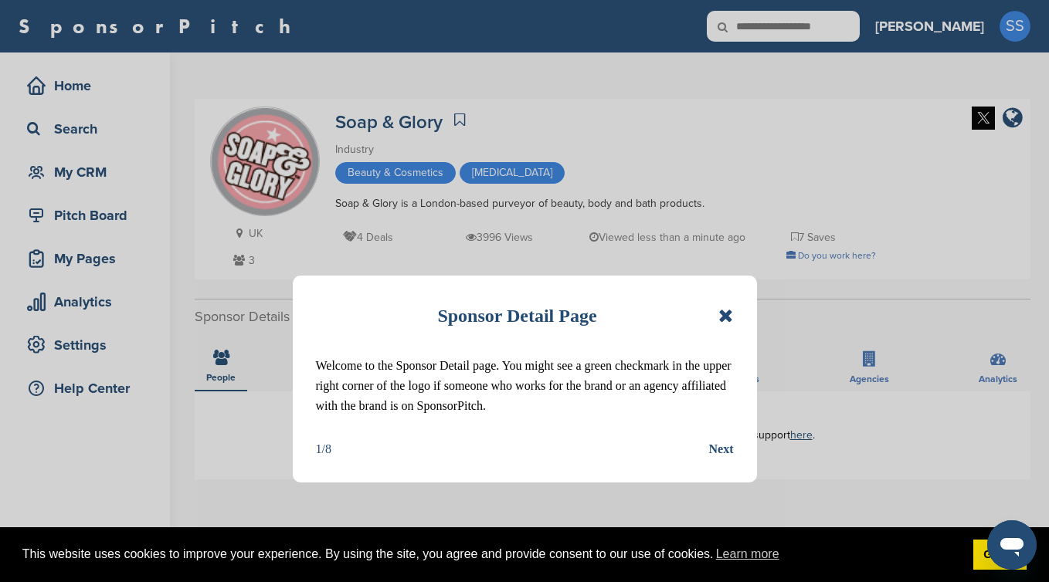
click at [473, 133] on div "Sponsor Detail Page Welcome to the Sponsor Detail page. You might see a green c…" at bounding box center [524, 291] width 1049 height 582
click at [730, 320] on icon at bounding box center [725, 316] width 15 height 19
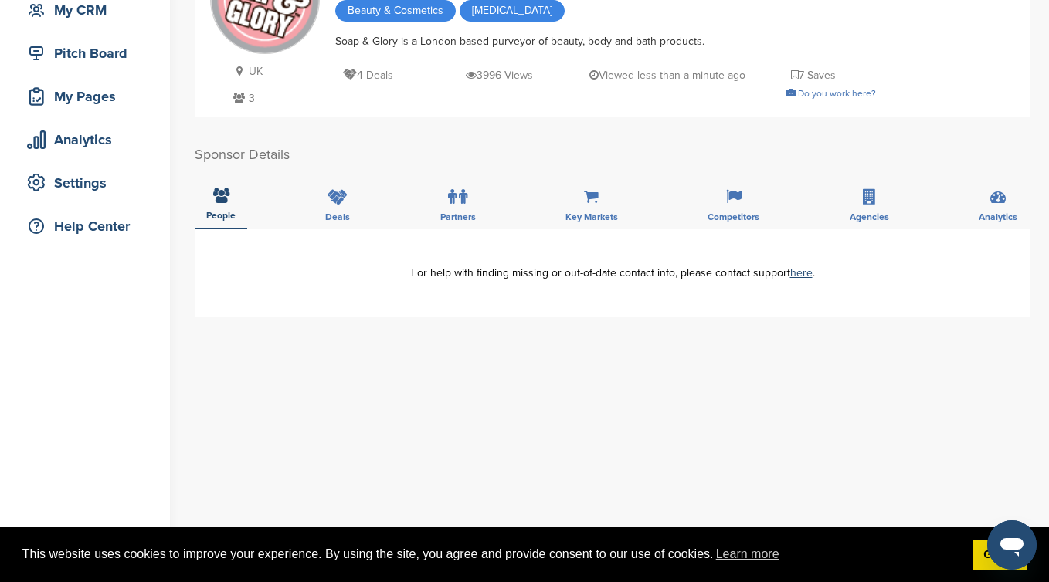
scroll to position [225, 0]
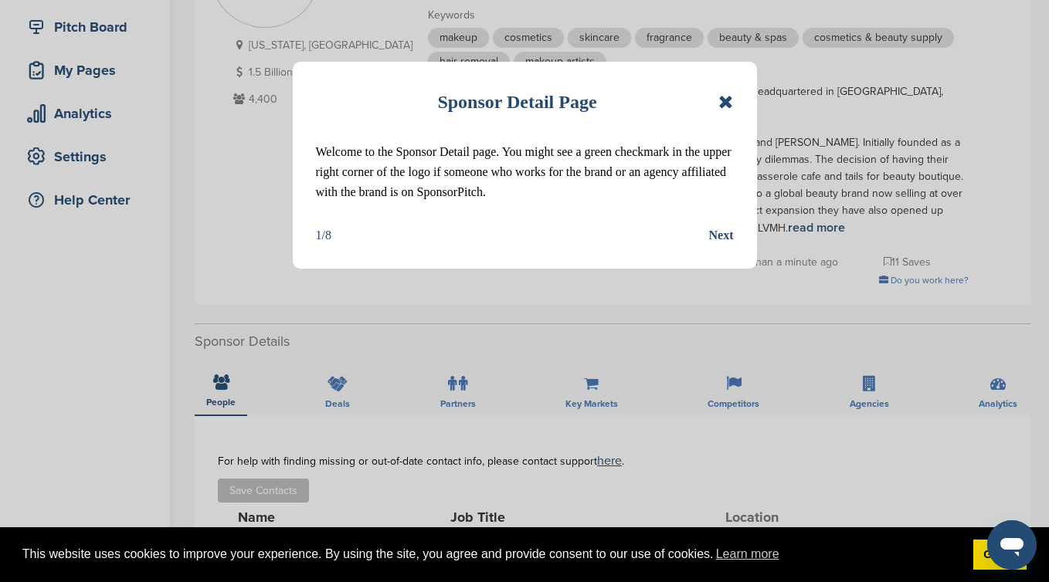
scroll to position [214, 0]
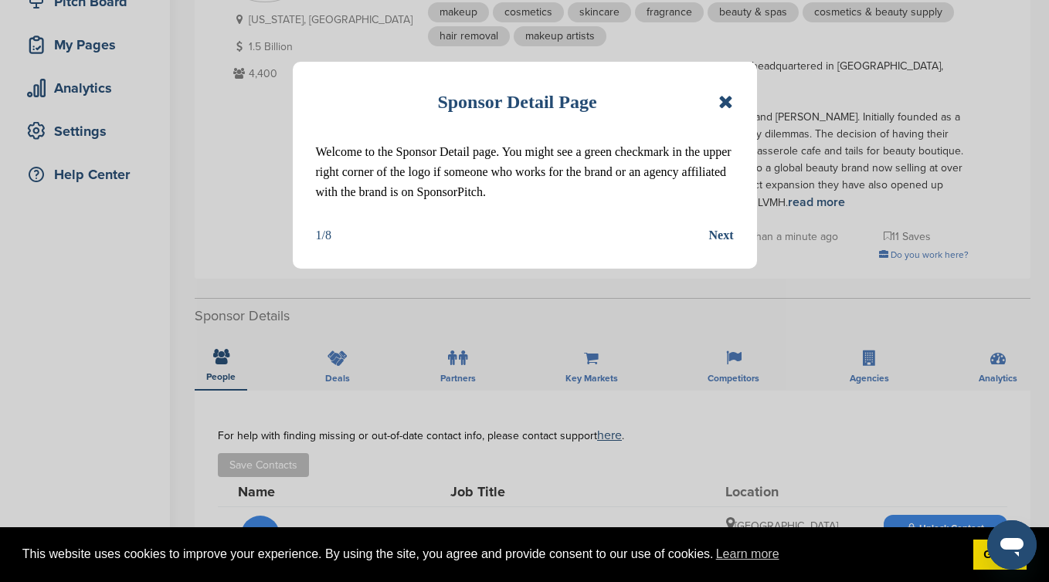
click at [727, 103] on icon at bounding box center [725, 102] width 15 height 19
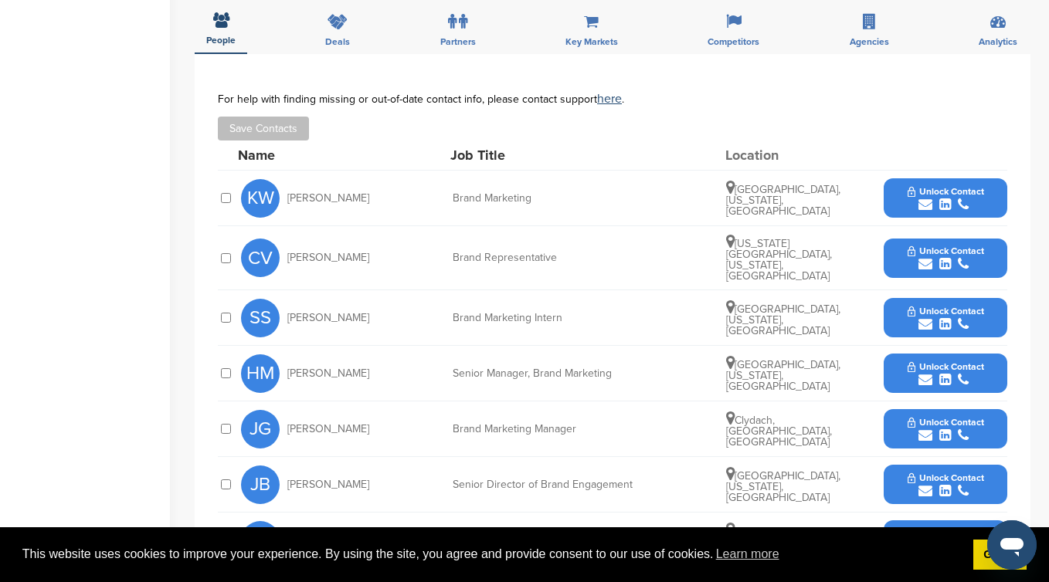
scroll to position [552, 0]
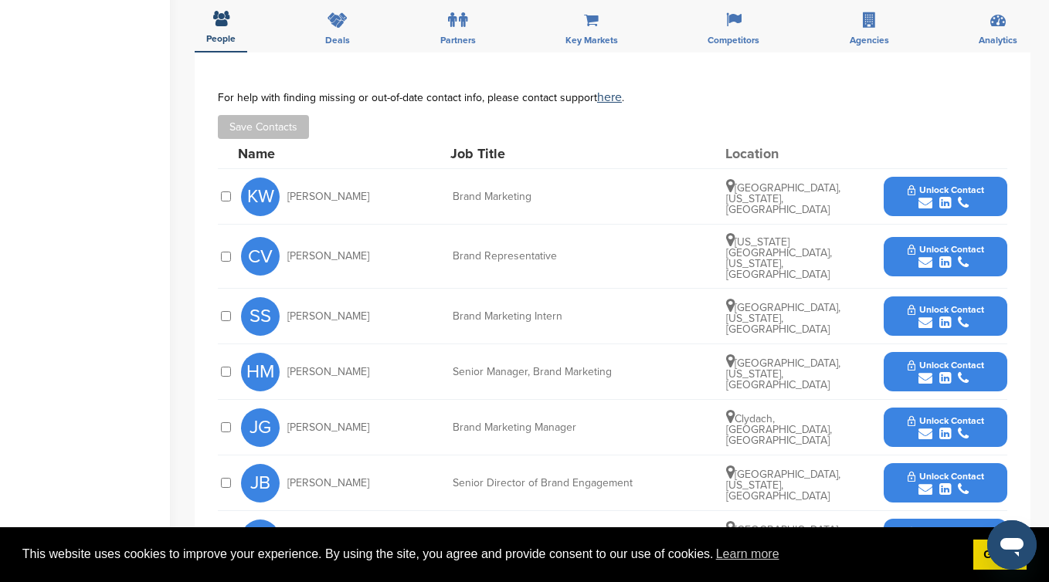
click at [933, 185] on span "Unlock Contact" at bounding box center [945, 190] width 76 height 11
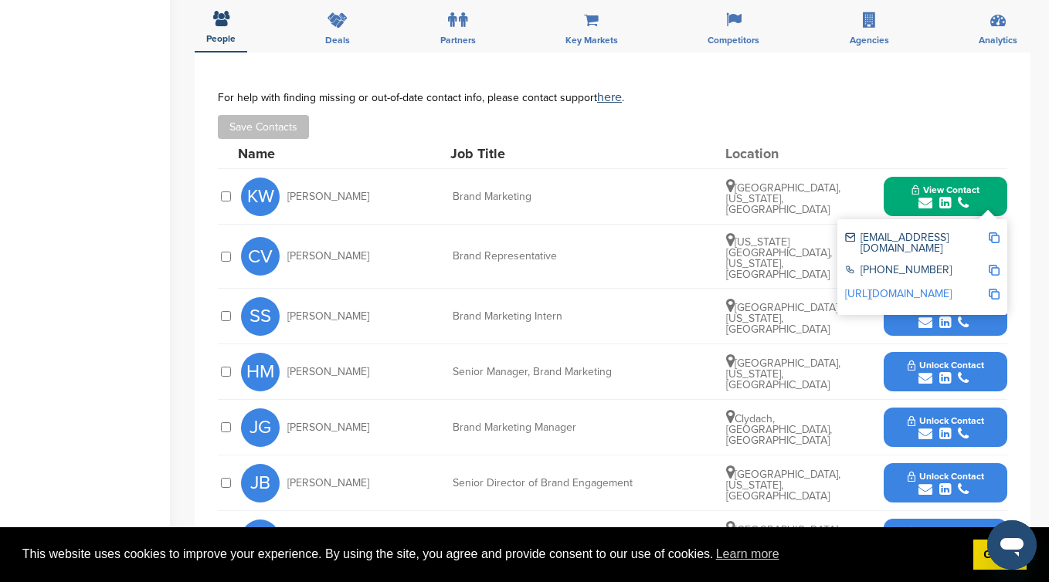
click at [997, 232] on img at bounding box center [993, 237] width 11 height 11
click at [599, 255] on div "CV Carly Vega Brand Representative Virginia Beach, Virginia, United States Unlo…" at bounding box center [624, 256] width 766 height 63
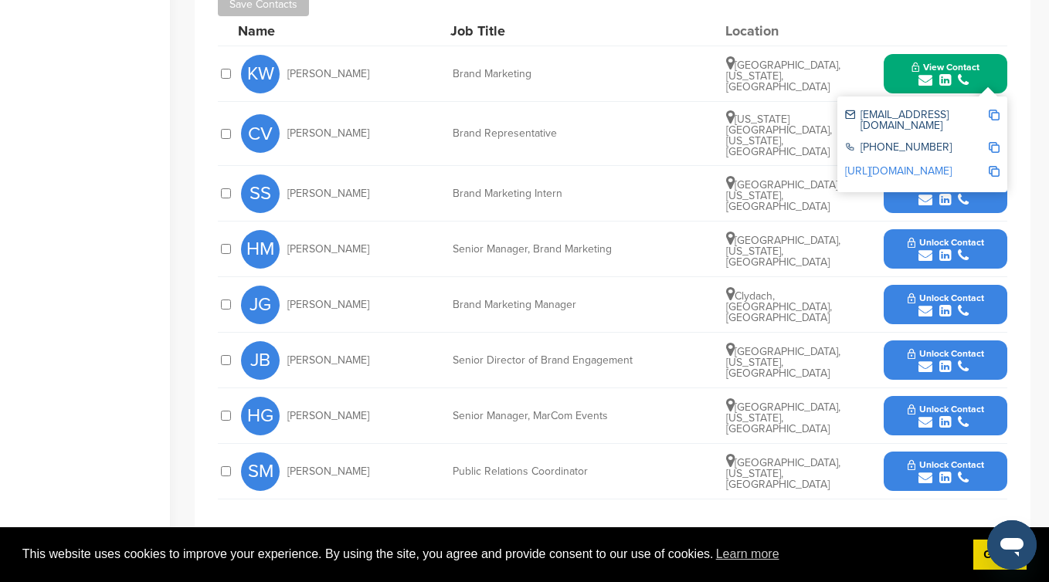
scroll to position [676, 0]
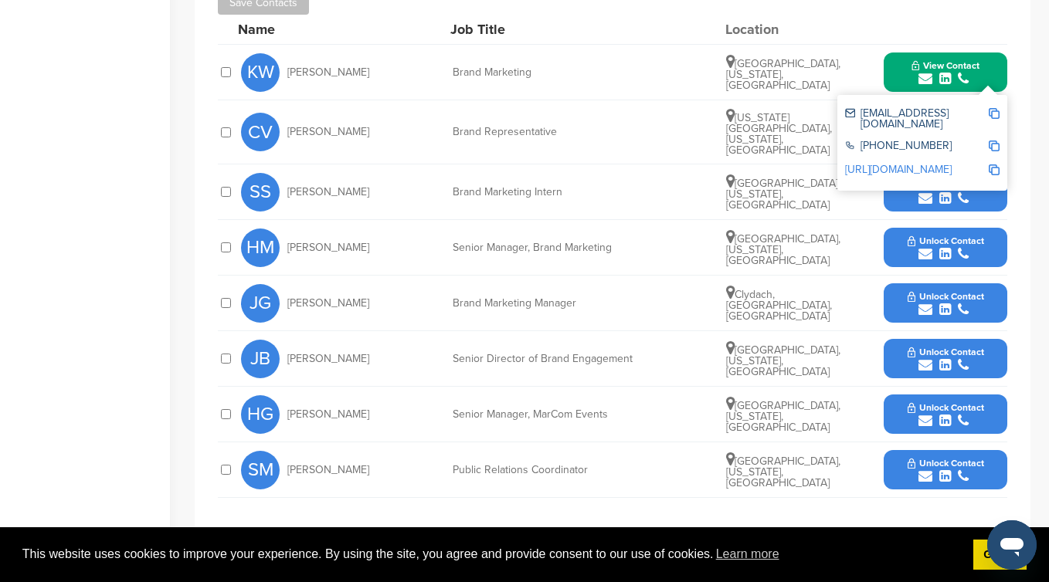
click at [924, 247] on icon "submit" at bounding box center [925, 254] width 14 height 14
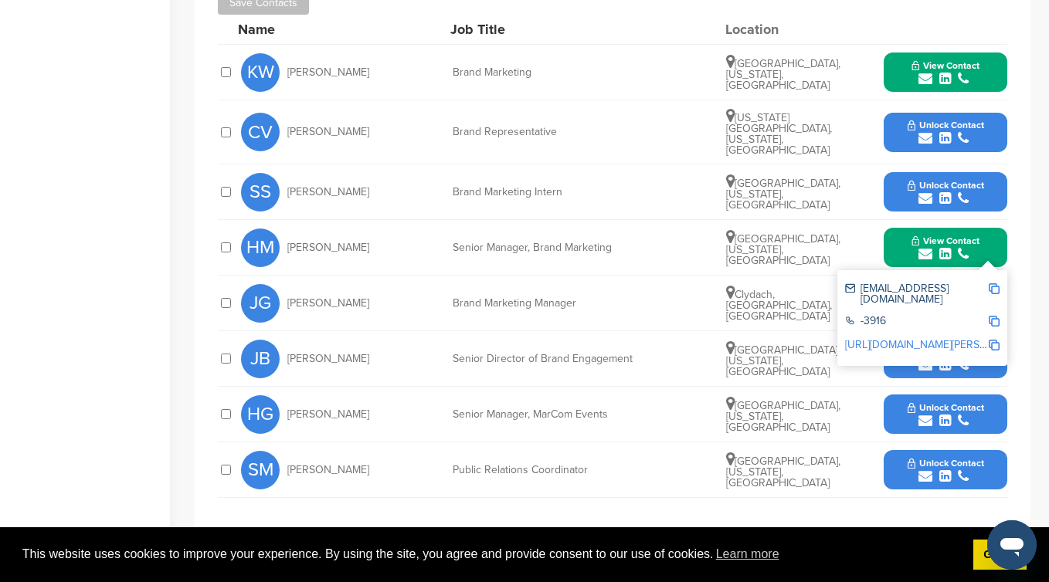
click at [597, 331] on div "JB Jared Bailey Senior Director of Brand Engagement San Francisco, California, …" at bounding box center [624, 358] width 766 height 55
click at [594, 290] on div "JG Jessica Geisen Brand Marketing Manager Clydach, Wales, United Kingdom Unlock…" at bounding box center [624, 303] width 766 height 55
click at [667, 520] on div "**********" at bounding box center [612, 238] width 835 height 620
click at [995, 283] on img at bounding box center [993, 288] width 11 height 11
click at [525, 354] on div "Senior Director of Brand Engagement" at bounding box center [568, 359] width 232 height 11
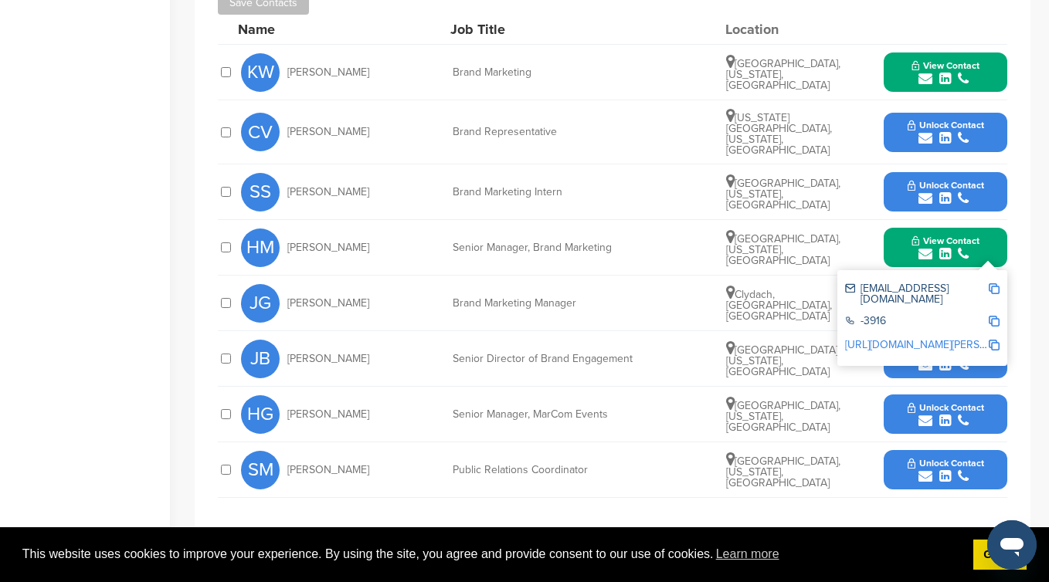
click at [539, 396] on div "HG Hayley Gurwitz Senior Manager, MarCom Events Austin, Texas, United States Un…" at bounding box center [624, 414] width 766 height 55
drag, startPoint x: 548, startPoint y: 446, endPoint x: 592, endPoint y: 456, distance: 45.1
click at [592, 456] on div "SM Shelby Marra Public Relations Coordinator Los Angeles, California, United St…" at bounding box center [624, 469] width 766 height 55
drag, startPoint x: 699, startPoint y: 267, endPoint x: 729, endPoint y: 289, distance: 37.1
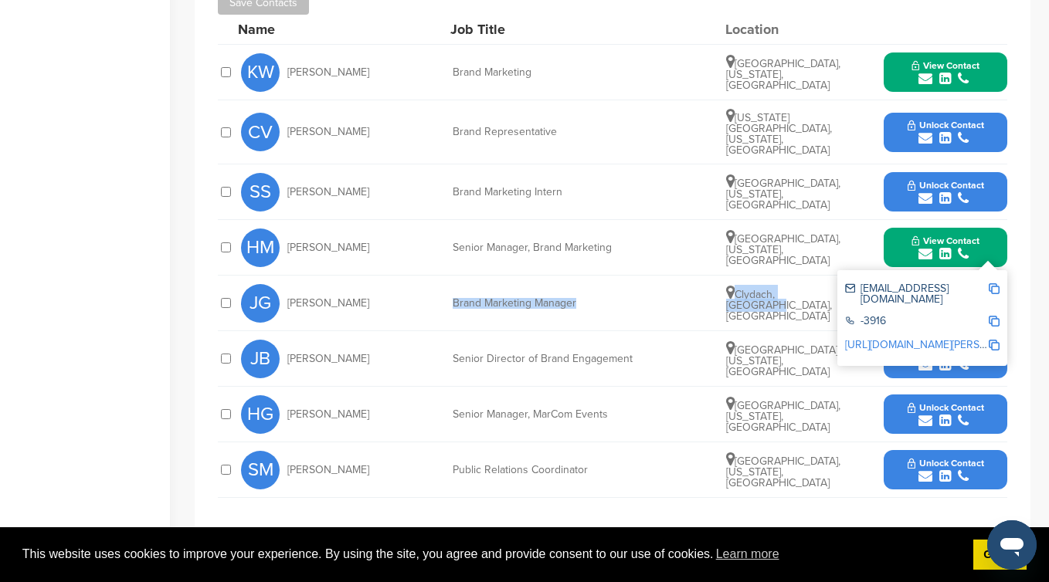
click at [730, 289] on div "JG Jessica Geisen Brand Marketing Manager Clydach, Wales, United Kingdom Unlock…" at bounding box center [624, 303] width 766 height 55
click at [742, 507] on div "**********" at bounding box center [612, 238] width 835 height 620
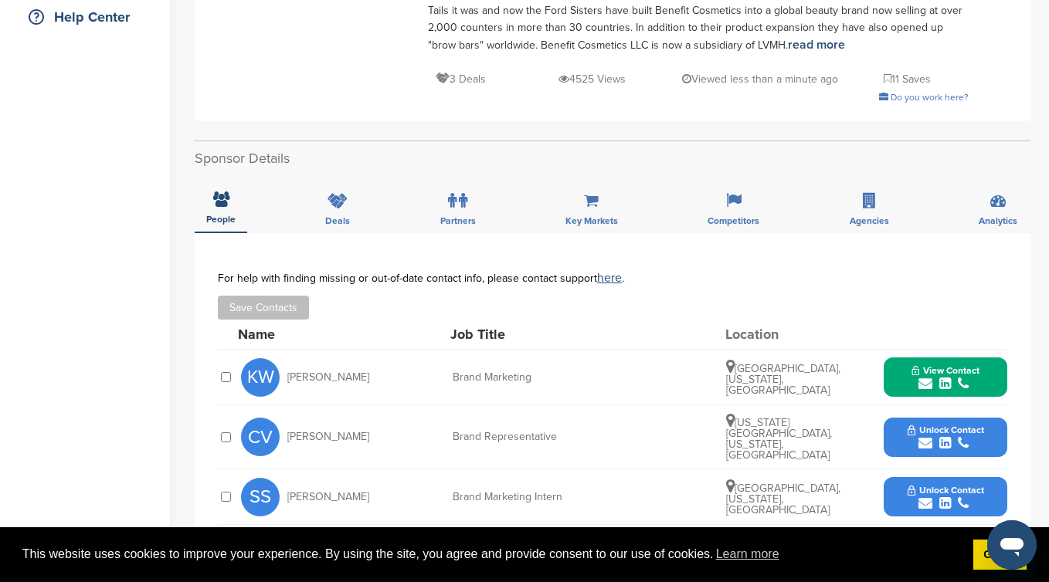
scroll to position [0, 0]
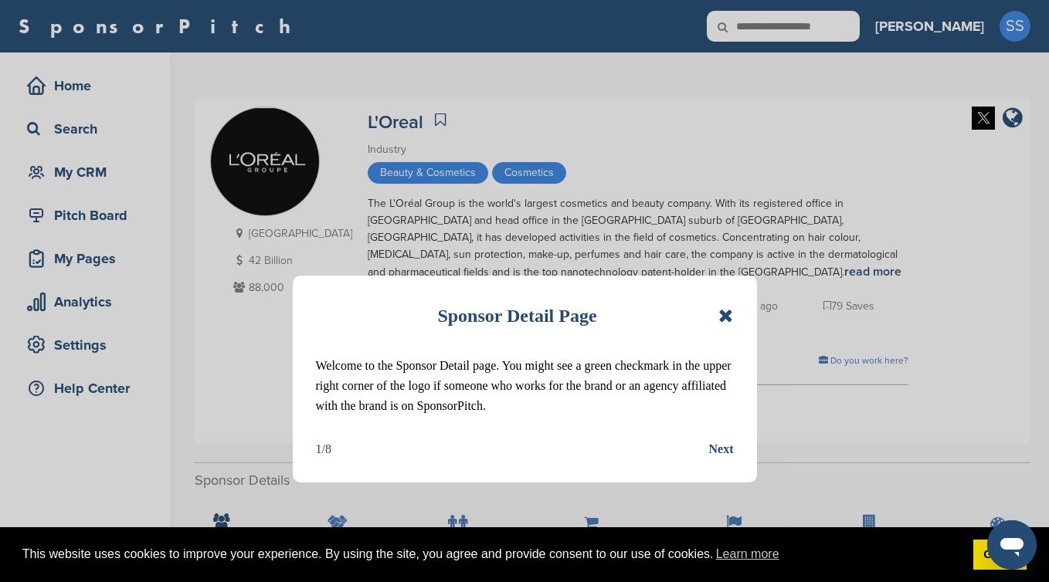
click at [727, 322] on icon at bounding box center [725, 316] width 15 height 19
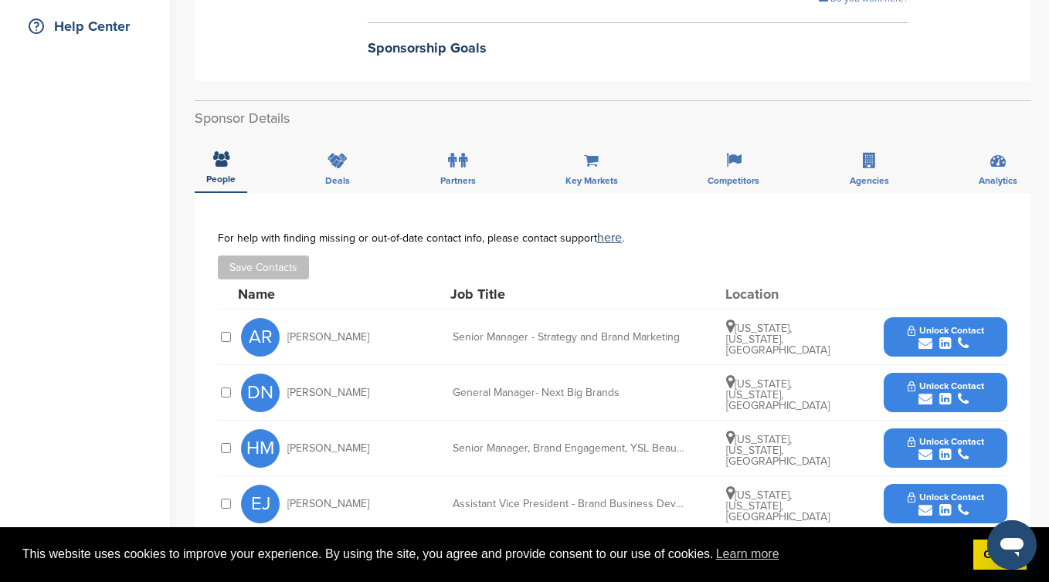
scroll to position [208, 0]
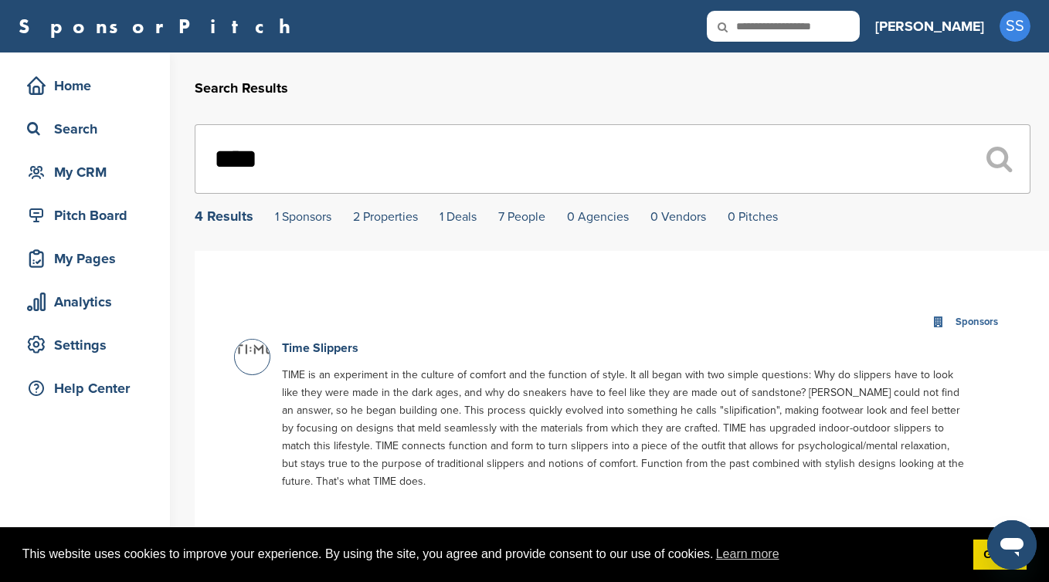
click at [828, 49] on div "SponsorPitch Home Search My CRM Pitch Board My Pages Analytics Settings Help Ce…" at bounding box center [524, 26] width 1049 height 53
click at [759, 34] on icon at bounding box center [732, 27] width 53 height 32
click at [829, 31] on input "text" at bounding box center [782, 26] width 153 height 31
type input "*****"
